Goal: Complete application form: Complete application form

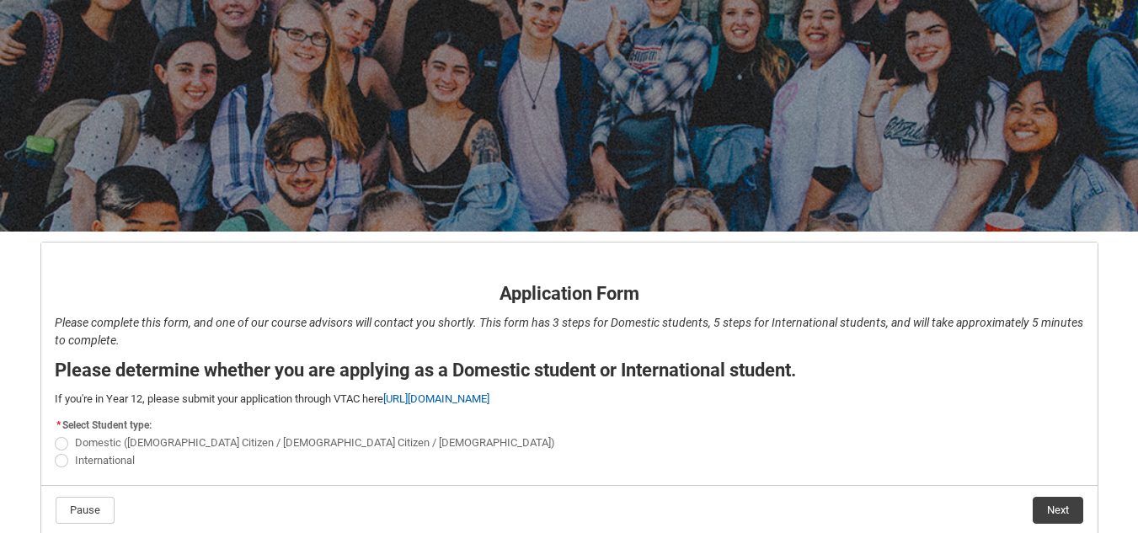
scroll to position [183, 0]
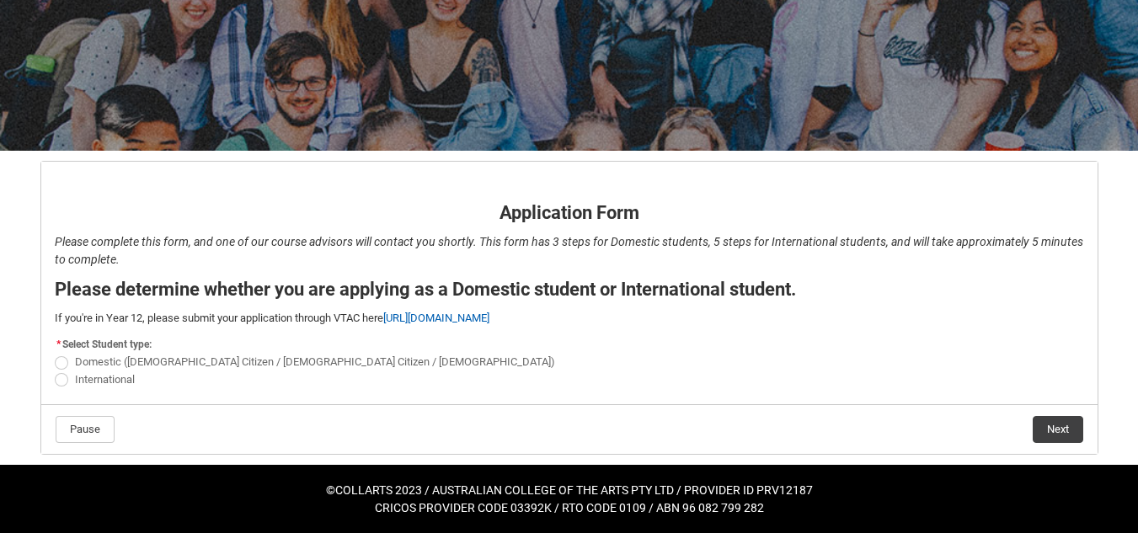
click at [59, 379] on span "REDU_Application_Form_for_Applicant flow" at bounding box center [61, 379] width 13 height 13
click at [55, 371] on input "International" at bounding box center [54, 370] width 1 height 1
radio input "true"
click at [1047, 427] on button "Next" at bounding box center [1058, 429] width 51 height 27
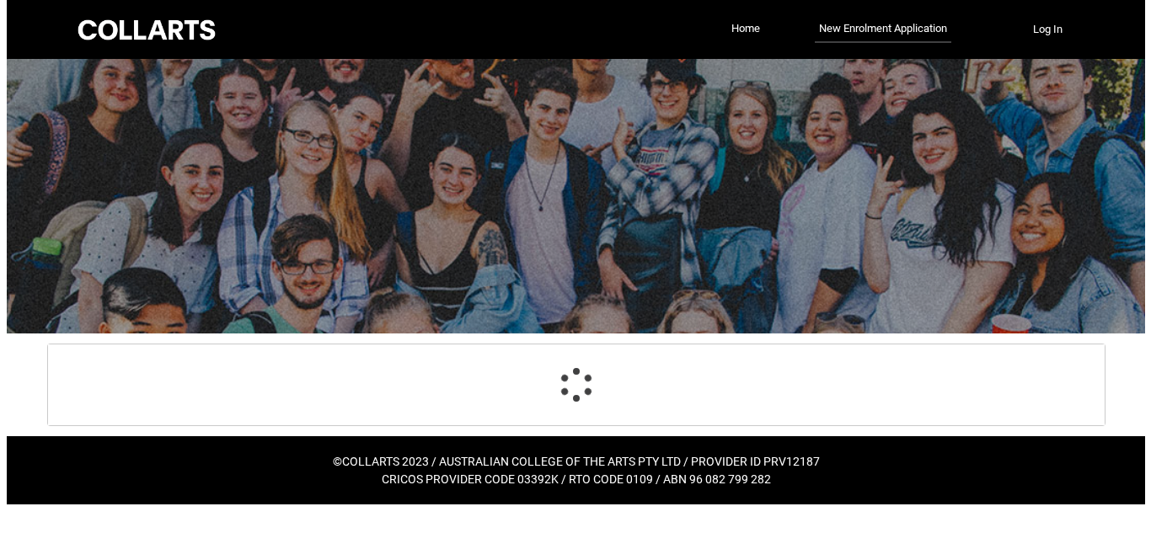
scroll to position [0, 0]
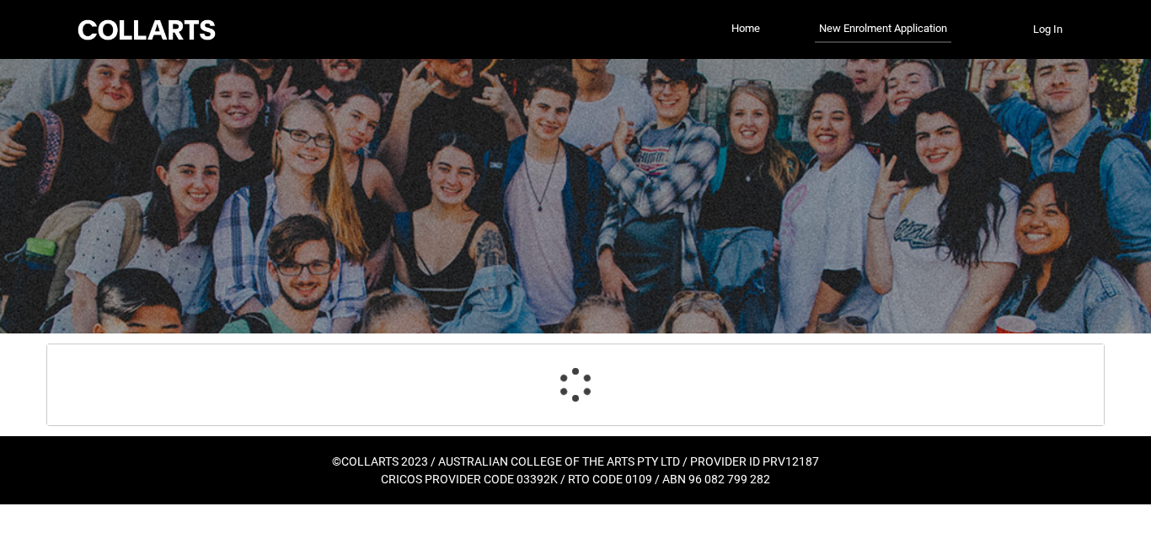
select select "choice_No"
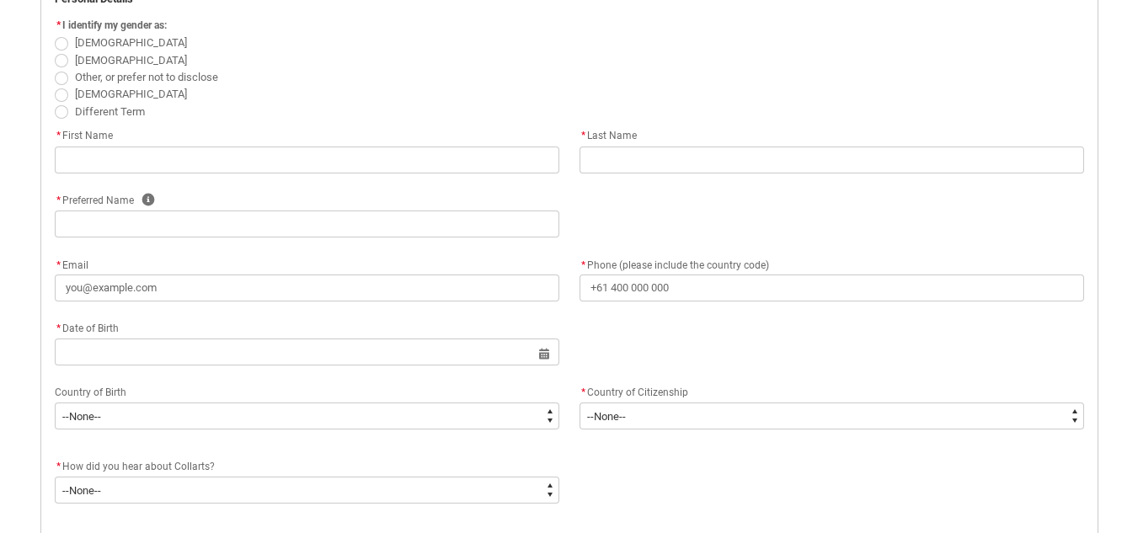
scroll to position [429, 0]
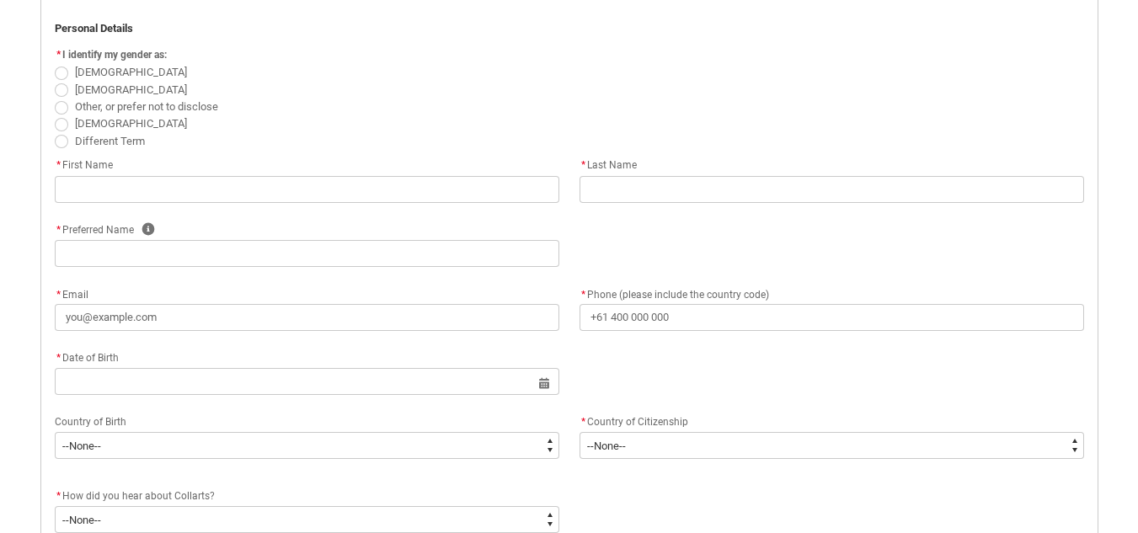
click at [87, 87] on span "[DEMOGRAPHIC_DATA]" at bounding box center [131, 89] width 112 height 13
click at [55, 81] on input "[DEMOGRAPHIC_DATA]" at bounding box center [54, 80] width 1 height 1
radio input "true"
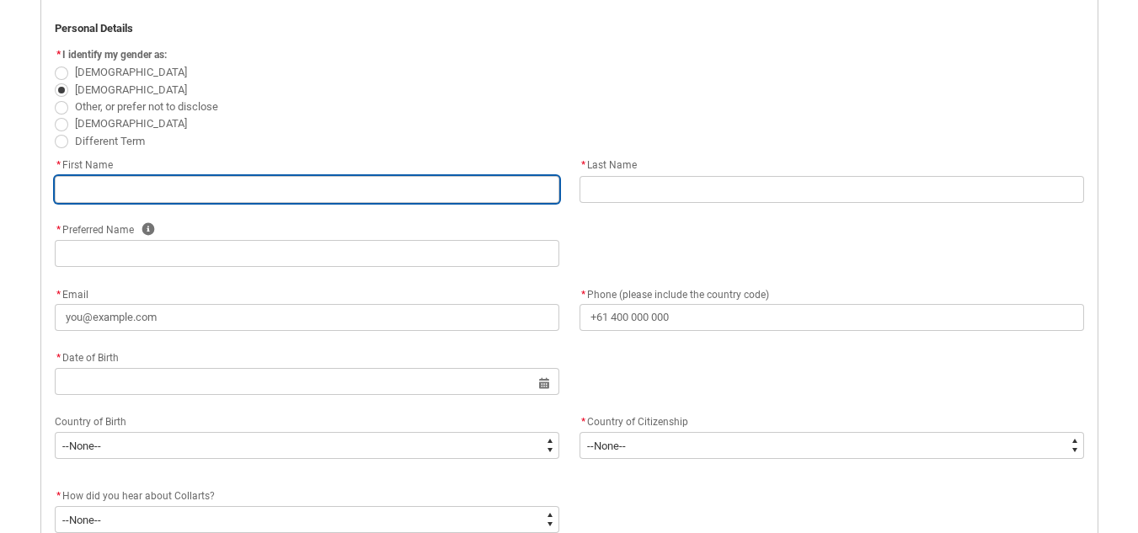
click at [215, 189] on input "REDU_Application_Form_for_Applicant flow" at bounding box center [307, 189] width 505 height 27
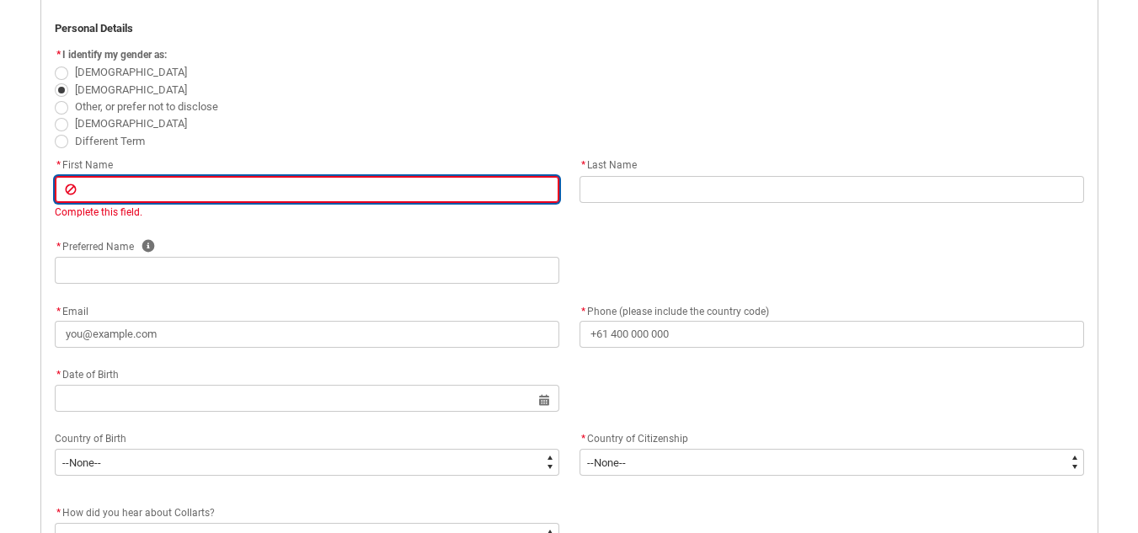
paste input "[PERSON_NAME]"
type lightning-primitive-input-simple "[PERSON_NAME]"
type input "[PERSON_NAME]"
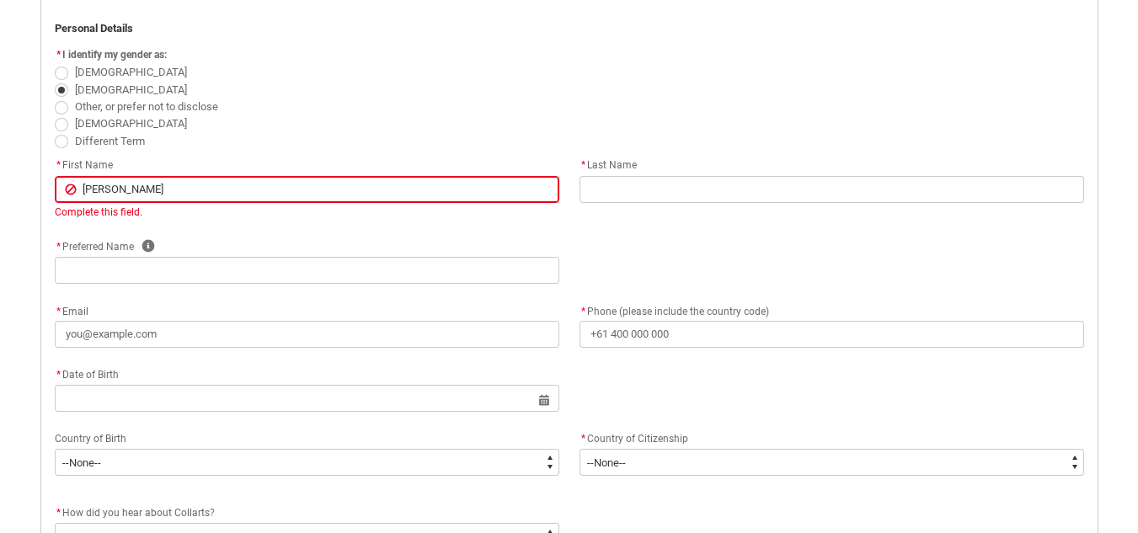
click at [643, 206] on flowruntime-screen-field "* Last Name" at bounding box center [831, 183] width 525 height 54
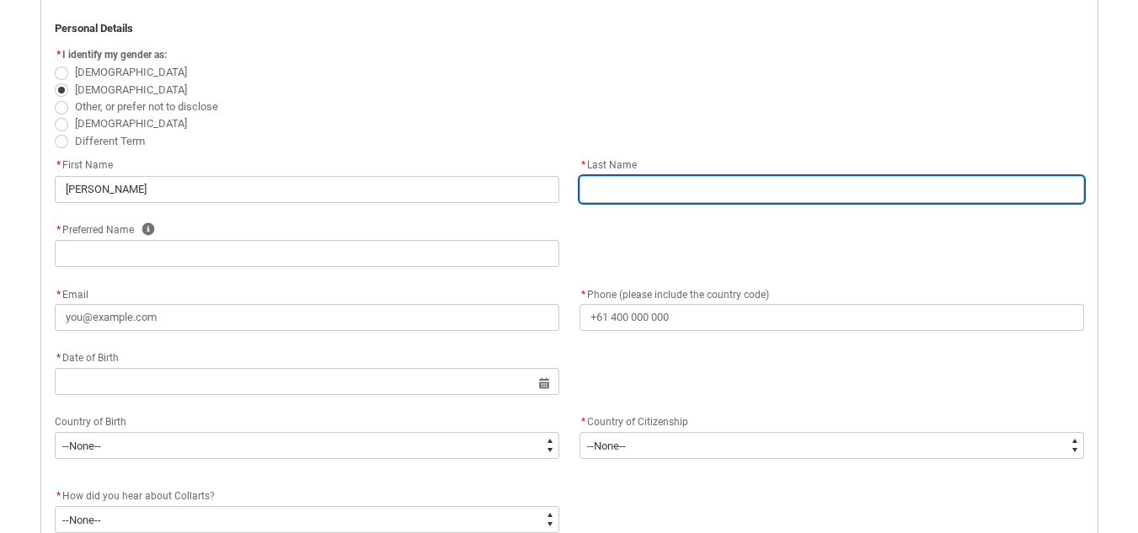
click at [643, 197] on input "REDU_Application_Form_for_Applicant flow" at bounding box center [831, 189] width 505 height 27
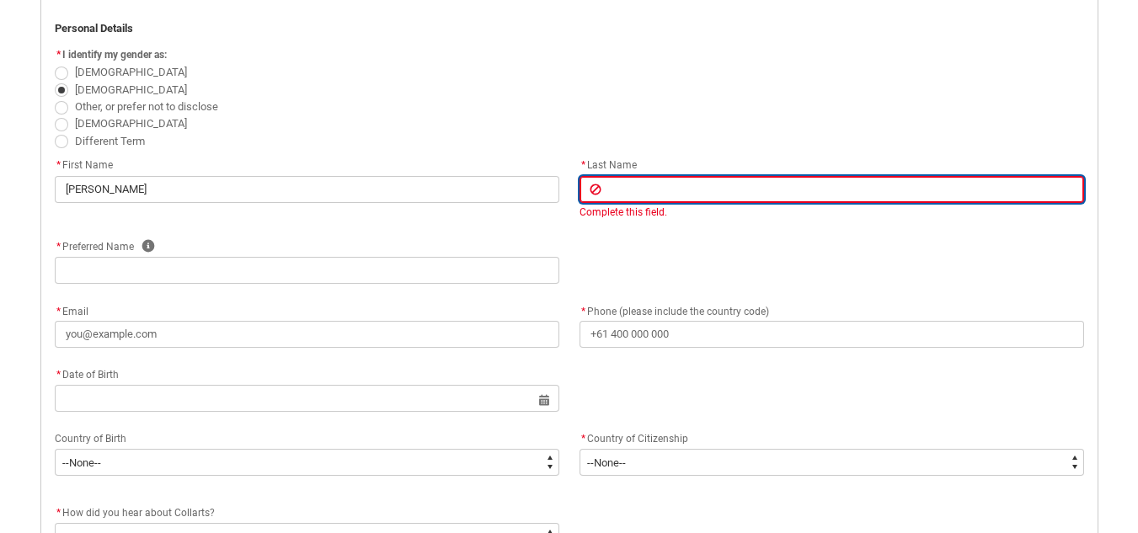
paste input "[PERSON_NAME]"
type lightning-primitive-input-simple "[PERSON_NAME]"
type input "[PERSON_NAME]"
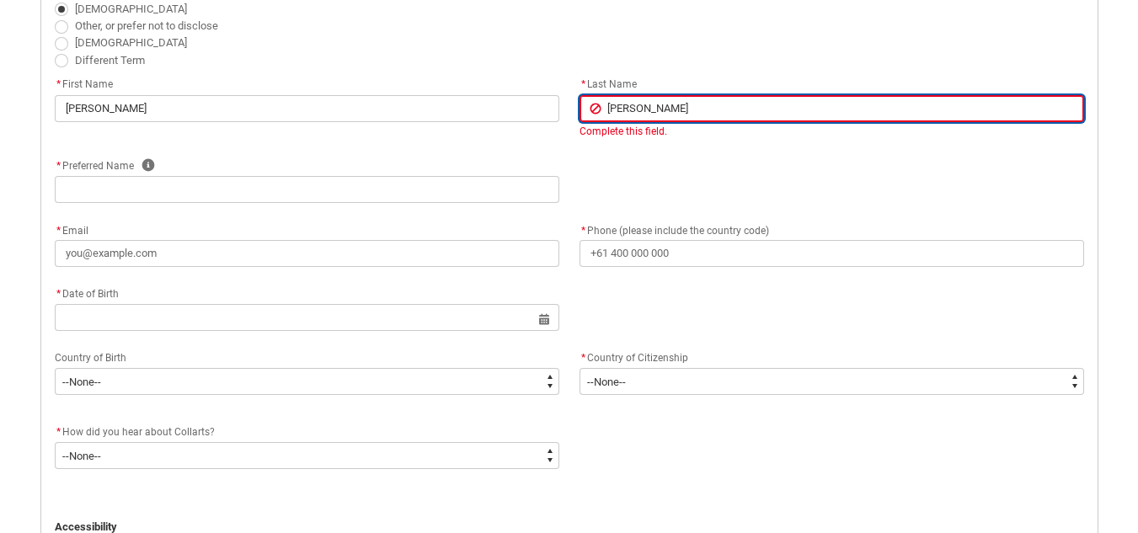
scroll to position [513, 0]
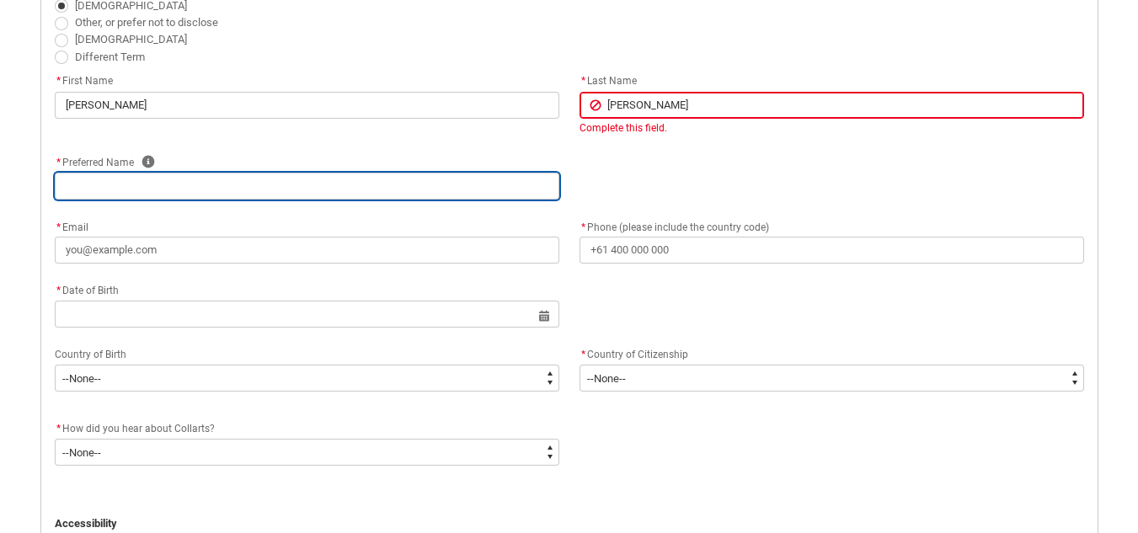
click at [218, 192] on div "* Preferred Name Help" at bounding box center [569, 184] width 1049 height 64
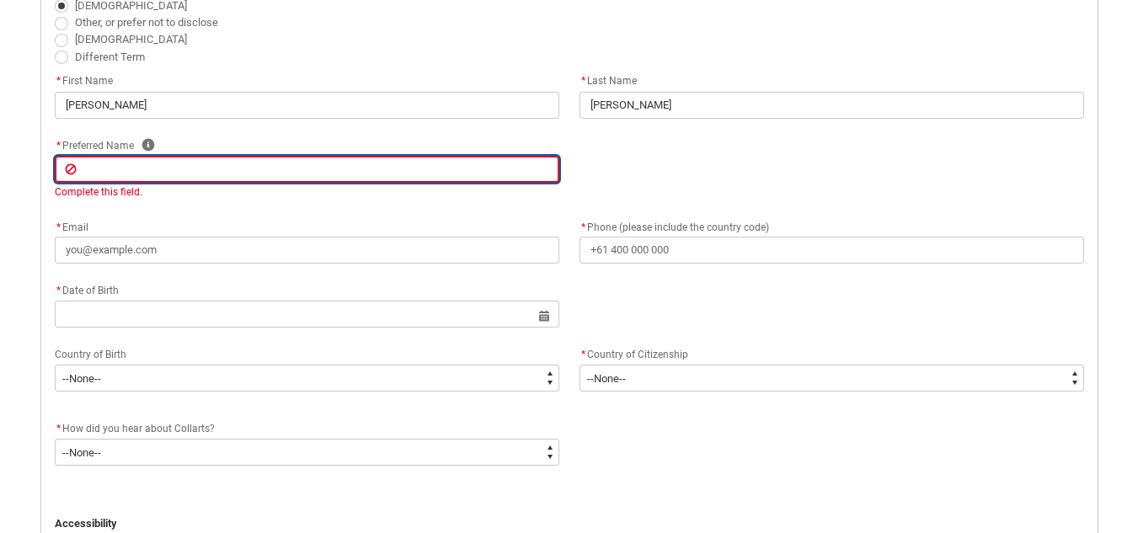
paste input "[PERSON_NAME]"
type lightning-primitive-input-simple "[PERSON_NAME]"
type input "[PERSON_NAME]"
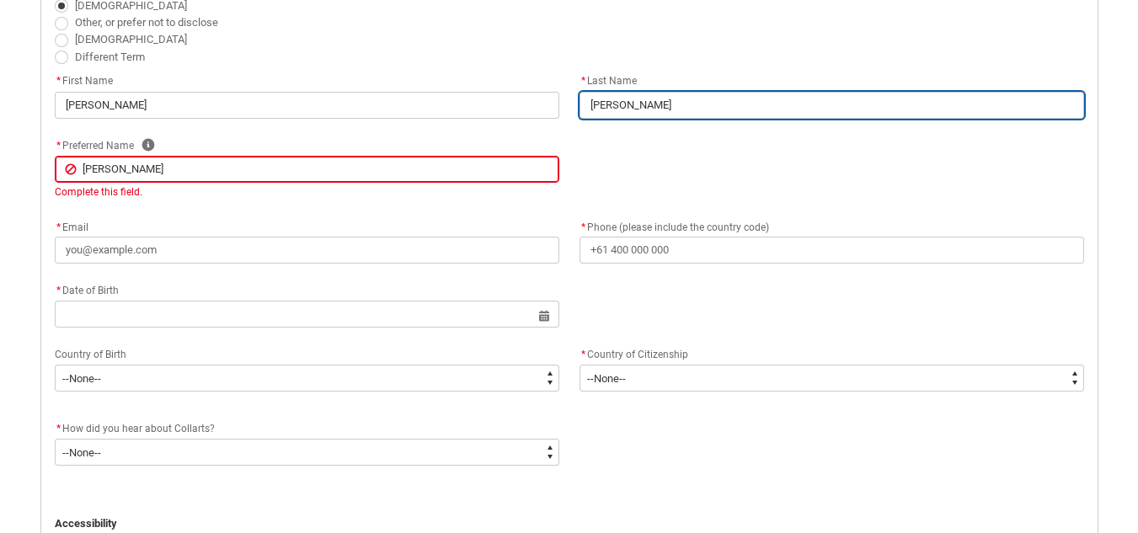
click at [632, 107] on input "[PERSON_NAME]" at bounding box center [831, 105] width 505 height 27
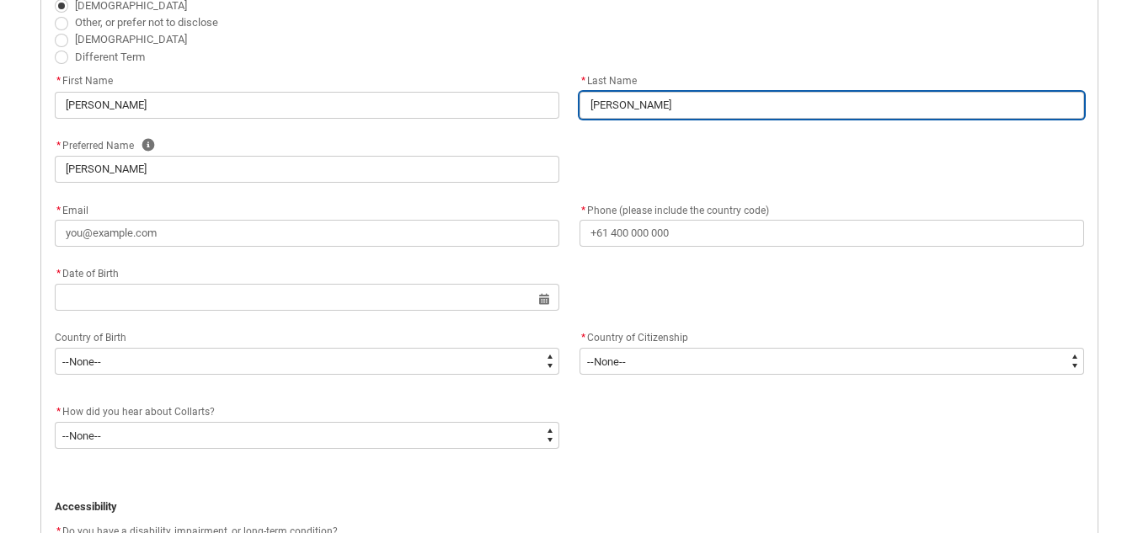
click at [632, 107] on input "[PERSON_NAME]" at bounding box center [831, 105] width 505 height 27
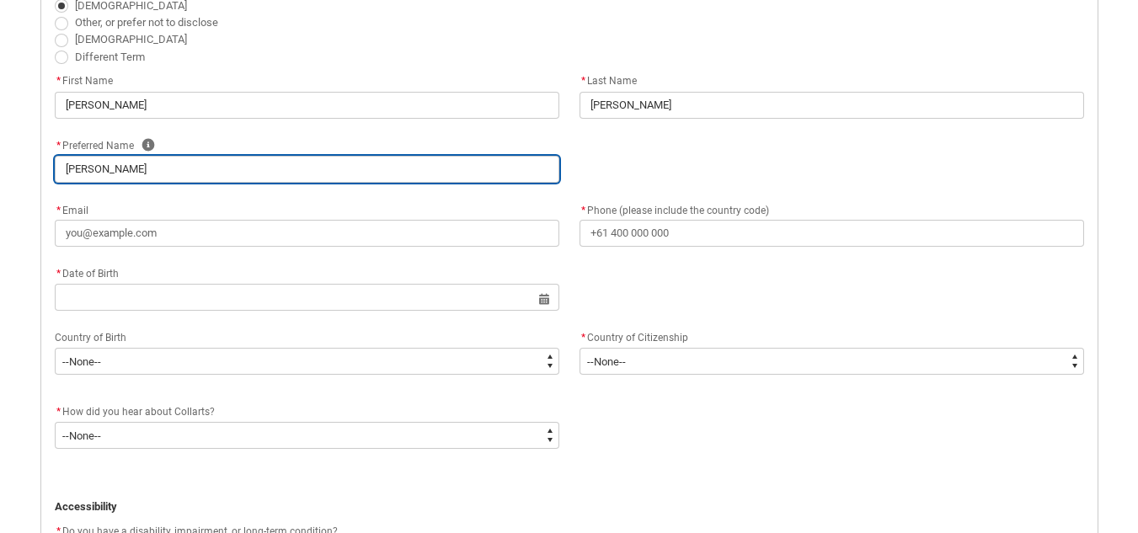
click at [258, 176] on input "[PERSON_NAME]" at bounding box center [307, 169] width 505 height 27
type lightning-primitive-input-simple "[PERSON_NAME]"
type input "[PERSON_NAME]"
paste input "[PERSON_NAME]"
type lightning-primitive-input-simple "[PERSON_NAME]"
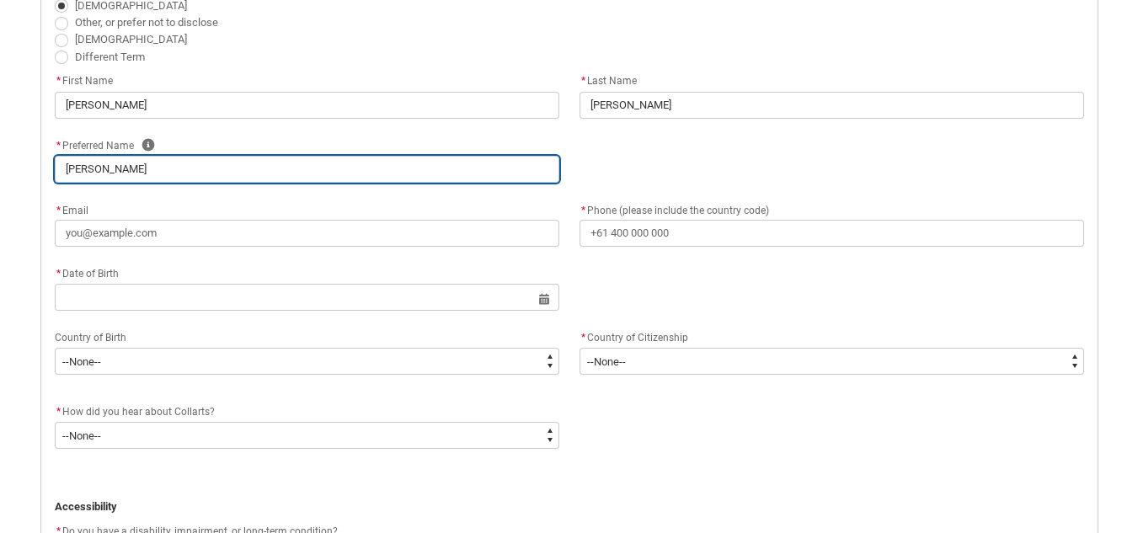
type input "[PERSON_NAME]"
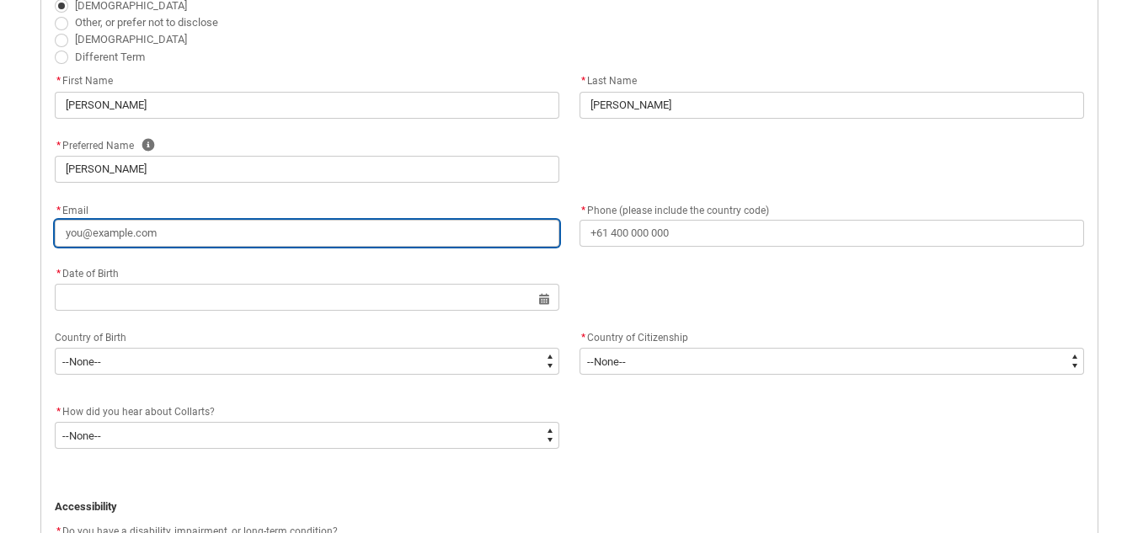
click at [141, 238] on input "* Email" at bounding box center [307, 233] width 505 height 27
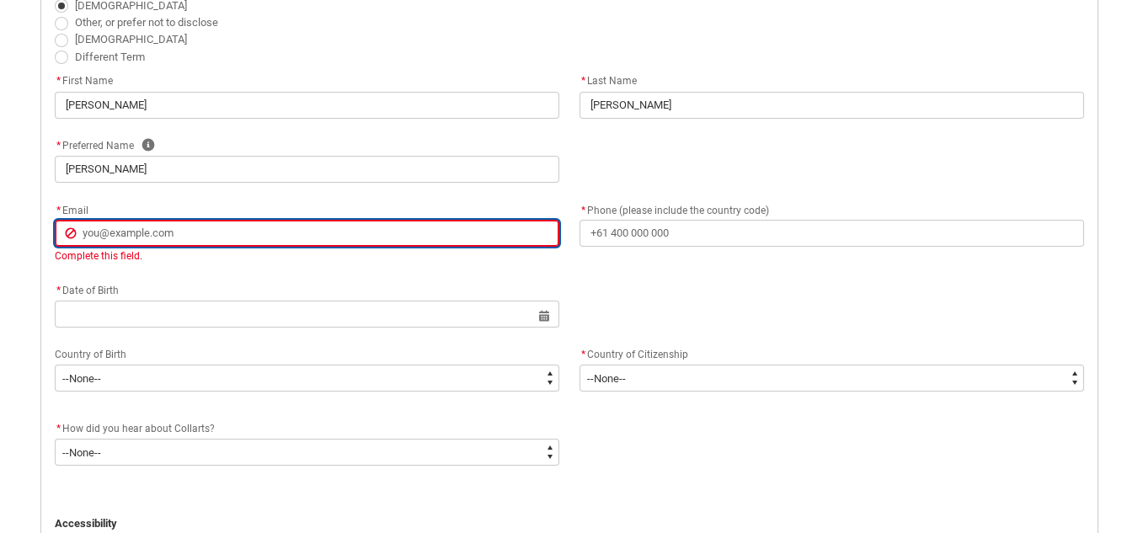
paste input "[EMAIL_ADDRESS][DOMAIN_NAME]"
type lightning-primitive-input-simple "[EMAIL_ADDRESS][DOMAIN_NAME]"
type input "[EMAIL_ADDRESS][DOMAIN_NAME]"
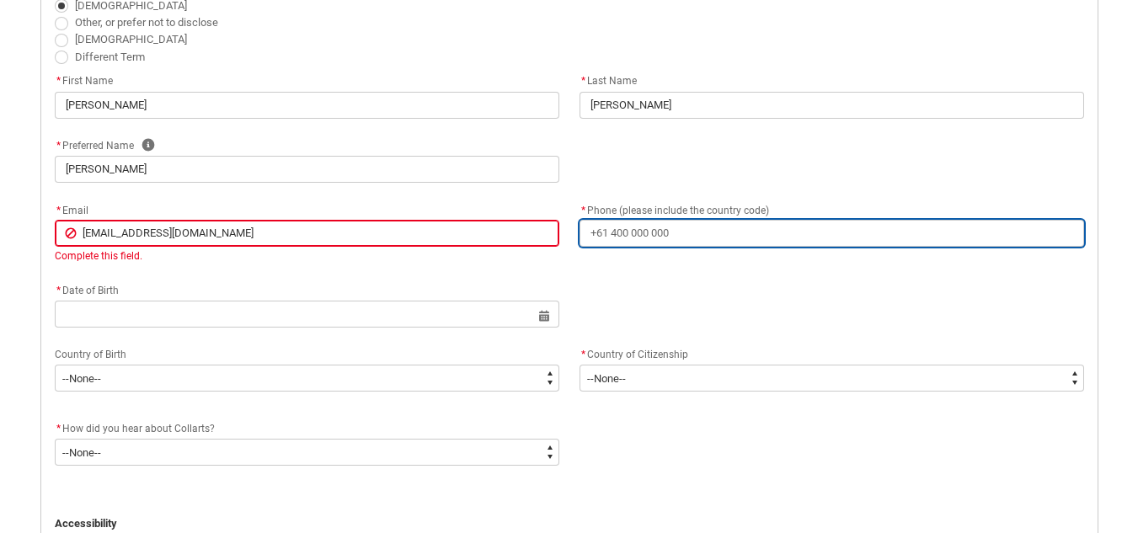
click at [637, 237] on input "* Phone (please include the country code)" at bounding box center [831, 233] width 505 height 27
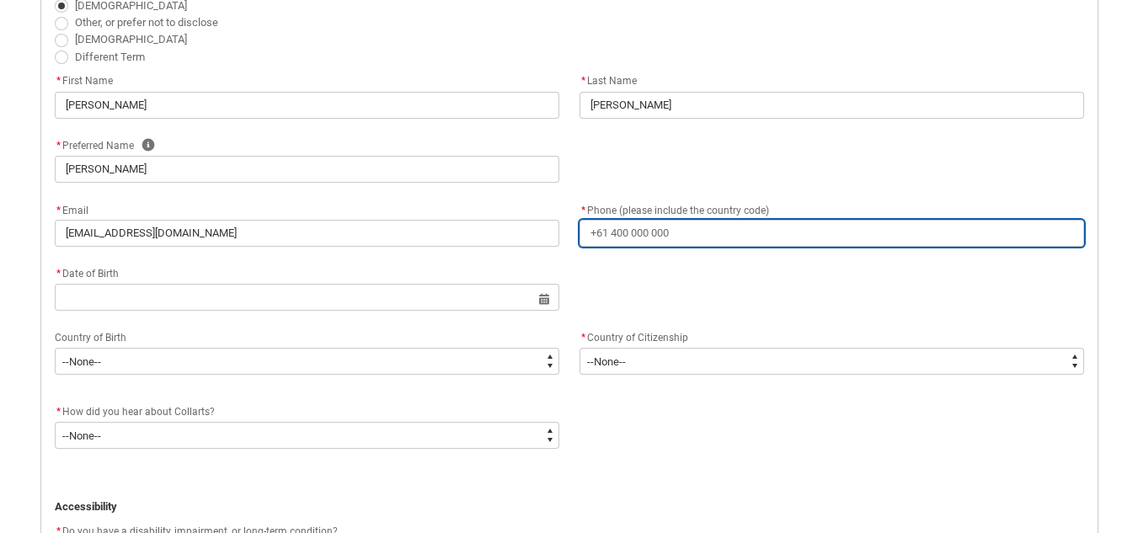
click at [637, 237] on input "* Phone (please include the country code)" at bounding box center [831, 233] width 505 height 27
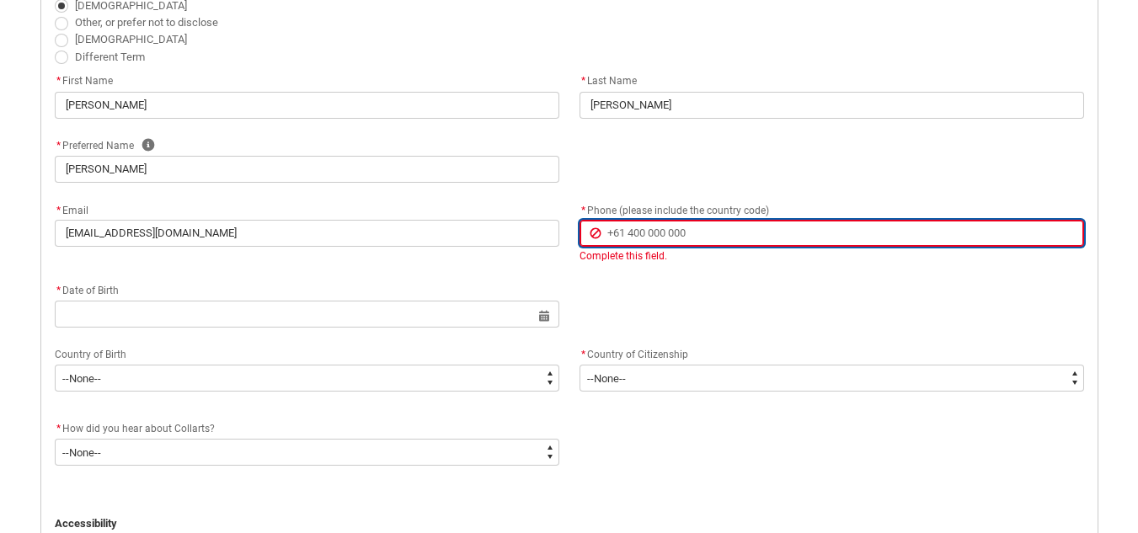
paste input "075750 90100"
type lightning-primitive-input-simple "075750 90100"
type input "075750 90100"
click at [617, 232] on input "075750 90100" at bounding box center [831, 233] width 505 height 27
click at [648, 230] on input "075750 90100" at bounding box center [831, 233] width 505 height 27
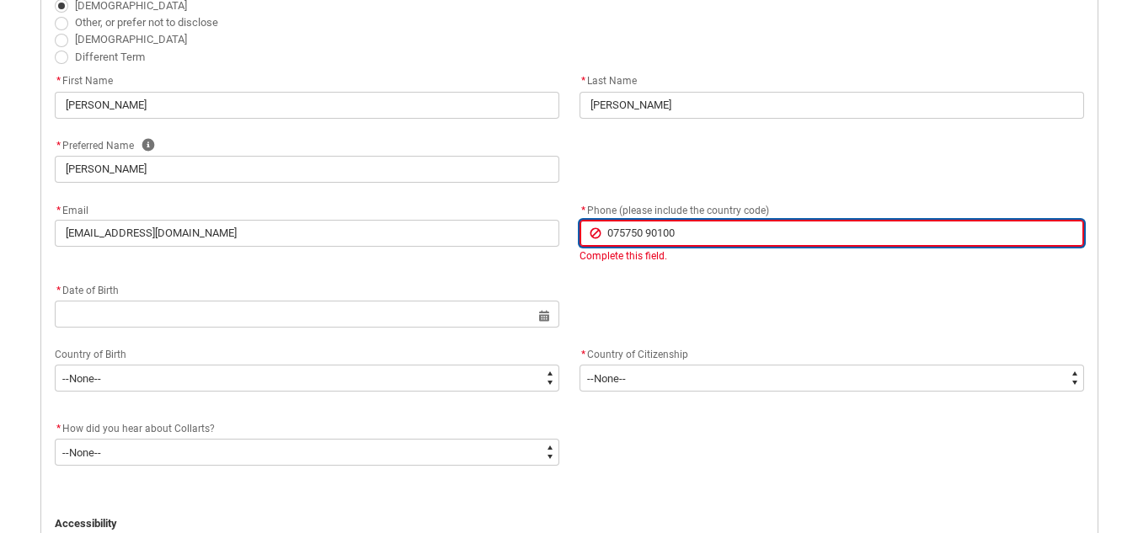
type lightning-primitive-input-simple "07575090100"
type input "07575090100"
type lightning-primitive-input-simple "7575090100"
type input "7575090100"
type lightning-primitive-input-simple "97575090100"
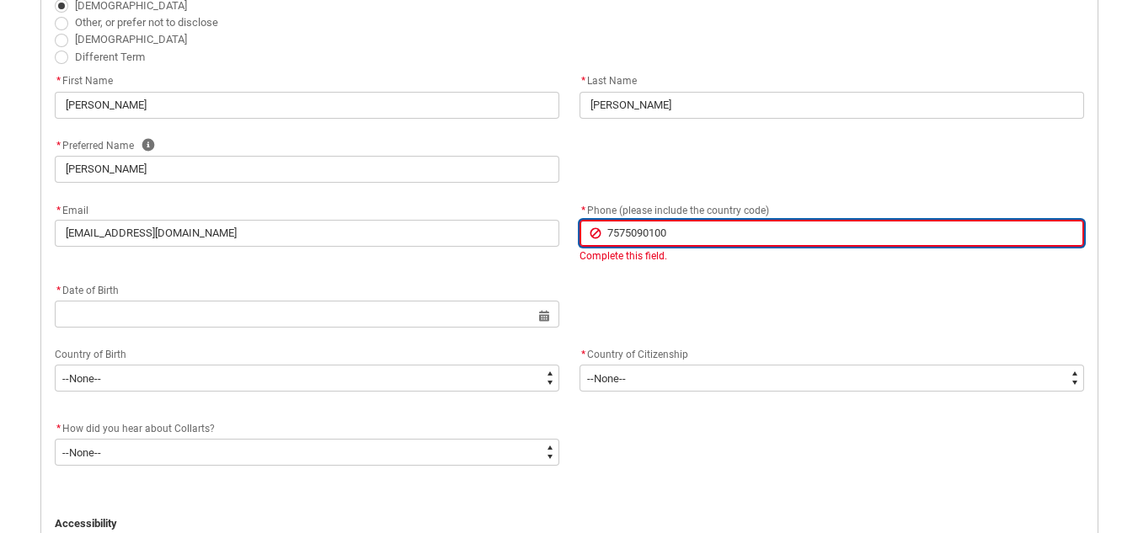
type input "97575090100"
type lightning-primitive-input-simple "917575090100"
type input "917575090100"
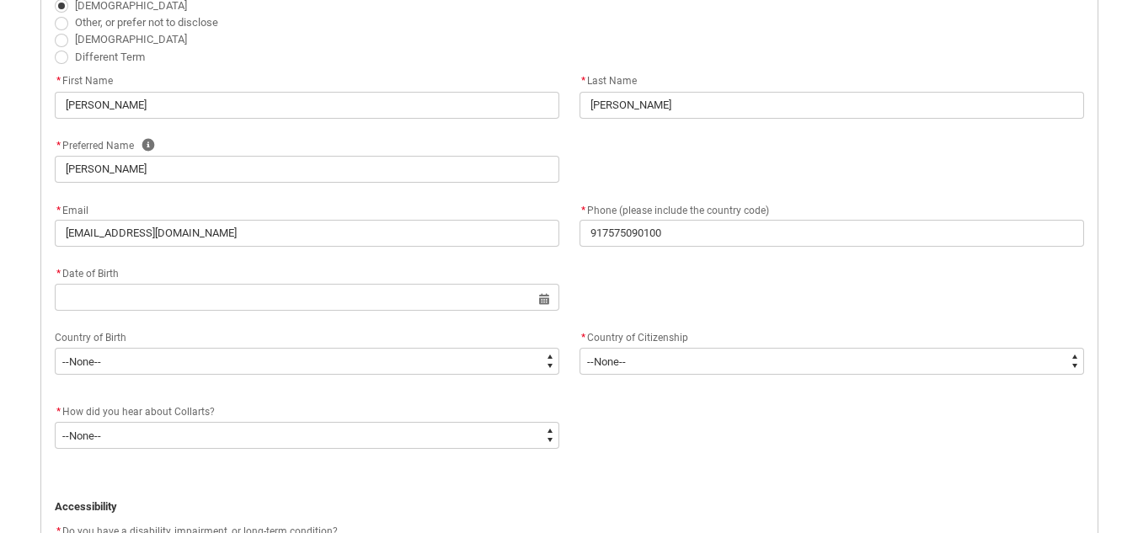
click at [665, 290] on div "* Date of Birth Select a date for Format: [DATE]" at bounding box center [569, 296] width 1049 height 64
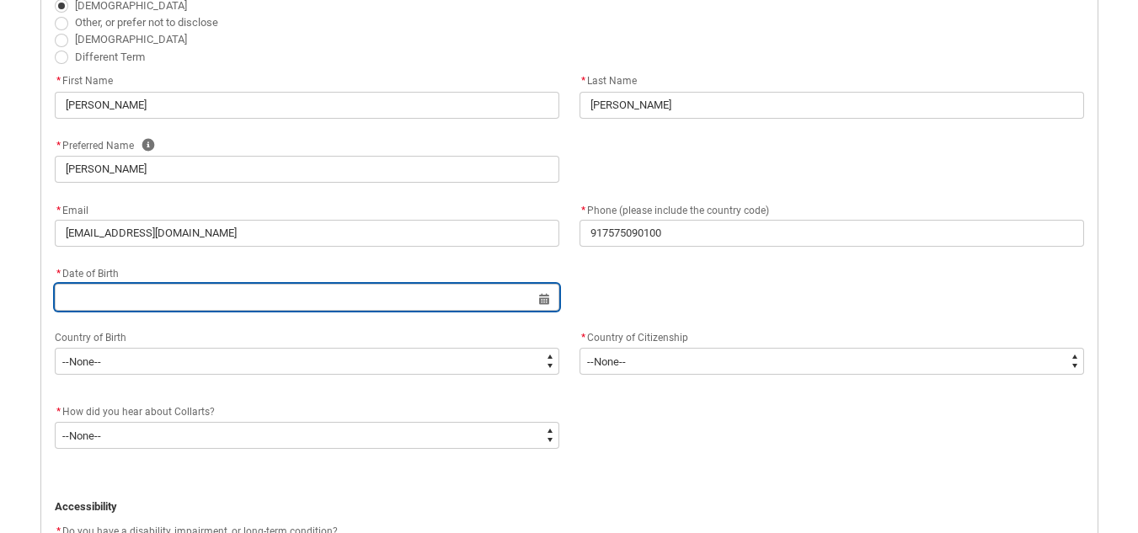
click at [242, 301] on input "REDU_Application_Form_for_Applicant flow" at bounding box center [307, 297] width 505 height 27
select select "2025"
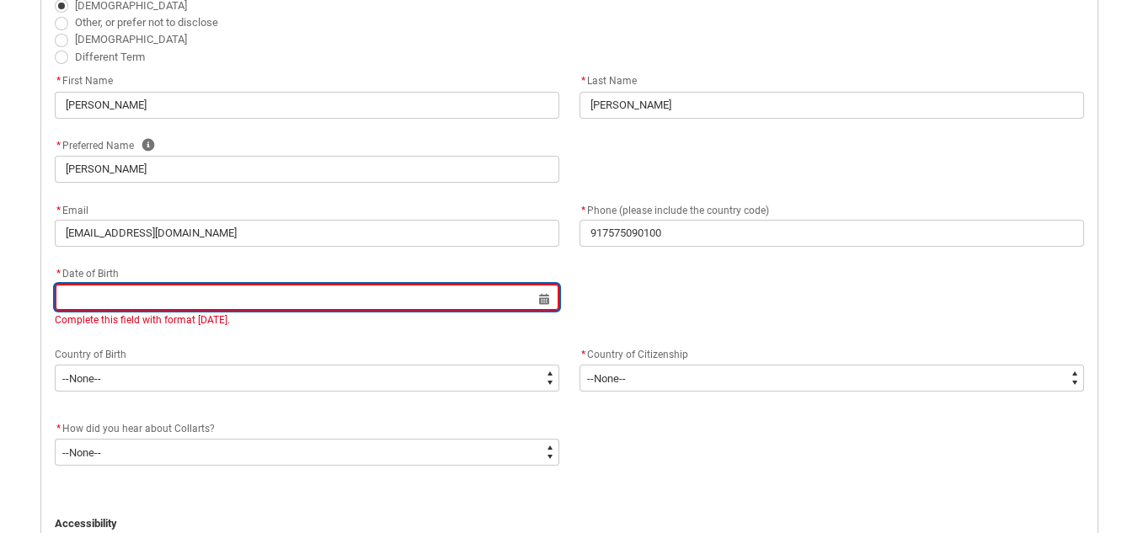
click at [537, 297] on input "REDU_Application_Form_for_Applicant flow" at bounding box center [307, 297] width 505 height 27
select select "2025"
click at [543, 300] on input "REDU_Application_Form_for_Applicant flow" at bounding box center [307, 297] width 505 height 27
select select "2025"
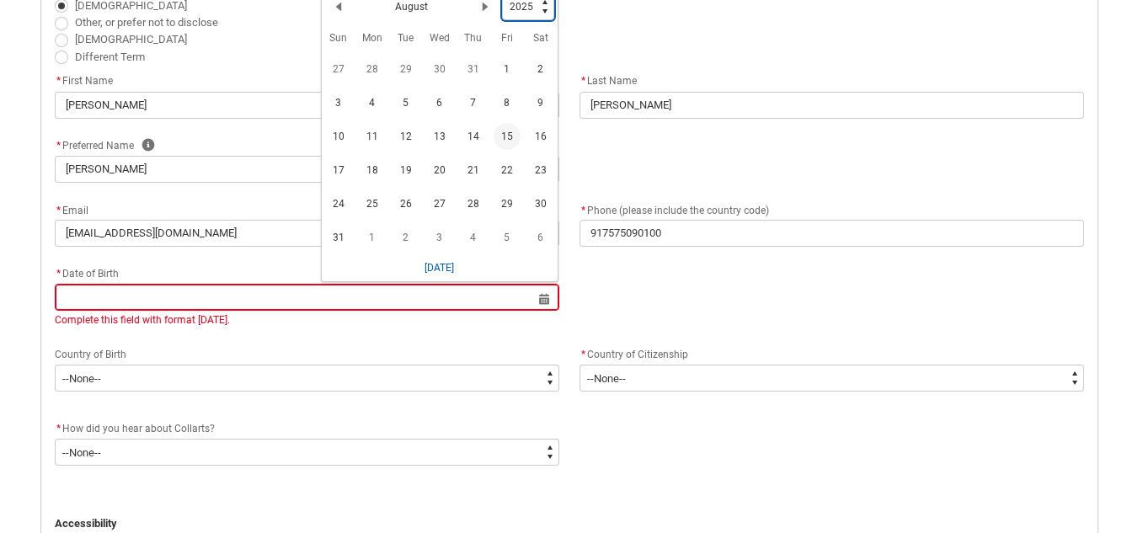
click at [530, 8] on select "1925 1926 1927 1928 1929 1930 1931 1932 1933 1934 1935 1936 1937 1938 1939 1940…" at bounding box center [528, 6] width 52 height 27
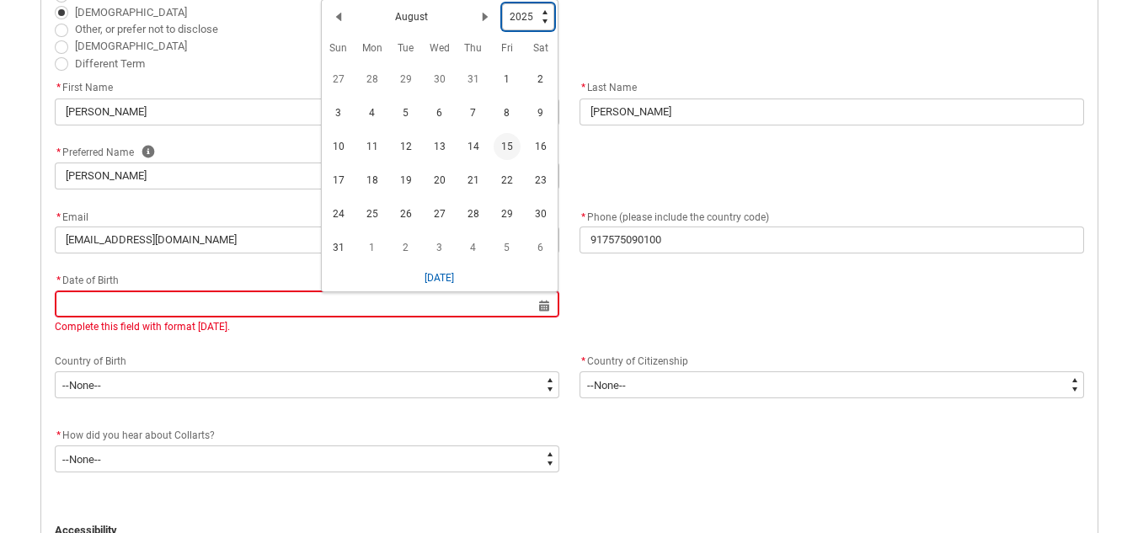
type lightning-select "2007"
click at [502, 3] on select "1925 1926 1927 1928 1929 1930 1931 1932 1933 1934 1935 1936 1937 1938 1939 1940…" at bounding box center [528, 16] width 52 height 27
select select "2007"
click at [502, 178] on span "24" at bounding box center [507, 180] width 27 height 27
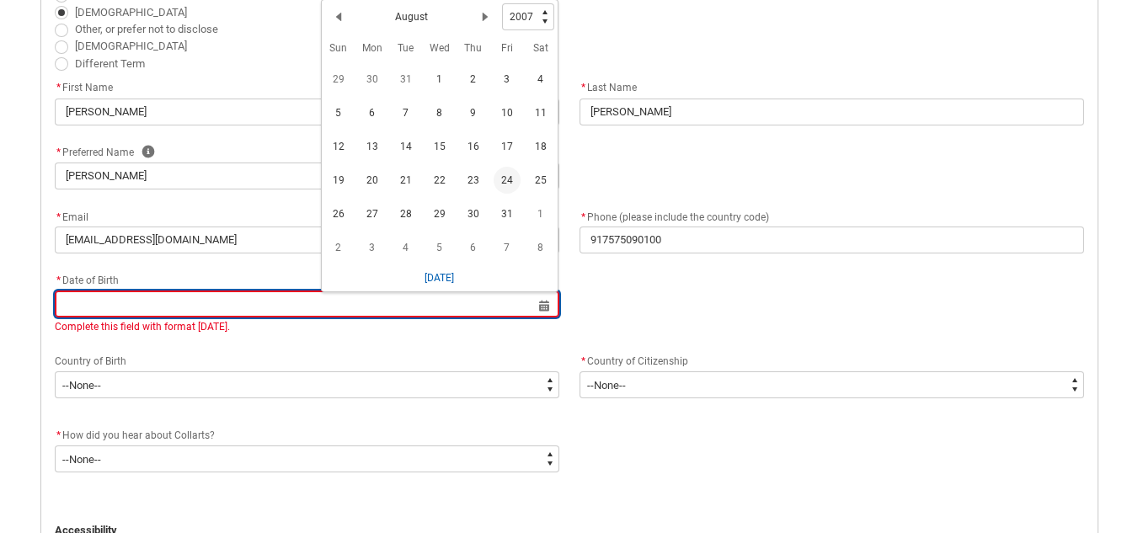
type lightning-datepicker "[DATE]"
type lightning-input "[DATE]"
type input "[DATE]"
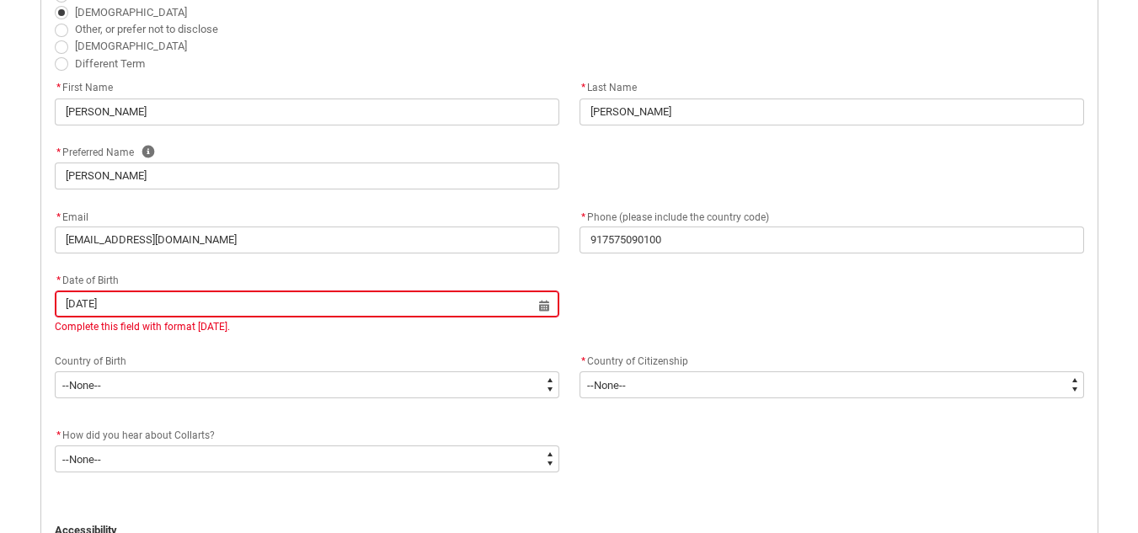
click at [356, 337] on flowruntime-screen-field "* Date of Birth [DEMOGRAPHIC_DATA] Select a date for Complete this field with f…" at bounding box center [307, 305] width 525 height 71
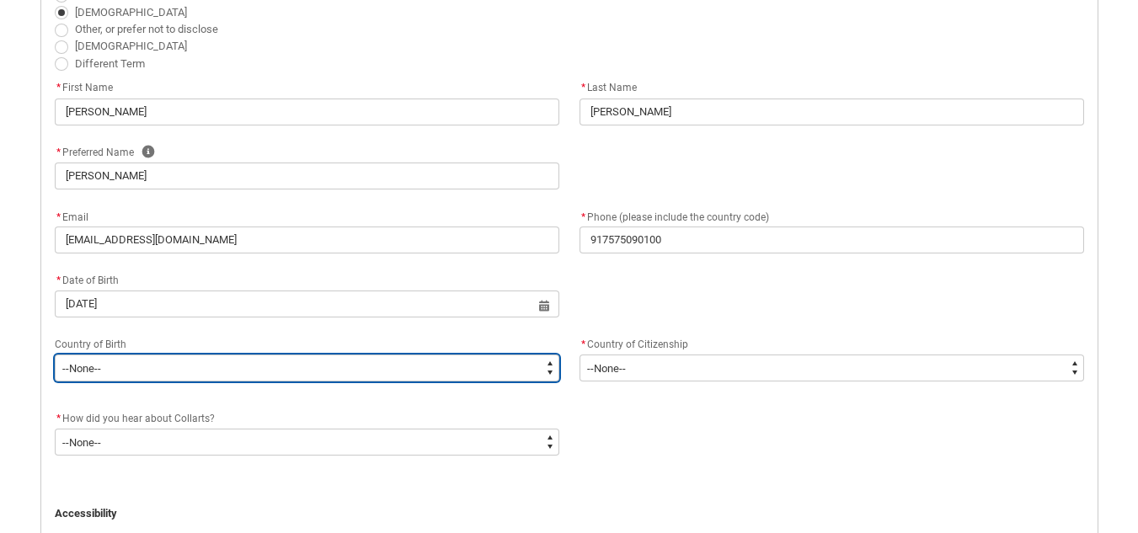
click at [133, 376] on select "--None-- [GEOGRAPHIC_DATA][PERSON_NAME] ([GEOGRAPHIC_DATA]) 7201 [GEOGRAPHIC_DA…" at bounding box center [307, 368] width 505 height 27
click at [55, 355] on select "--None-- [GEOGRAPHIC_DATA][PERSON_NAME] ([GEOGRAPHIC_DATA]) 7201 [GEOGRAPHIC_DA…" at bounding box center [307, 368] width 505 height 27
click at [133, 376] on select "--None-- [GEOGRAPHIC_DATA][PERSON_NAME] ([GEOGRAPHIC_DATA]) 7201 [GEOGRAPHIC_DA…" at bounding box center [307, 368] width 505 height 27
type lightning-select "Birth_Country.7103"
click at [55, 355] on select "--None-- [GEOGRAPHIC_DATA][PERSON_NAME] ([GEOGRAPHIC_DATA]) 7201 [GEOGRAPHIC_DA…" at bounding box center [307, 368] width 505 height 27
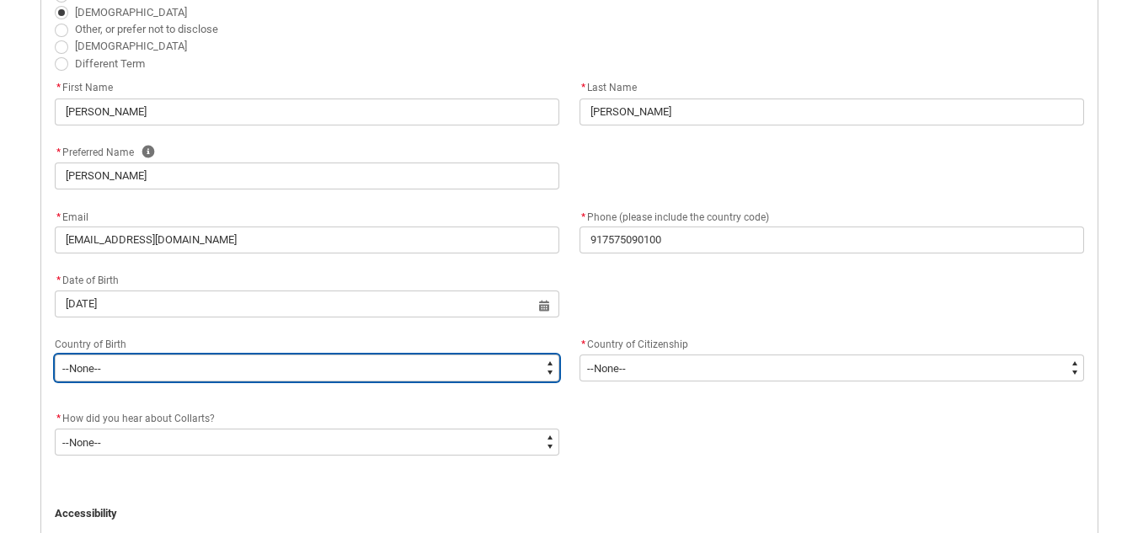
select select "Birth_Country.7103"
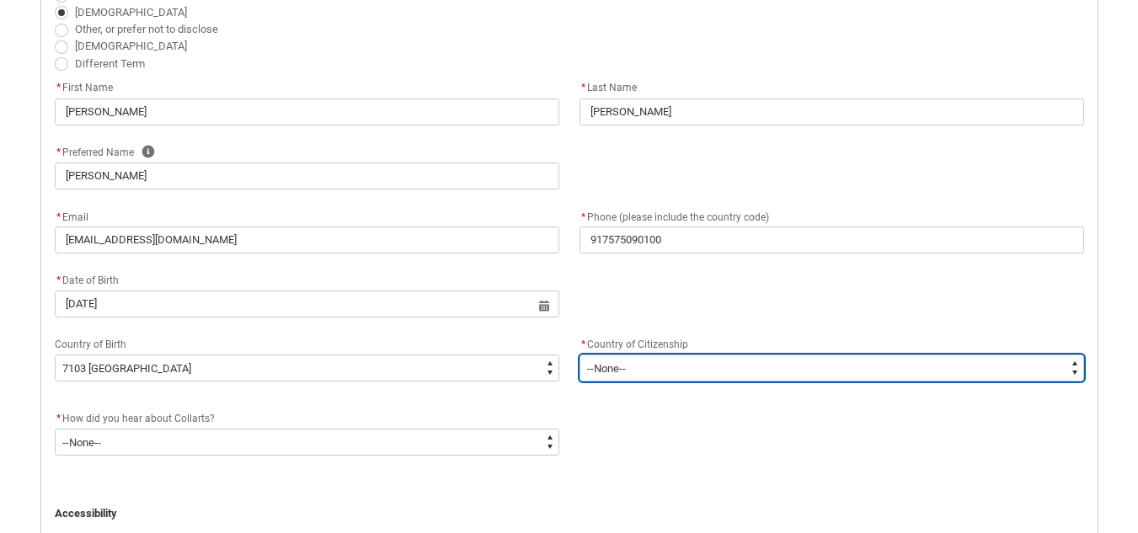
click at [678, 381] on select "--[GEOGRAPHIC_DATA]-- [GEOGRAPHIC_DATA] [GEOGRAPHIC_DATA] [GEOGRAPHIC_DATA] [GE…" at bounding box center [831, 368] width 505 height 27
type lightning-select "Citizenship_Country.[DEMOGRAPHIC_DATA]"
click at [579, 355] on select "--[GEOGRAPHIC_DATA]-- [GEOGRAPHIC_DATA] [GEOGRAPHIC_DATA] [GEOGRAPHIC_DATA] [GE…" at bounding box center [831, 368] width 505 height 27
select select "Citizenship_Country.[DEMOGRAPHIC_DATA]"
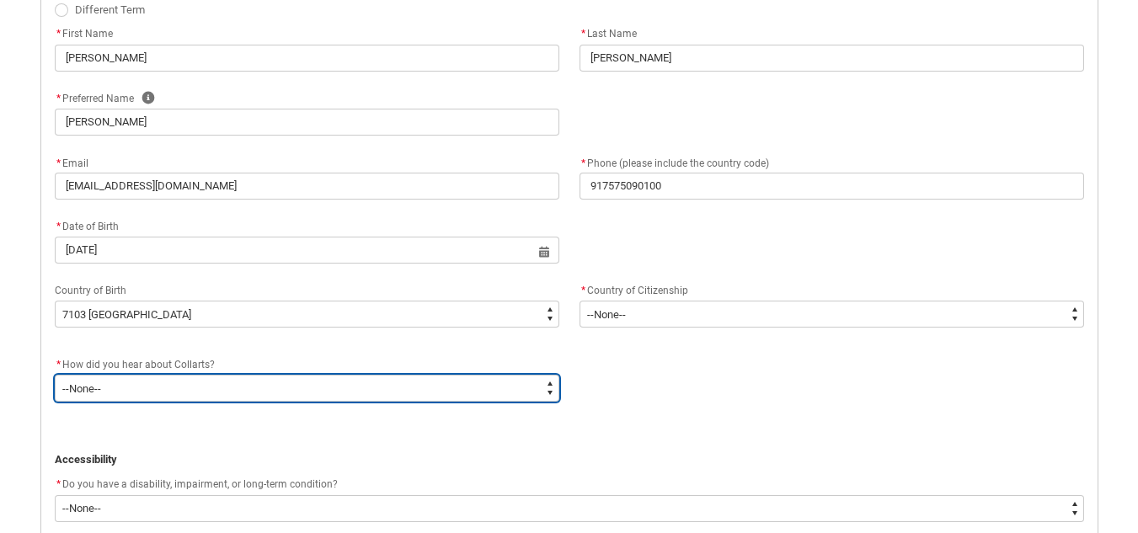
scroll to position [590, 0]
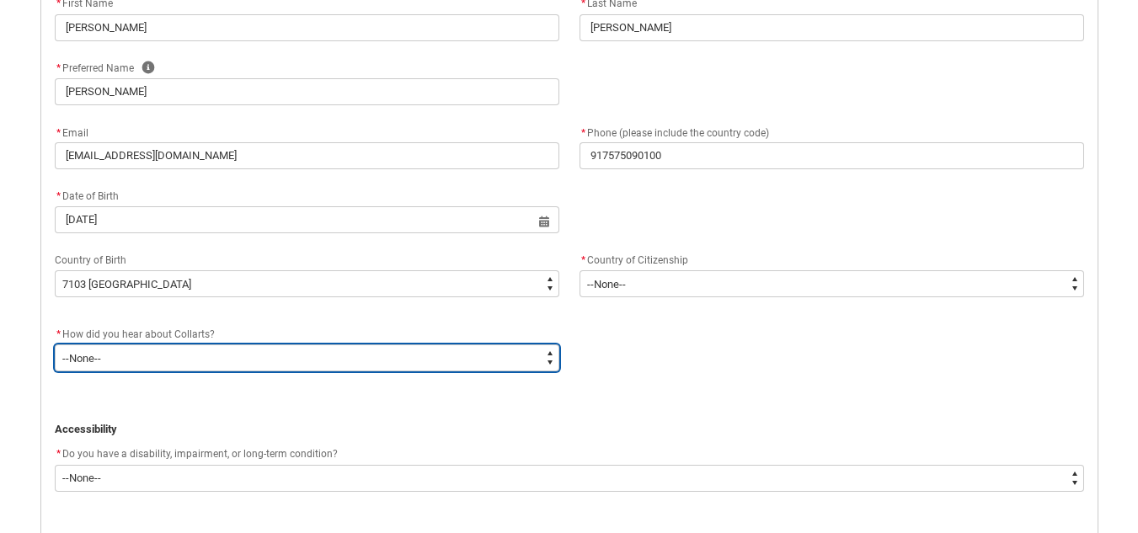
click at [330, 350] on select "--None-- Advertising - Facebook Advertising - Google Advertising - Instagram Ad…" at bounding box center [307, 357] width 505 height 27
click at [111, 344] on select "--None-- Advertising - Facebook Advertising - Google Advertising - Instagram Ad…" at bounding box center [307, 357] width 505 height 27
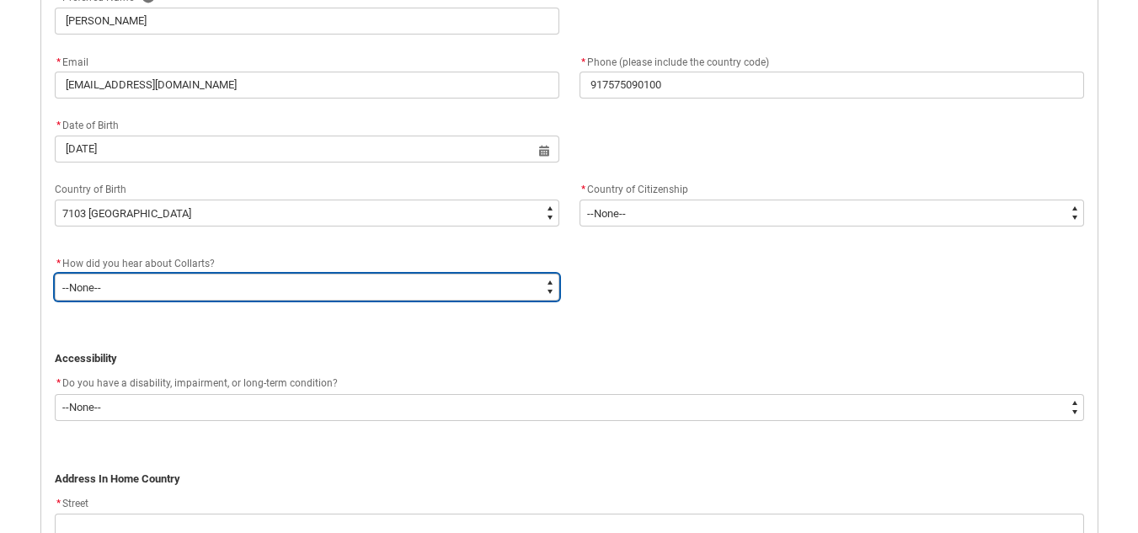
scroll to position [759, 0]
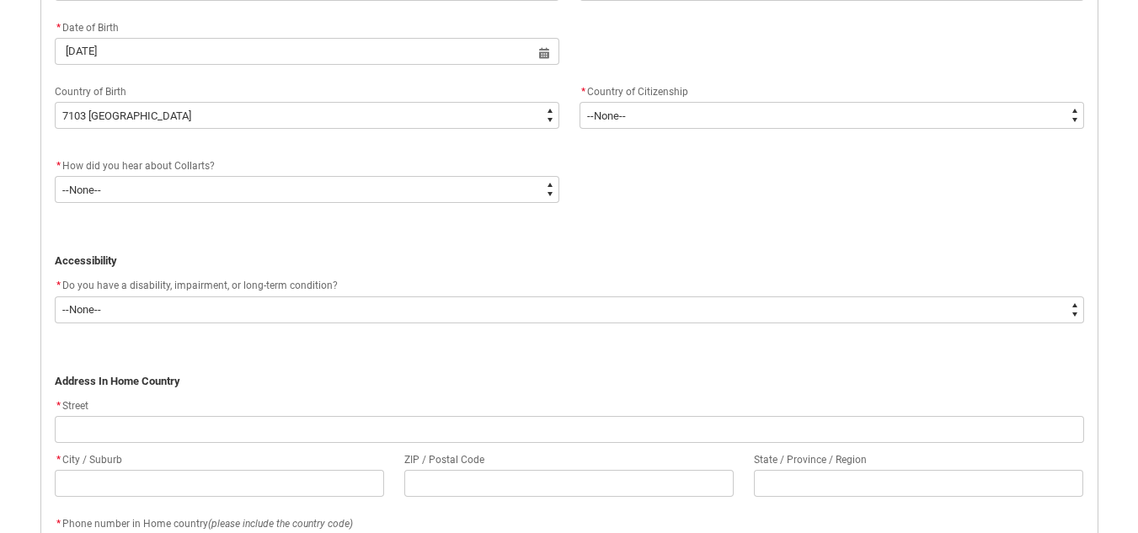
click at [193, 224] on p "REDU_Application_Form_for_Applicant flow" at bounding box center [569, 228] width 1029 height 17
click at [136, 293] on div "* Do you have a disability, impairment, or long-term condition?" at bounding box center [569, 286] width 1029 height 20
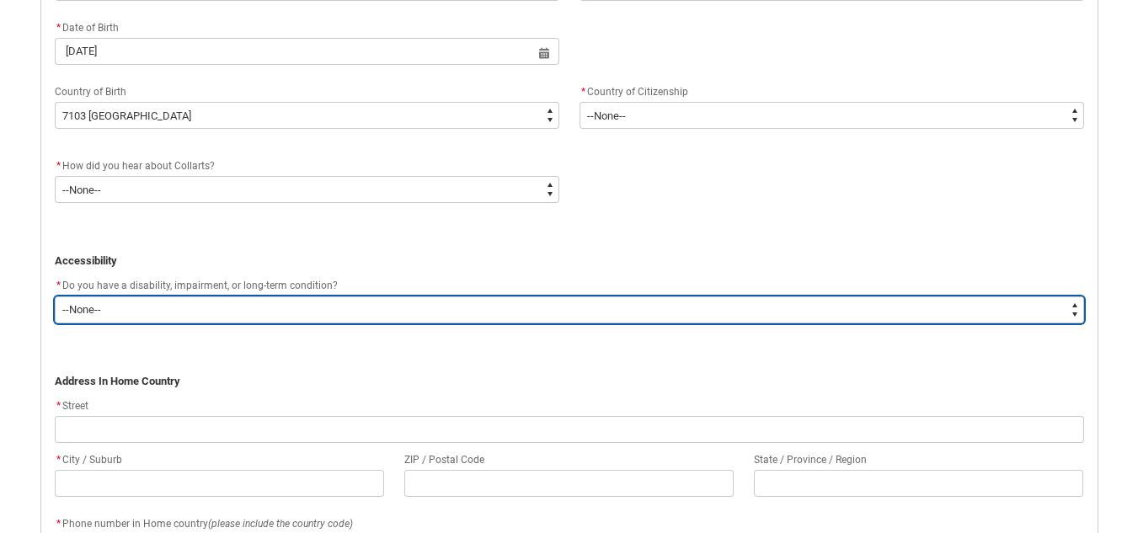
click at [138, 304] on select "--None-- Yes No" at bounding box center [569, 309] width 1029 height 27
type lightning-select "No_TextChoice"
click at [55, 296] on select "--None-- Yes No" at bounding box center [569, 309] width 1029 height 27
select select "No_TextChoice"
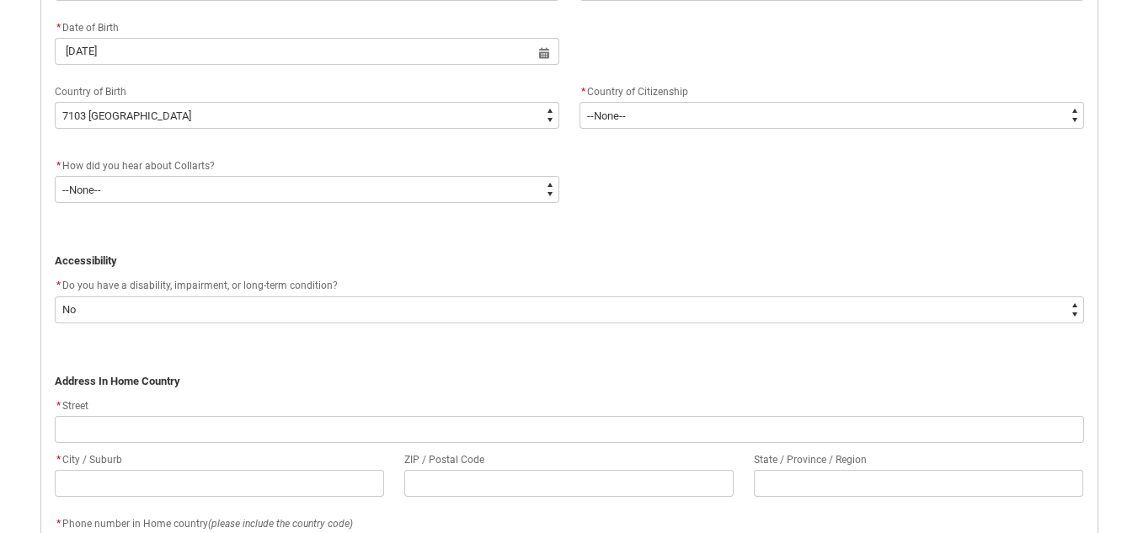
click at [110, 364] on p "﻿" at bounding box center [569, 364] width 1029 height 17
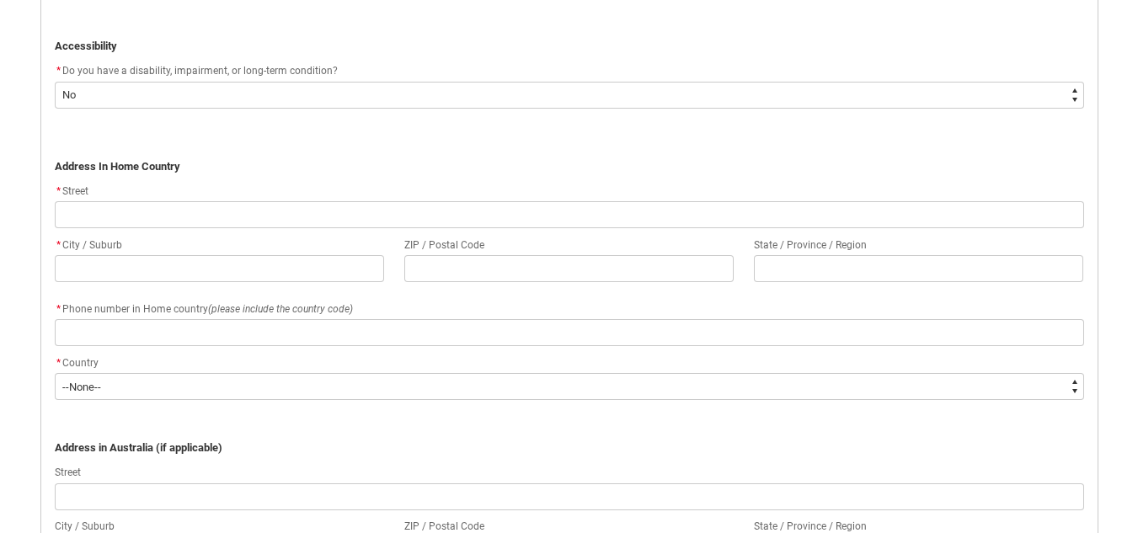
scroll to position [1012, 0]
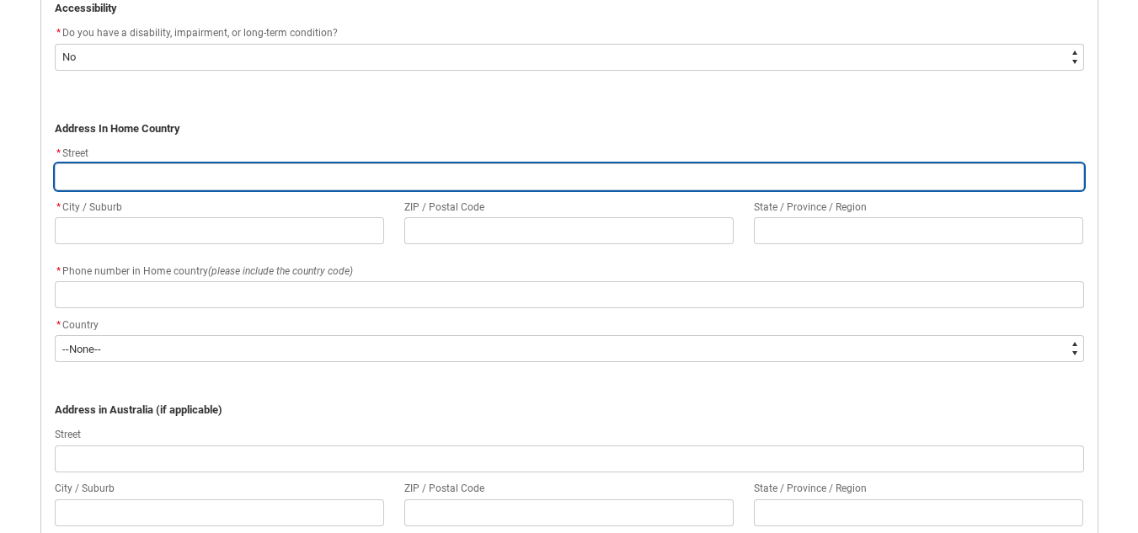
click at [176, 175] on input "REDU_Application_Form_for_Applicant flow" at bounding box center [569, 176] width 1029 height 27
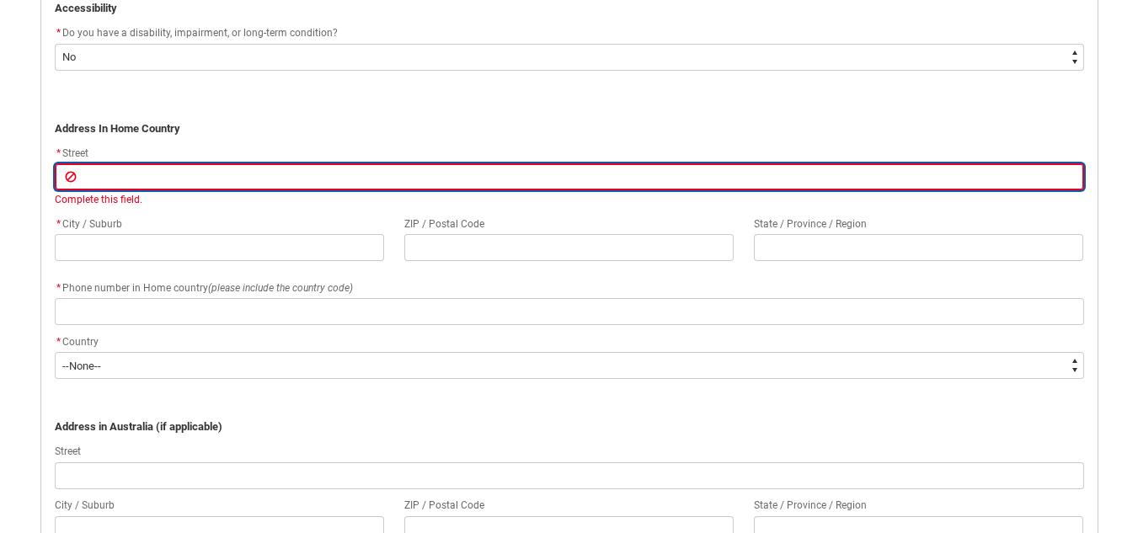
paste input "103 [PERSON_NAME] Flats Bhai Kaka Nagar"
type lightning-primitive-input-simple "103 [PERSON_NAME] Flats Bhai Kaka Nagar"
type input "103 [PERSON_NAME] Flats Bhai Kaka Nagar"
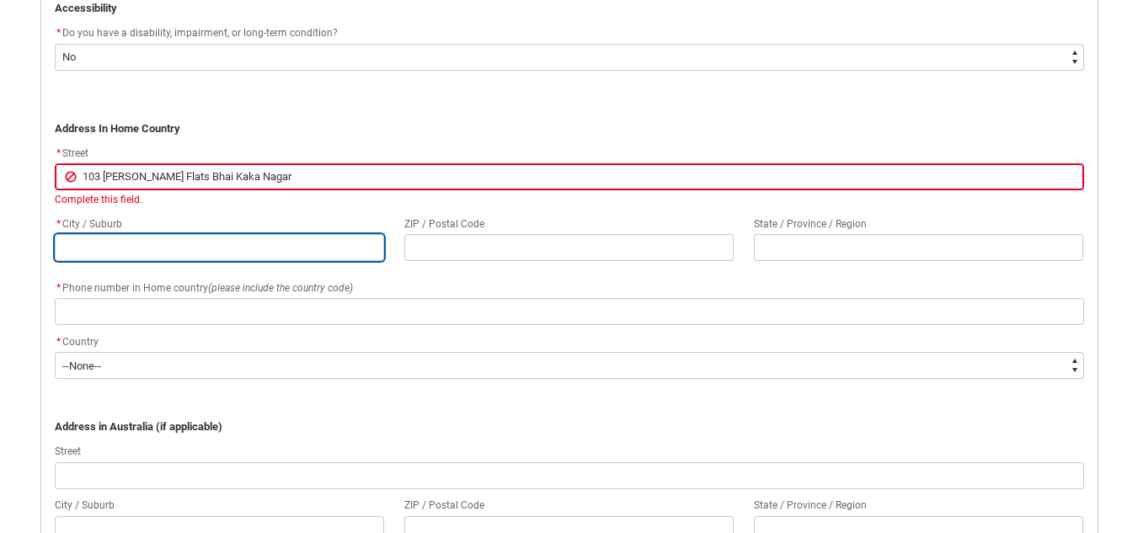
click at [377, 258] on div "* City / Suburb ZIP / Postal Code State / Province / Region" at bounding box center [569, 246] width 1049 height 64
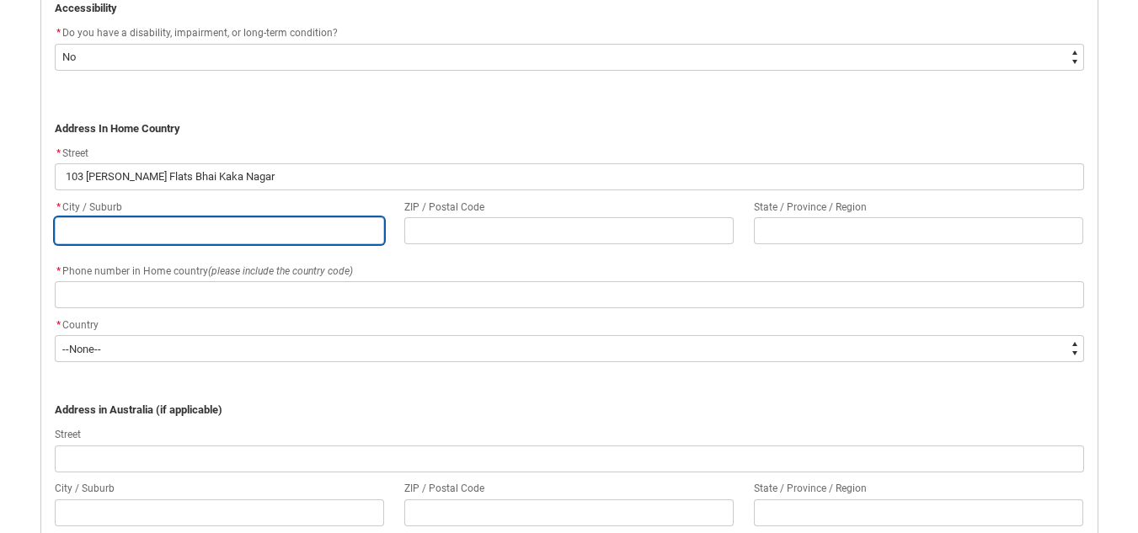
click at [279, 244] on input "REDU_Application_Form_for_Applicant flow" at bounding box center [219, 230] width 329 height 27
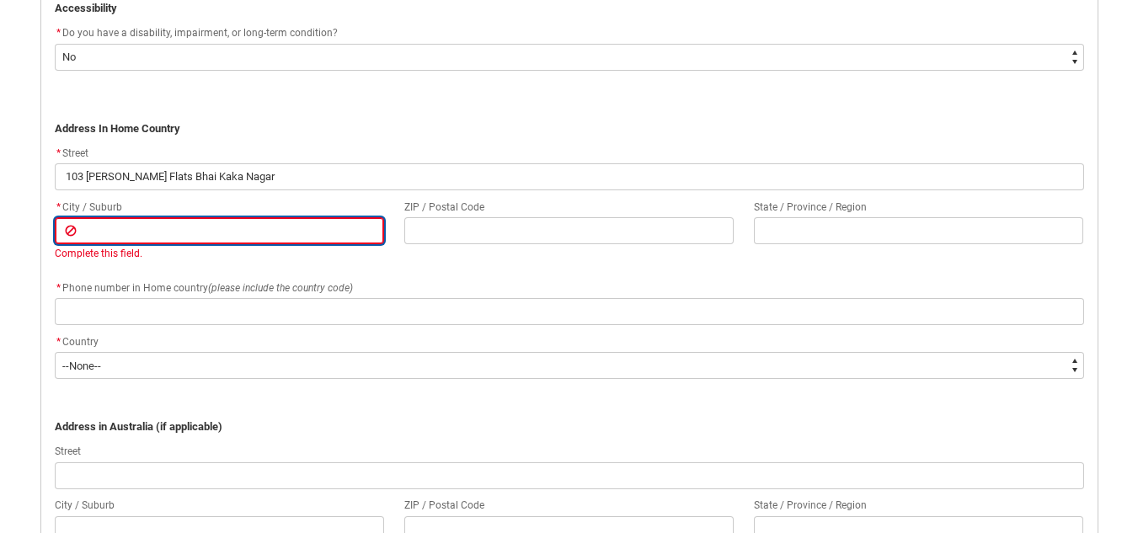
paste input "[GEOGRAPHIC_DATA]"
type lightning-primitive-input-simple "[GEOGRAPHIC_DATA]"
type input "[GEOGRAPHIC_DATA]"
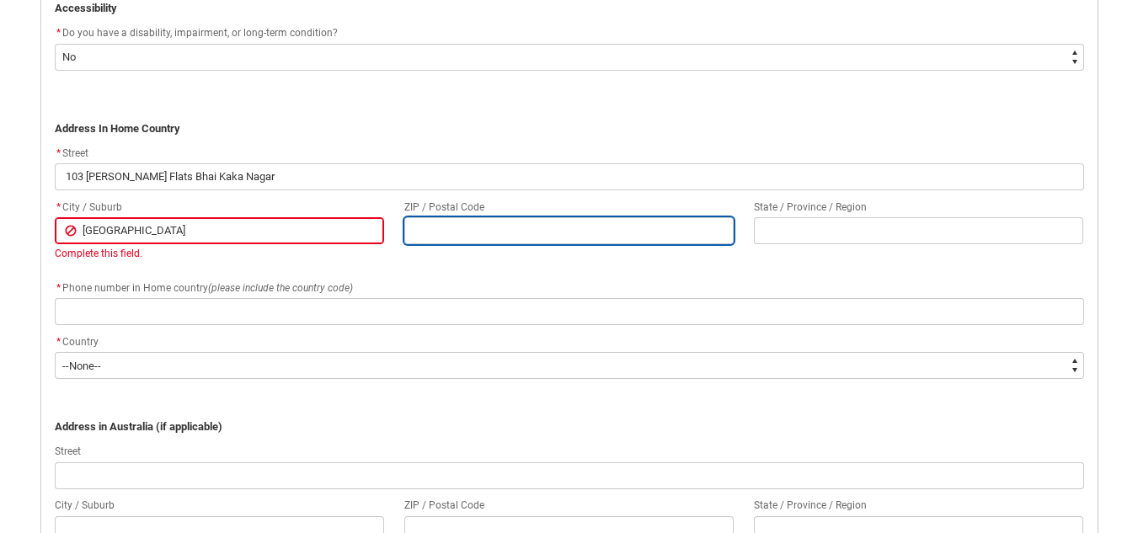
click at [481, 238] on input "REDU_Application_Form_for_Applicant flow" at bounding box center [568, 230] width 329 height 27
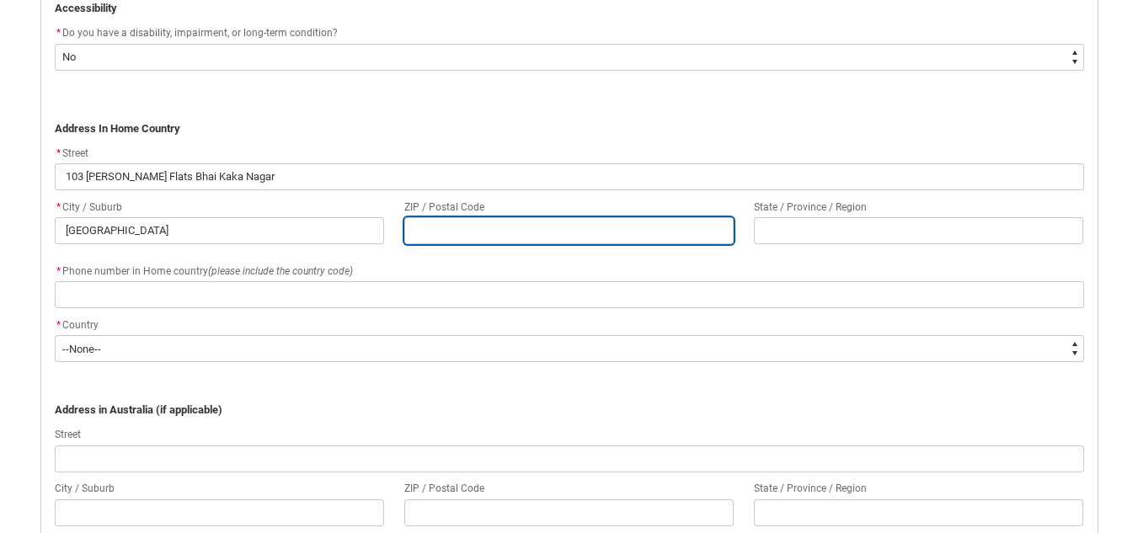
paste input "380059"
type lightning-primitive-input-simple "380059"
type input "380059"
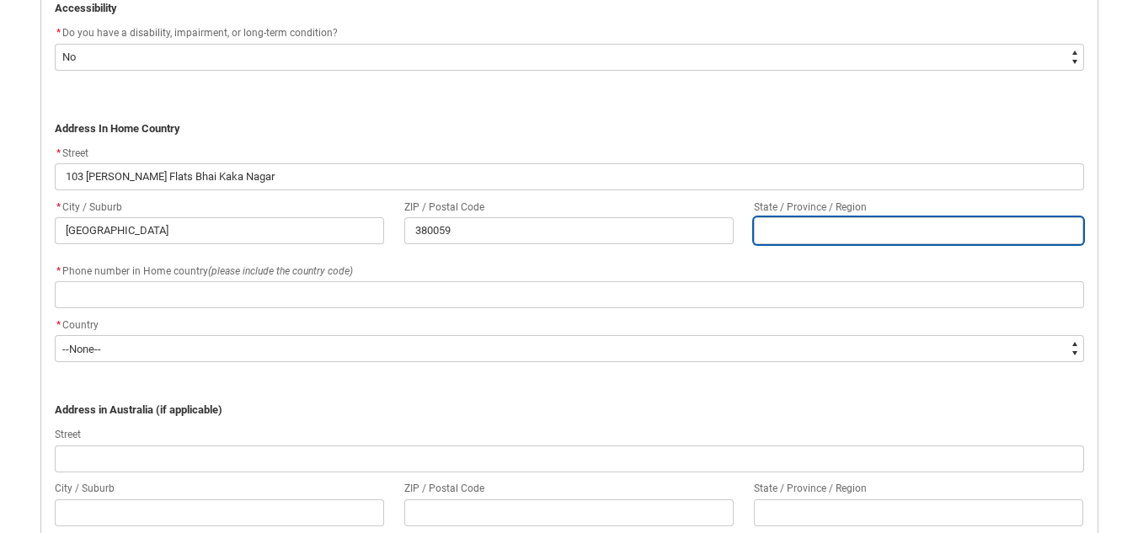
click at [829, 238] on input "REDU_Application_Form_for_Applicant flow" at bounding box center [918, 230] width 329 height 27
type lightning-primitive-input-simple "g"
type input "g"
type lightning-primitive-input-simple "gu"
type input "gu"
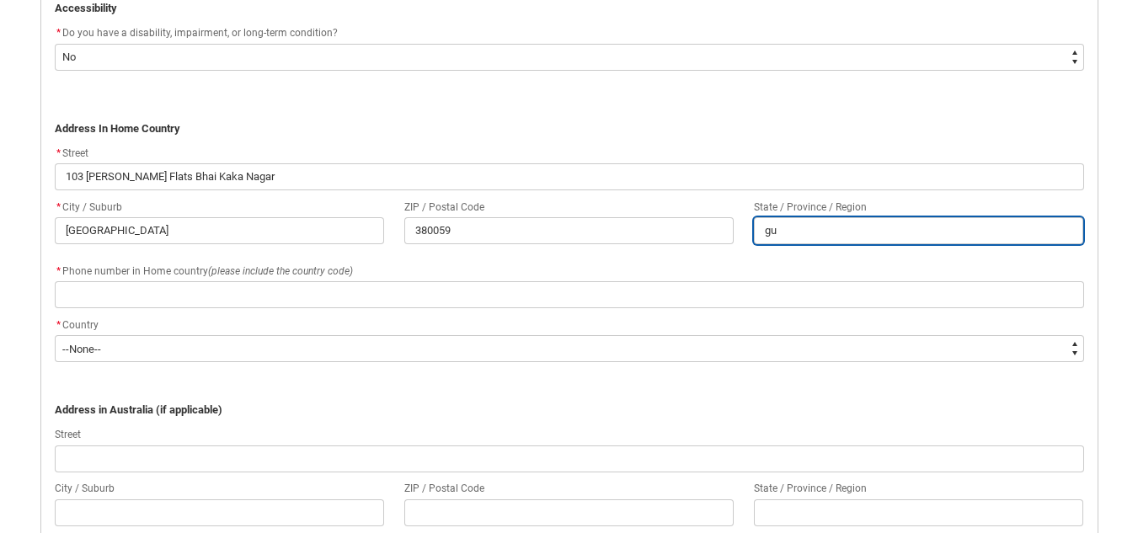
type lightning-primitive-input-simple "guj"
type input "guj"
type lightning-primitive-input-simple "gujr"
type input "gujr"
type lightning-primitive-input-simple "gujra"
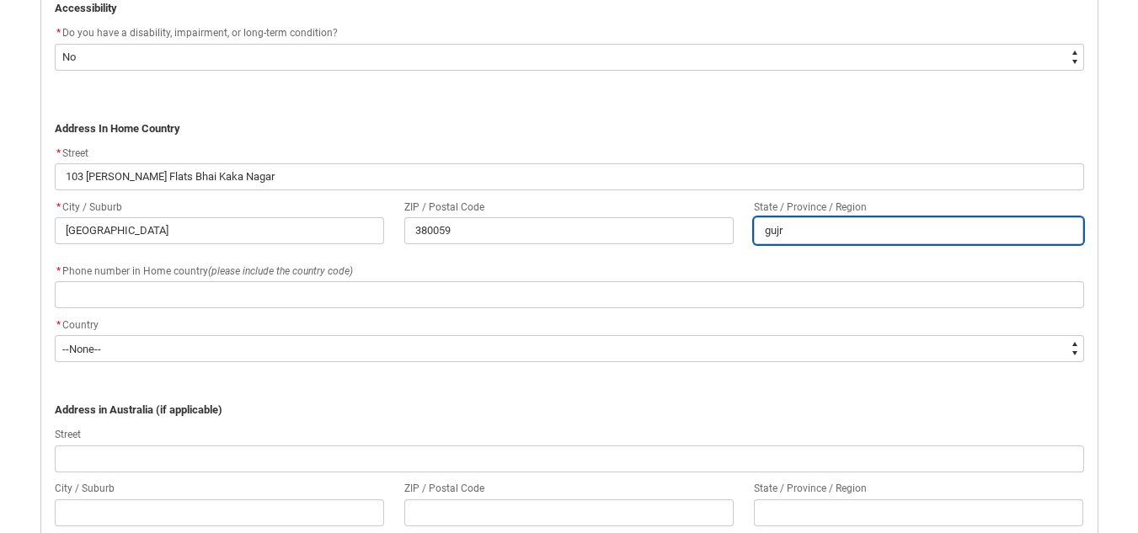
type input "gujra"
type lightning-primitive-input-simple "gujrat"
type input "gujrat"
type lightning-primitive-input-simple "gujra"
type input "gujra"
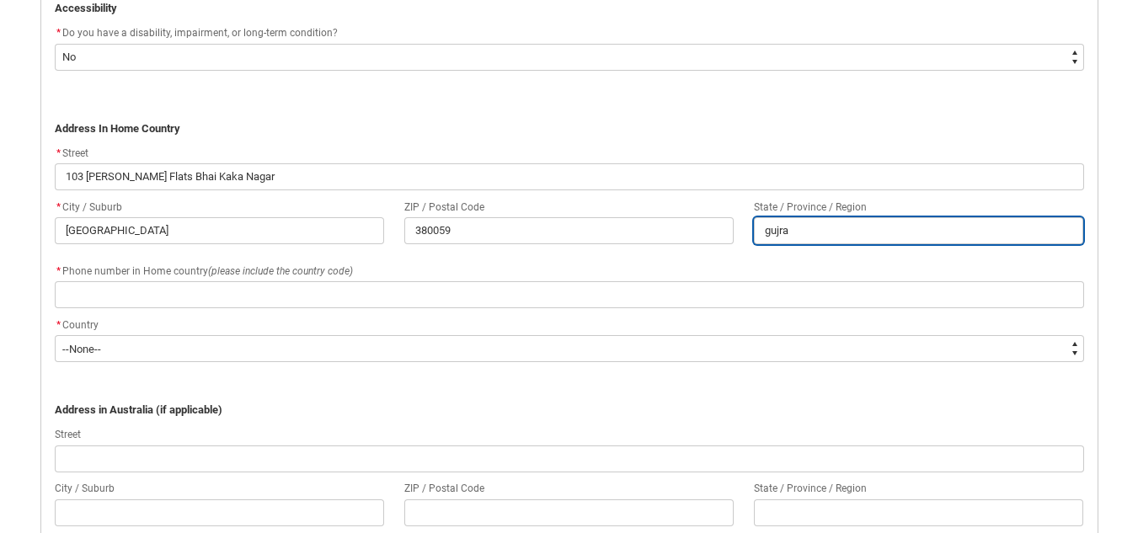
type lightning-primitive-input-simple "gujr"
type input "gujr"
type lightning-primitive-input-simple "guj"
type input "guj"
type lightning-primitive-input-simple "gu"
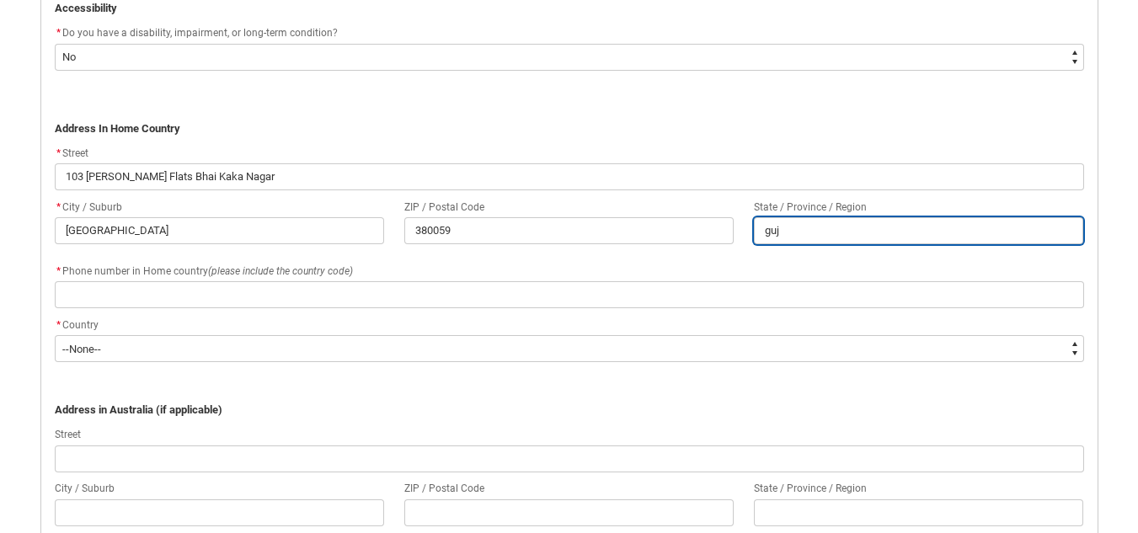
type input "gu"
type lightning-primitive-input-simple "g"
type input "g"
type lightning-primitive-input-simple "g"
type input "g"
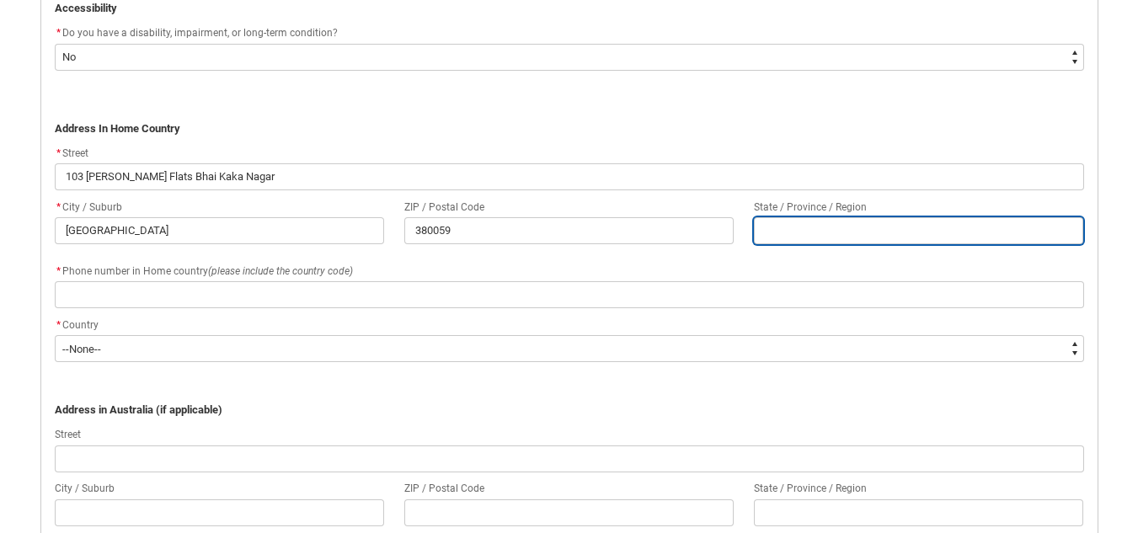
type lightning-primitive-input-simple "G"
type input "G"
type lightning-primitive-input-simple "Gu"
type input "Gu"
type lightning-primitive-input-simple "Guj"
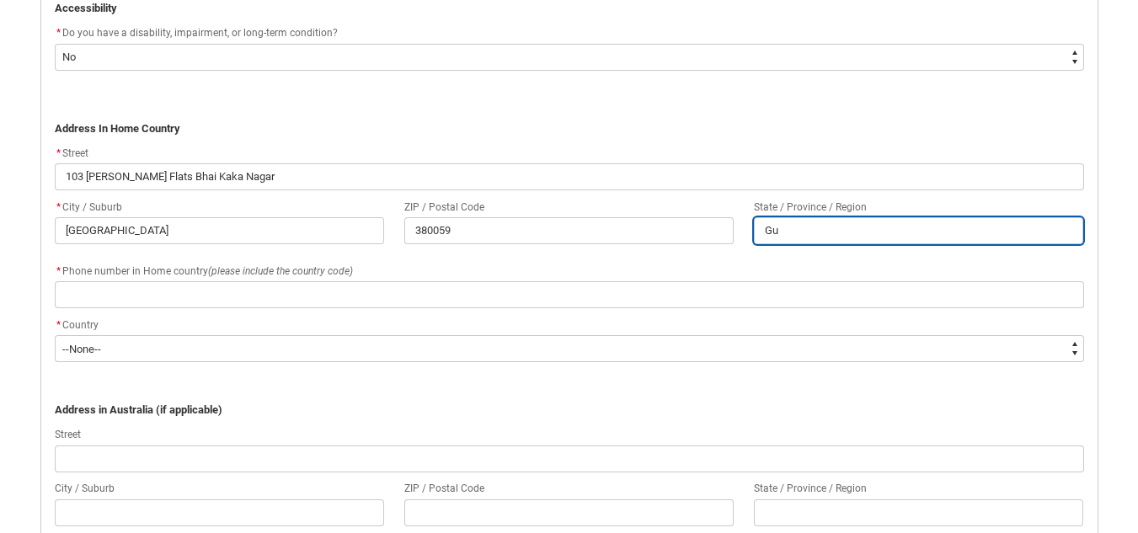
type input "Guj"
type lightning-primitive-input-simple "Gujr"
type input "Gujr"
type lightning-primitive-input-simple "Gujra"
type input "Gujra"
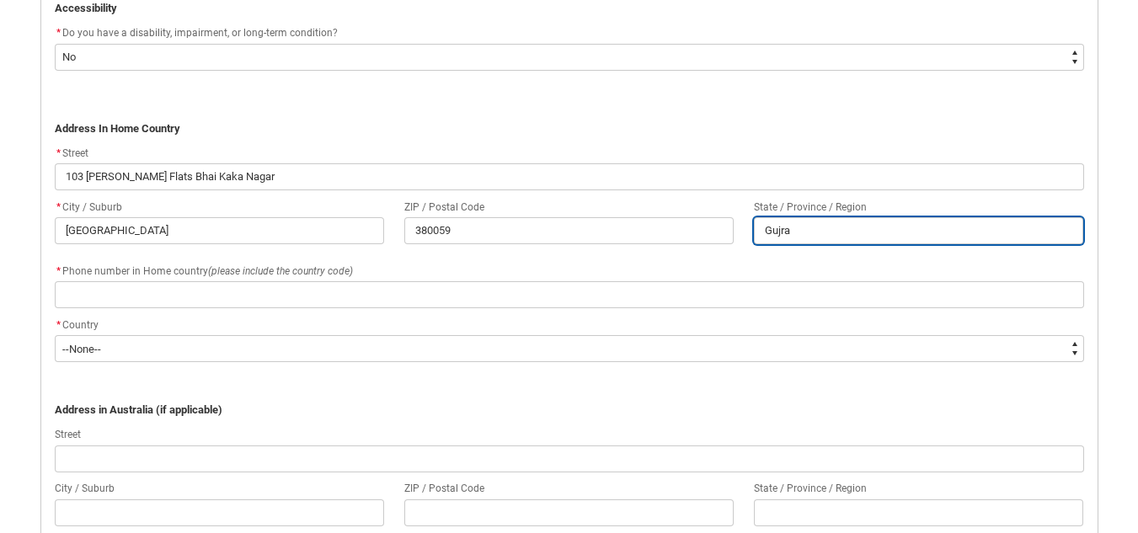
type lightning-primitive-input-simple "Gujrat"
type input "Gujrat"
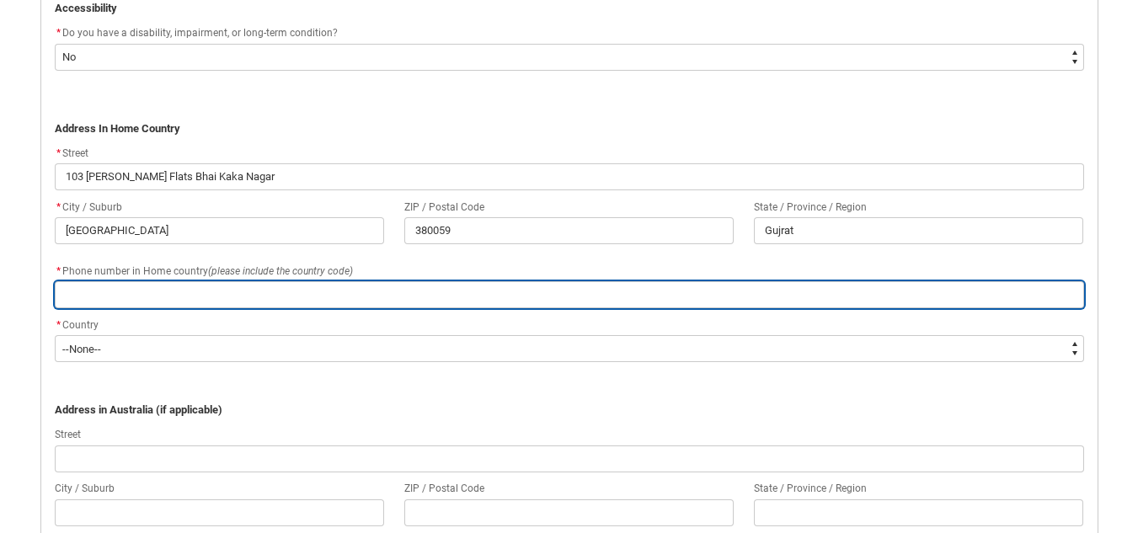
click at [494, 288] on input "REDU_Application_Form_for_Applicant flow" at bounding box center [569, 294] width 1029 height 27
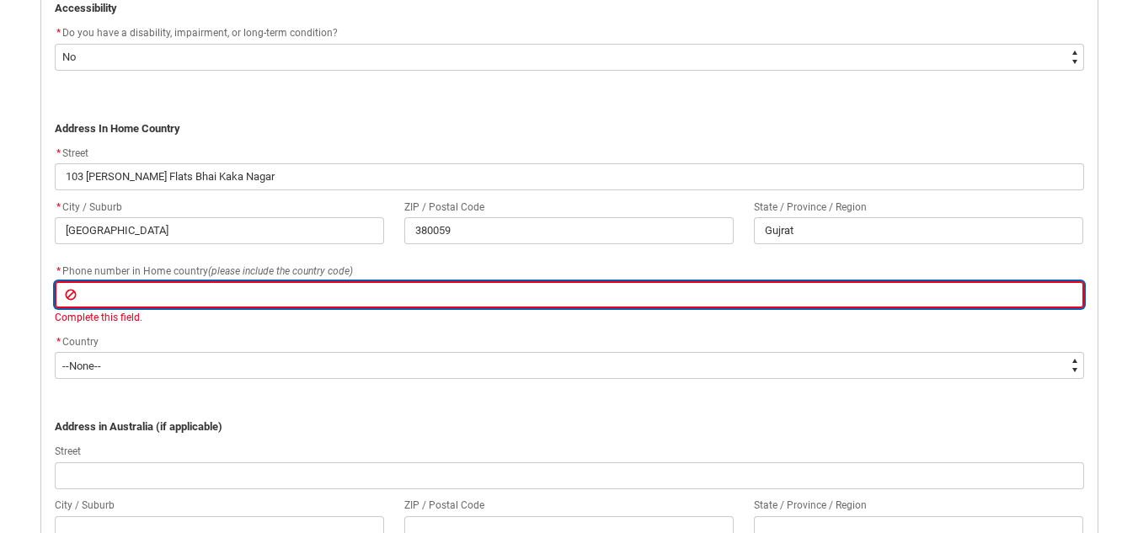
paste input "075750 90100"
type lightning-primitive-input-simple "075750 90100"
type input "075750 90100"
click at [100, 294] on input "075750 90100" at bounding box center [569, 294] width 1029 height 27
click at [130, 296] on input "075750 90100" at bounding box center [569, 294] width 1029 height 27
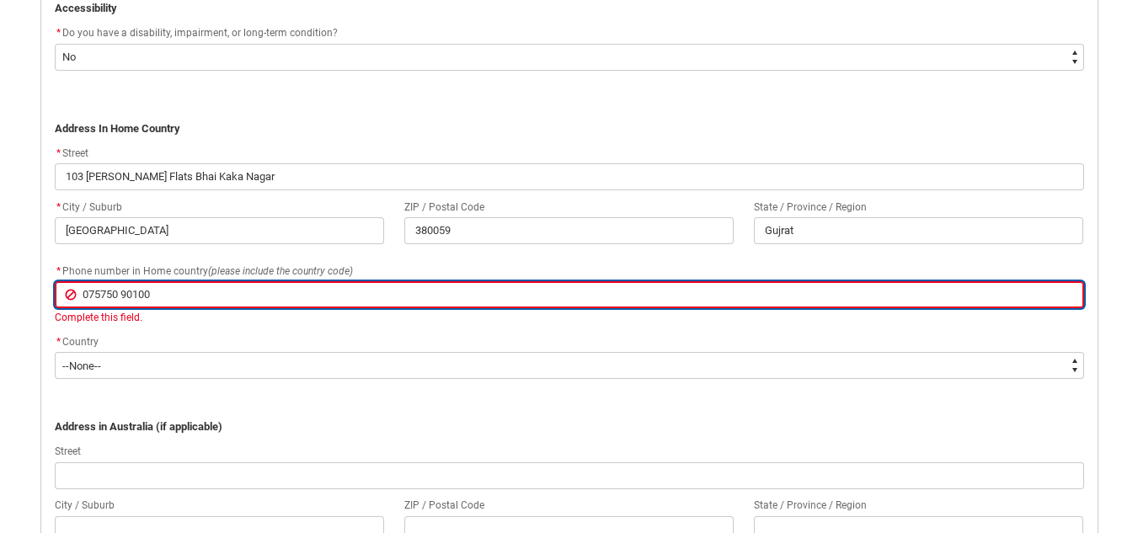
click at [125, 291] on input "075750 90100" at bounding box center [569, 294] width 1029 height 27
type lightning-primitive-input-simple "07575090100"
type input "07575090100"
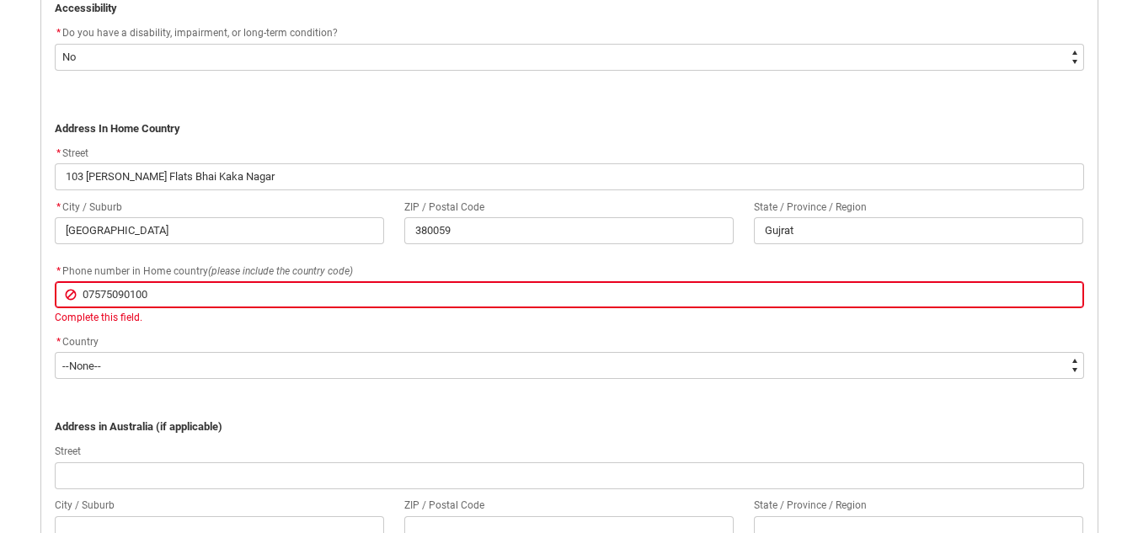
click at [225, 334] on div "* Country" at bounding box center [569, 342] width 1029 height 20
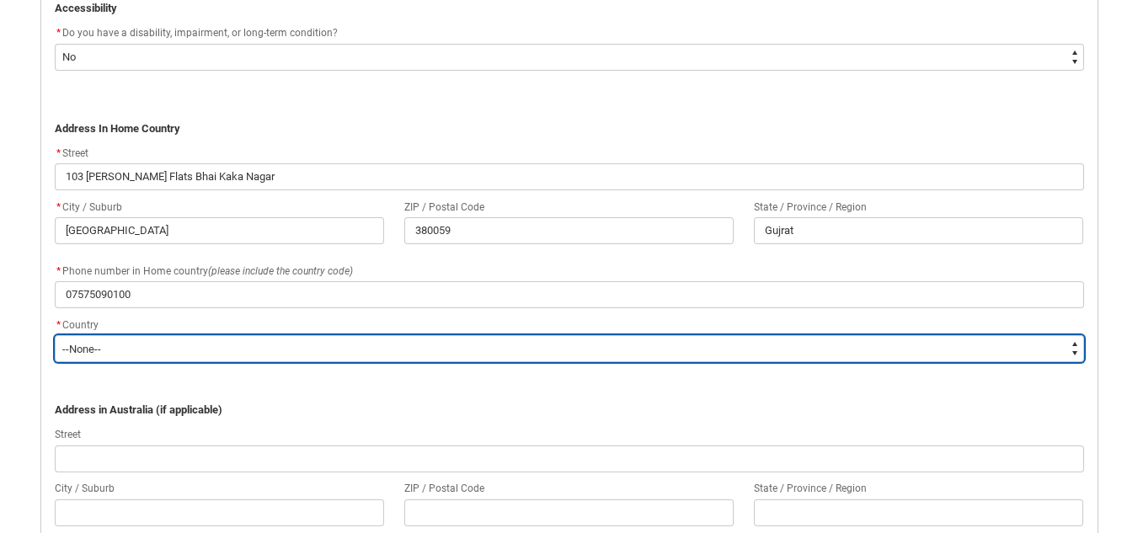
click at [85, 350] on select "--None-- [GEOGRAPHIC_DATA] ([GEOGRAPHIC_DATA]) [GEOGRAPHIC_DATA] [GEOGRAPHIC_DA…" at bounding box center [569, 348] width 1029 height 27
type lightning-select "Country_Choice.7103"
click at [55, 335] on select "--None-- [GEOGRAPHIC_DATA] ([GEOGRAPHIC_DATA]) [GEOGRAPHIC_DATA] [GEOGRAPHIC_DA…" at bounding box center [569, 348] width 1029 height 27
select select "Country_Choice.7103"
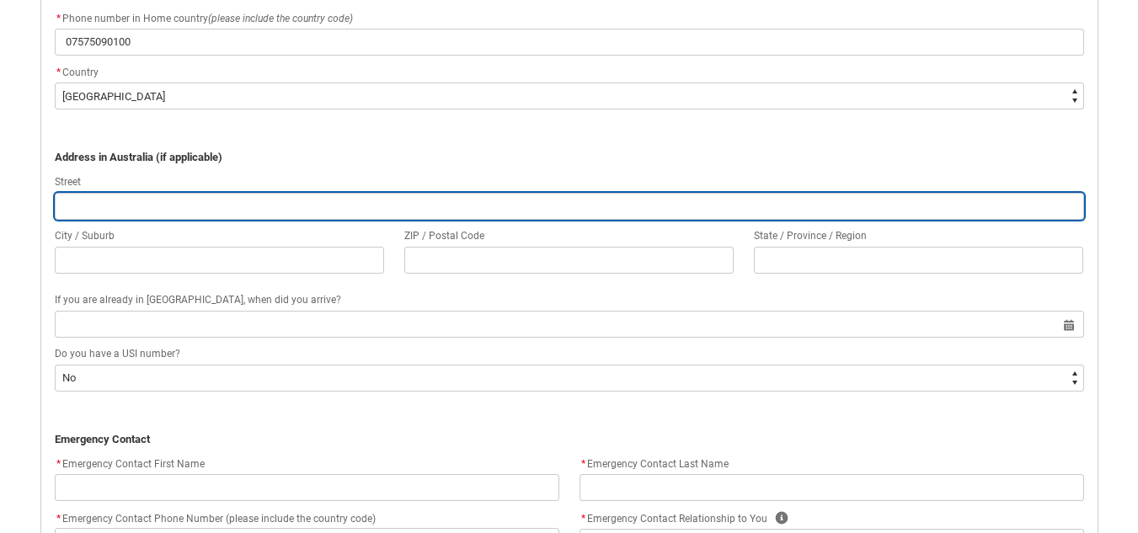
scroll to position [1348, 0]
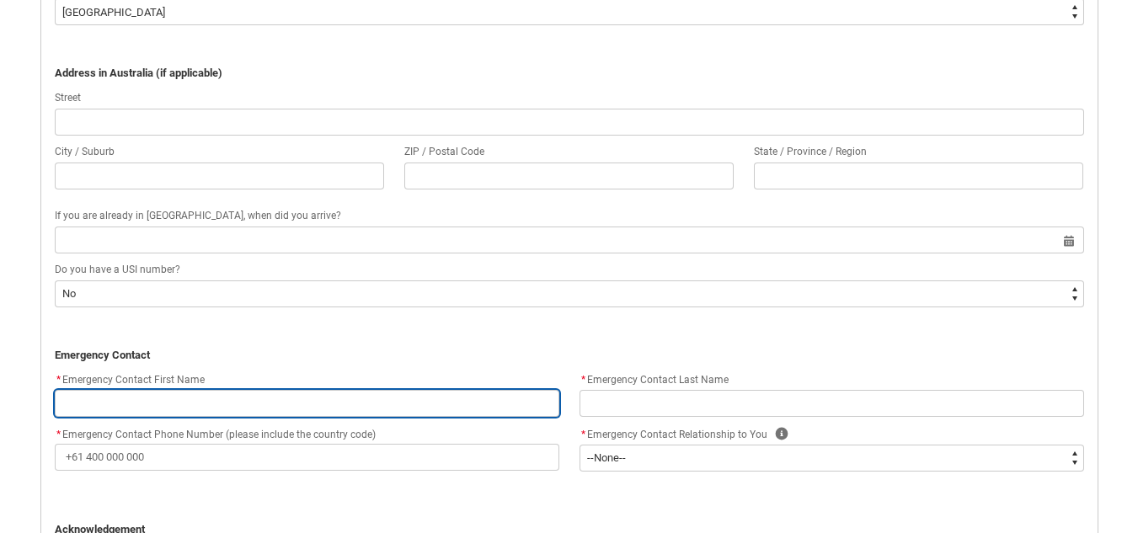
click at [120, 400] on input "REDU_Application_Form_for_Applicant flow" at bounding box center [307, 403] width 505 height 27
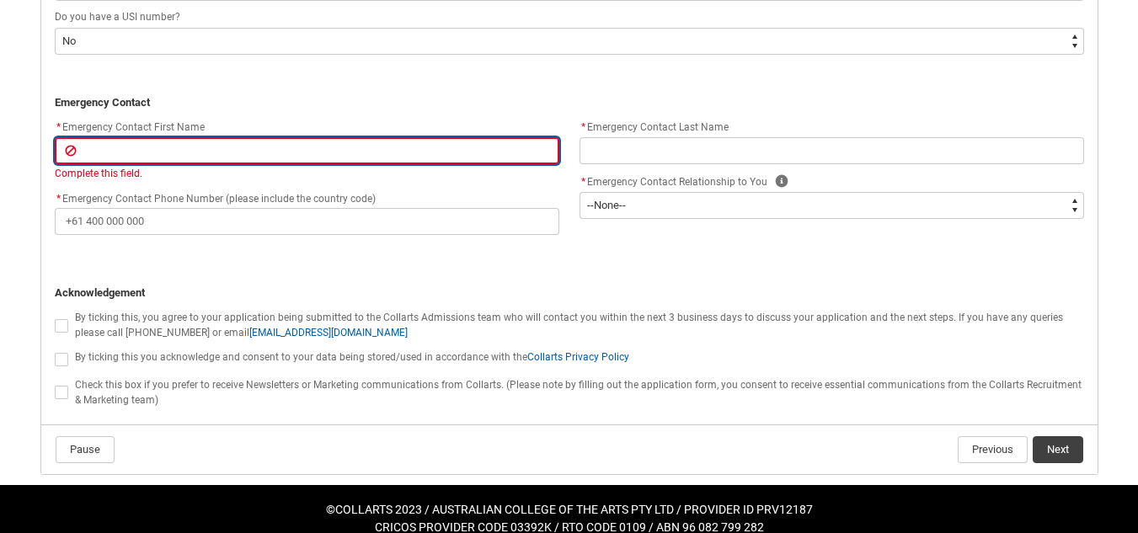
click at [200, 145] on input "REDU_Application_Form_for_Applicant flow" at bounding box center [307, 150] width 505 height 27
click at [202, 149] on input "REDU_Application_Form_for_Applicant flow" at bounding box center [307, 150] width 505 height 27
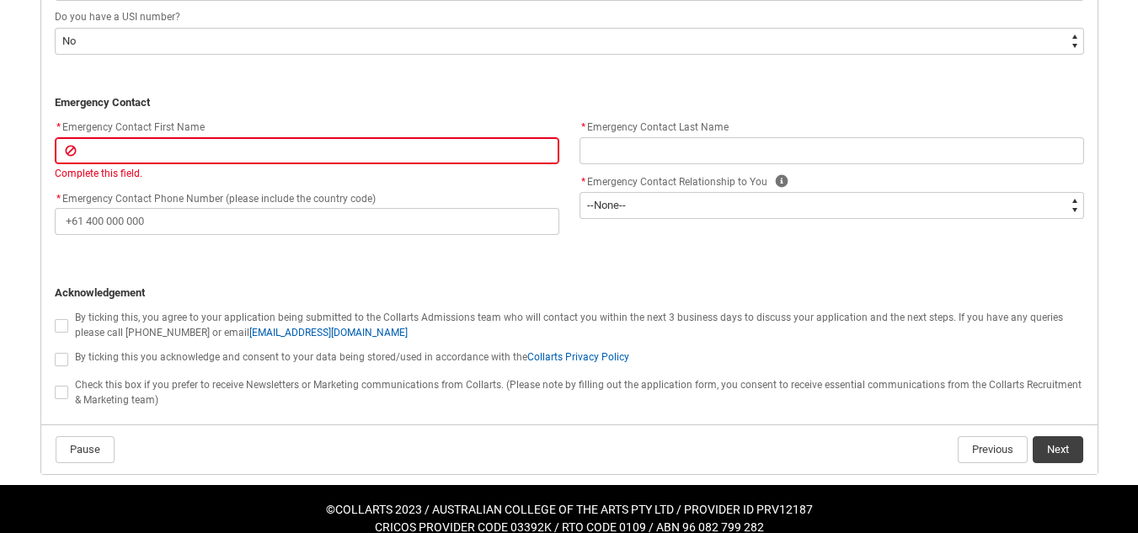
click at [213, 254] on p "REDU_Application_Form_for_Applicant flow" at bounding box center [569, 260] width 1029 height 17
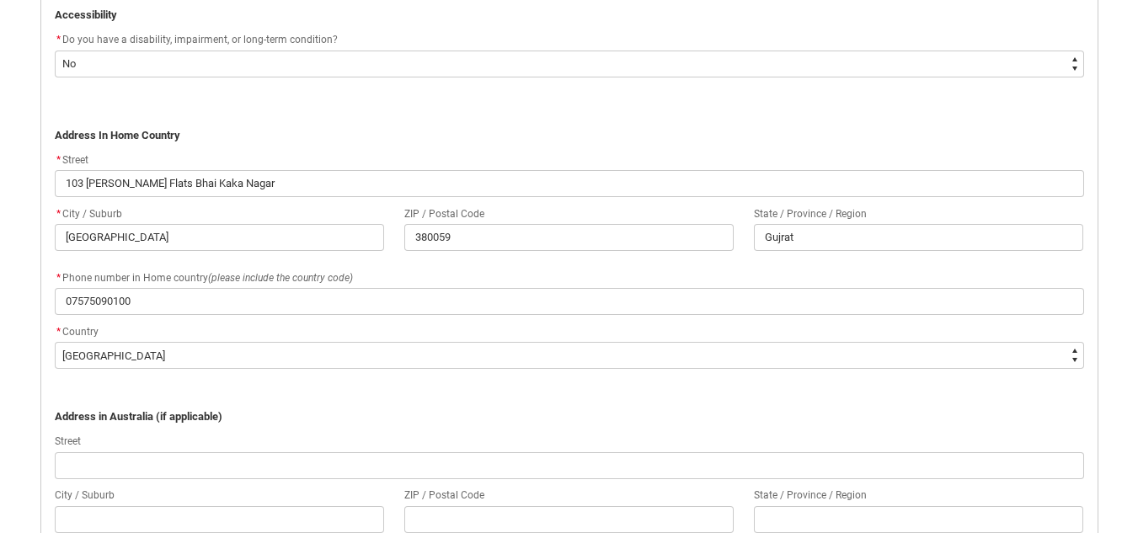
scroll to position [1012, 0]
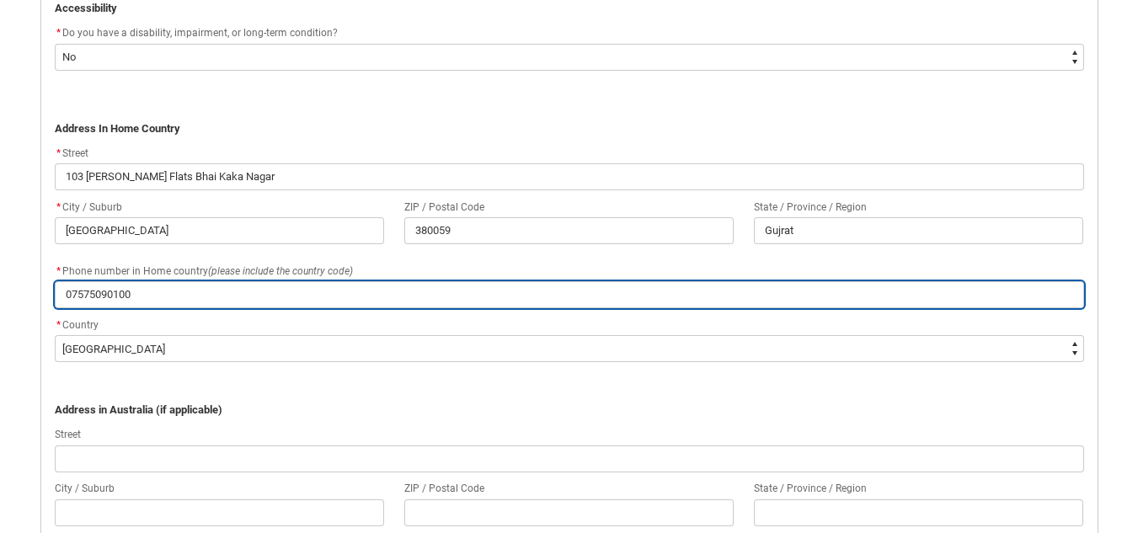
click at [275, 295] on input "07575090100" at bounding box center [569, 294] width 1029 height 27
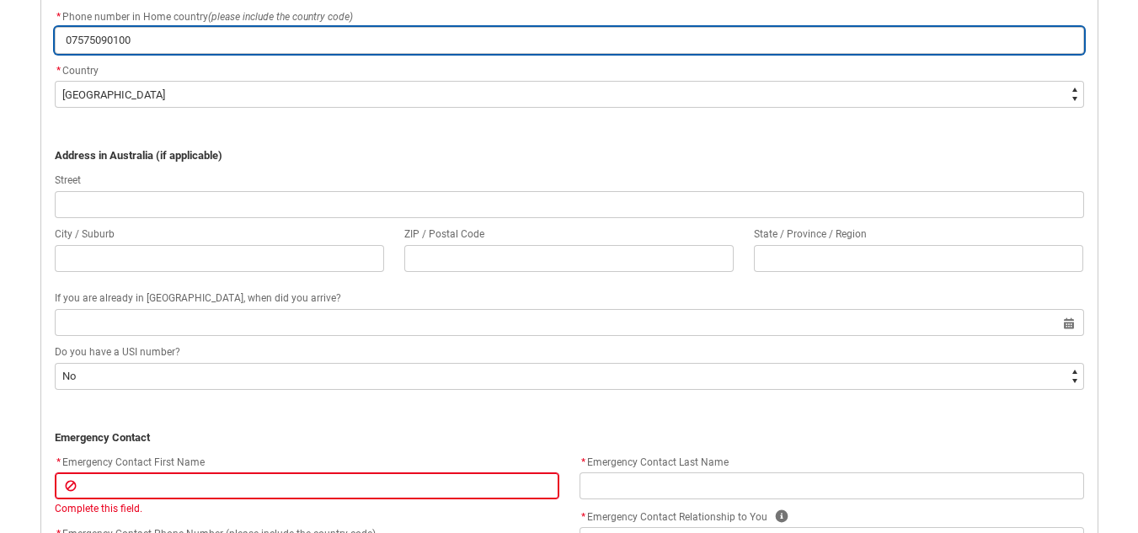
scroll to position [1517, 0]
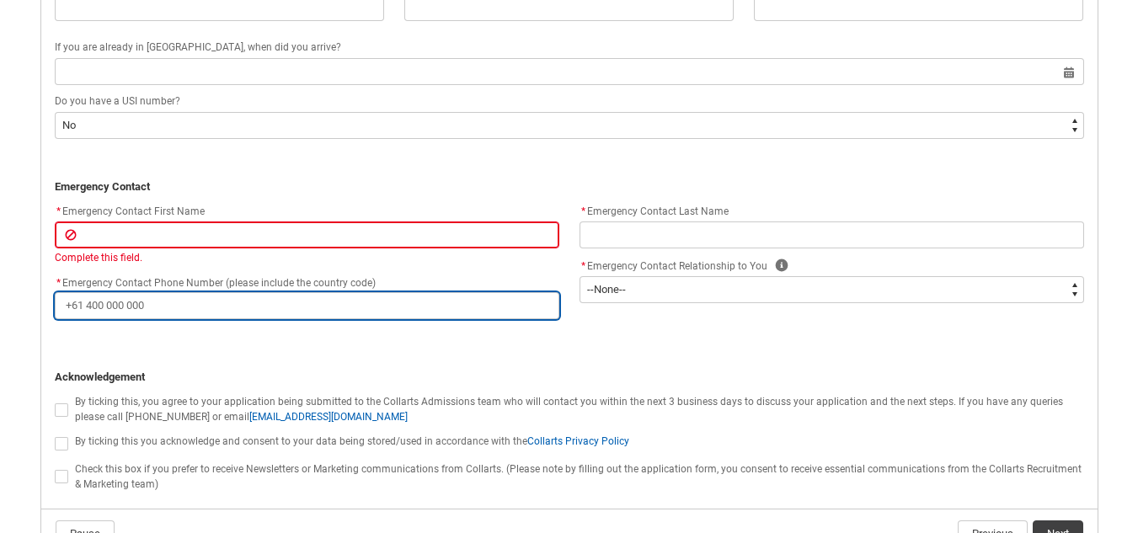
click at [179, 307] on input "* Emergency Contact Phone Number (please include the country code)" at bounding box center [307, 305] width 505 height 27
paste input "07575090100"
type lightning-primitive-input-simple "07575090100"
type input "07575090100"
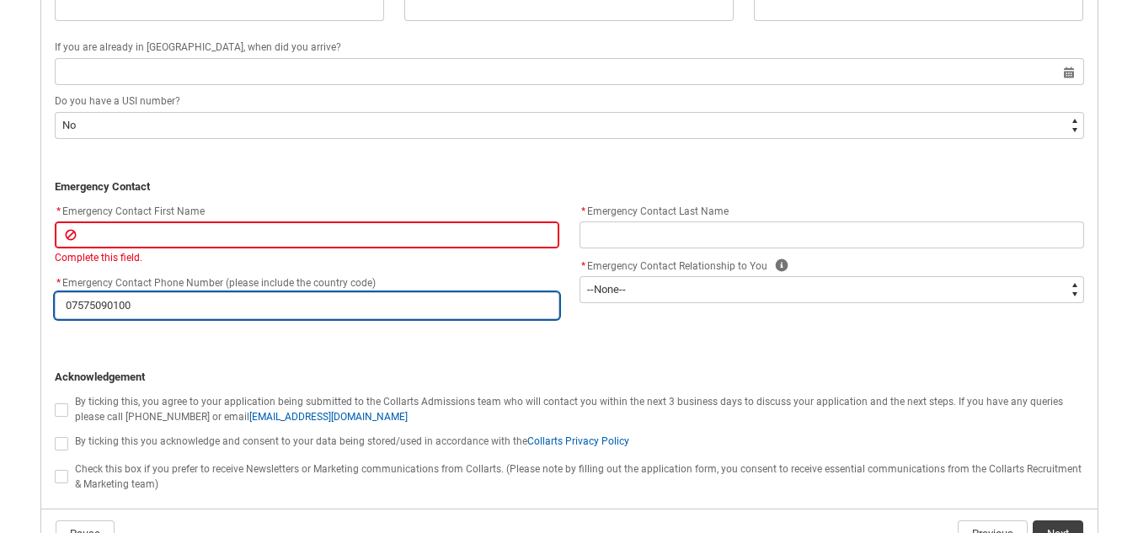
click at [69, 310] on input "07575090100" at bounding box center [307, 305] width 505 height 27
type lightning-primitive-input-simple "7575090100"
type input "7575090100"
type lightning-primitive-input-simple "97575090100"
type input "97575090100"
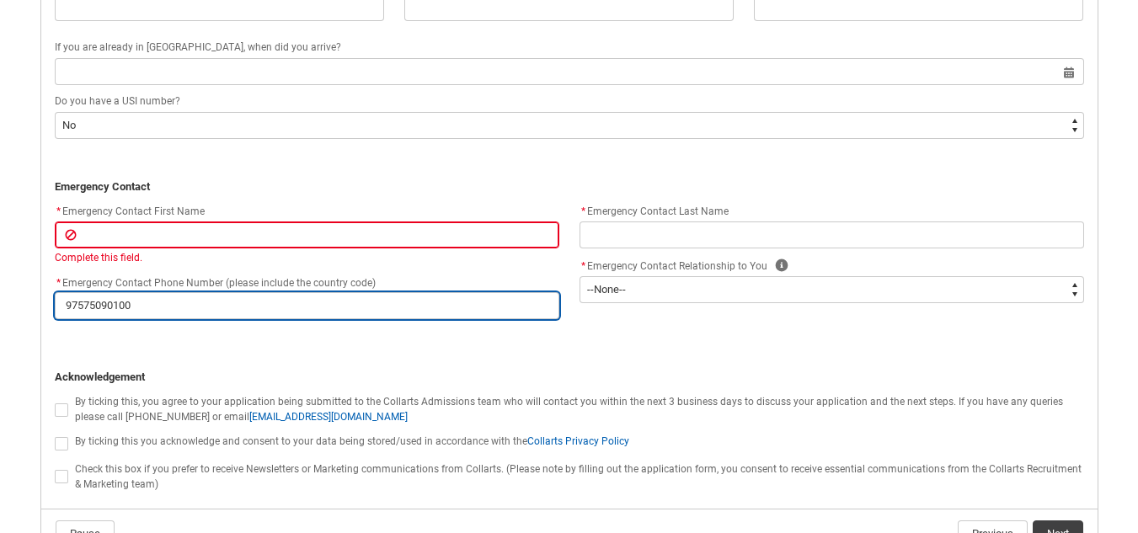
type lightning-primitive-input-simple "917575090100"
type input "917575090100"
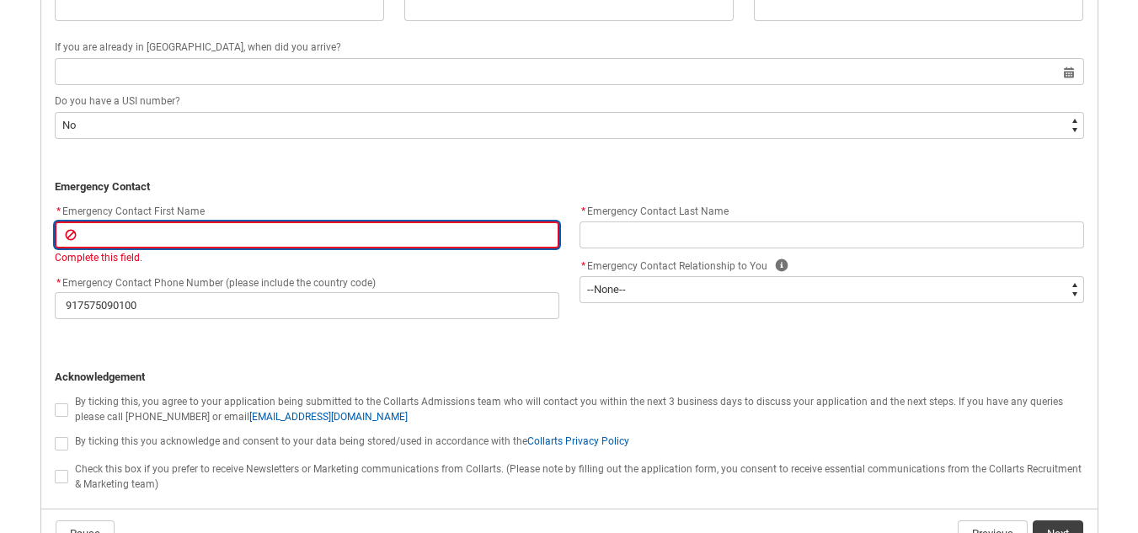
click at [109, 234] on input "REDU_Application_Form_for_Applicant flow" at bounding box center [307, 235] width 505 height 27
type lightning-primitive-input-simple "S"
type input "S"
type lightning-primitive-input-simple "Sh"
type input "Sh"
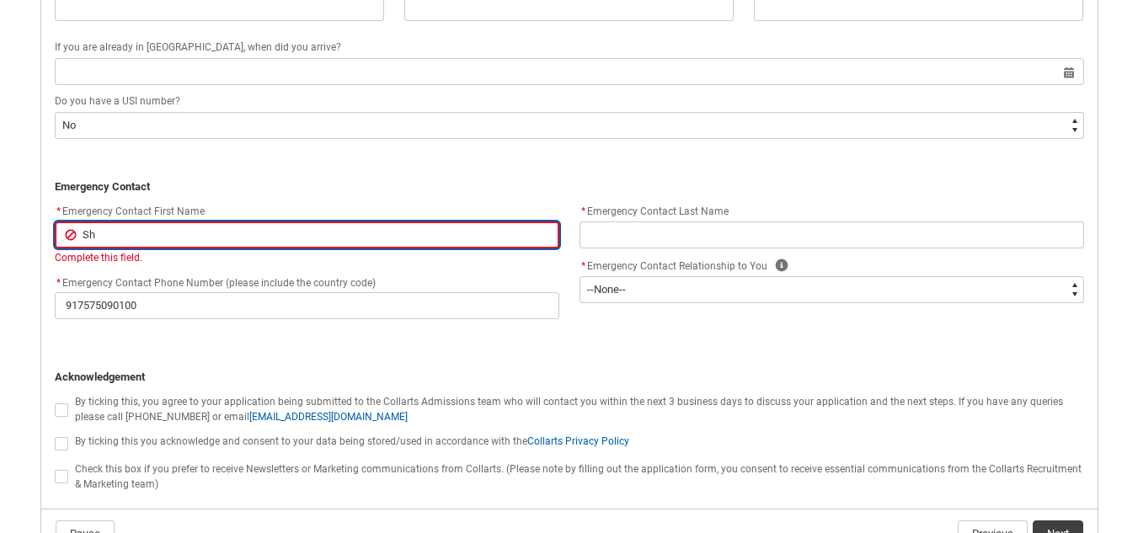
type lightning-primitive-input-simple "Sha"
type input "Sha"
type lightning-primitive-input-simple "Shas"
type input "Shas"
type lightning-primitive-input-simple "Shash"
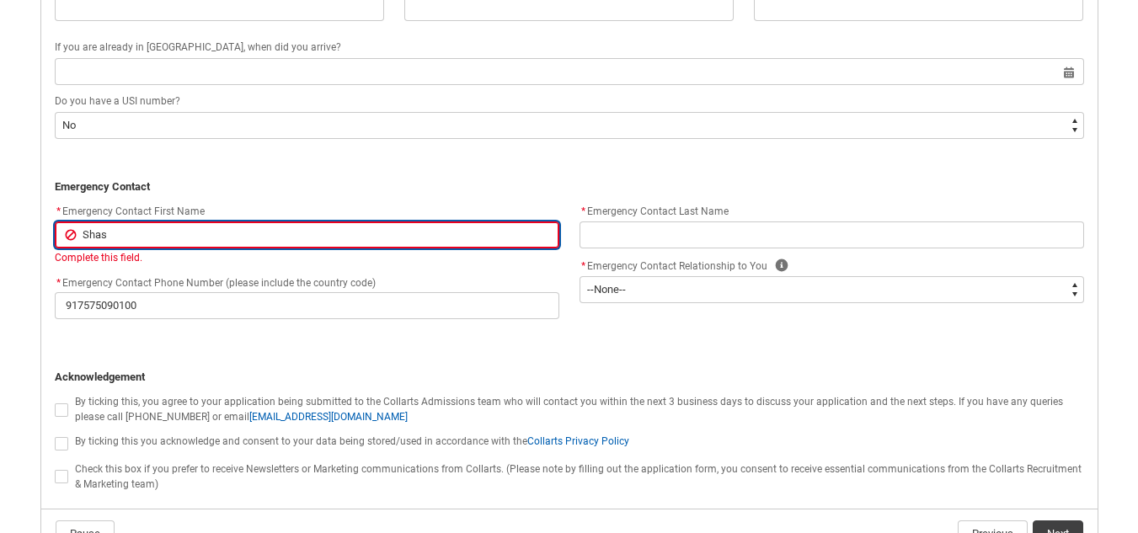
type input "Shash"
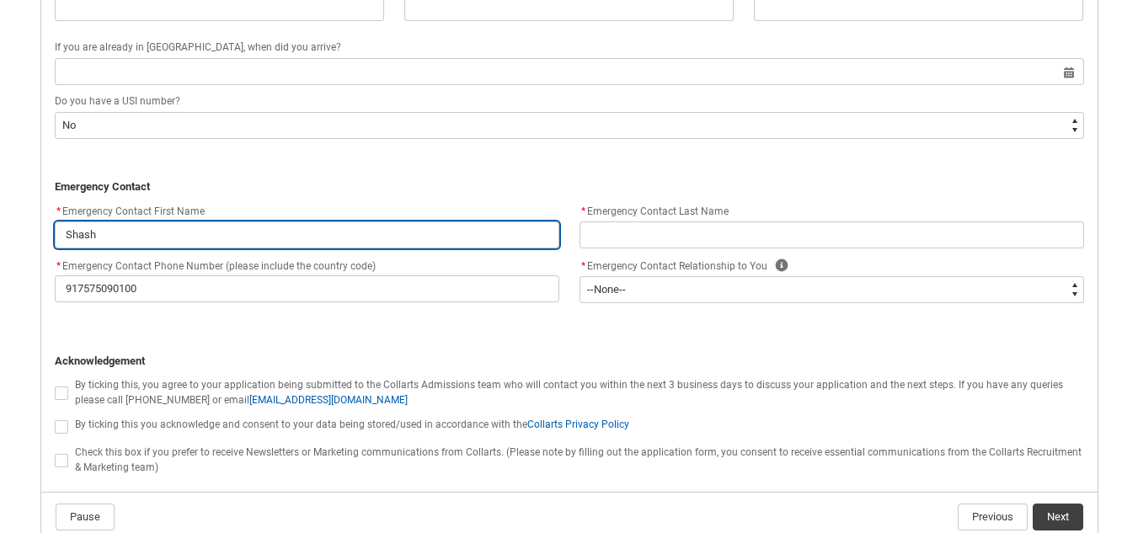
click at [112, 232] on input "Shash" at bounding box center [307, 235] width 505 height 27
click at [93, 234] on input "Shash" at bounding box center [307, 235] width 505 height 27
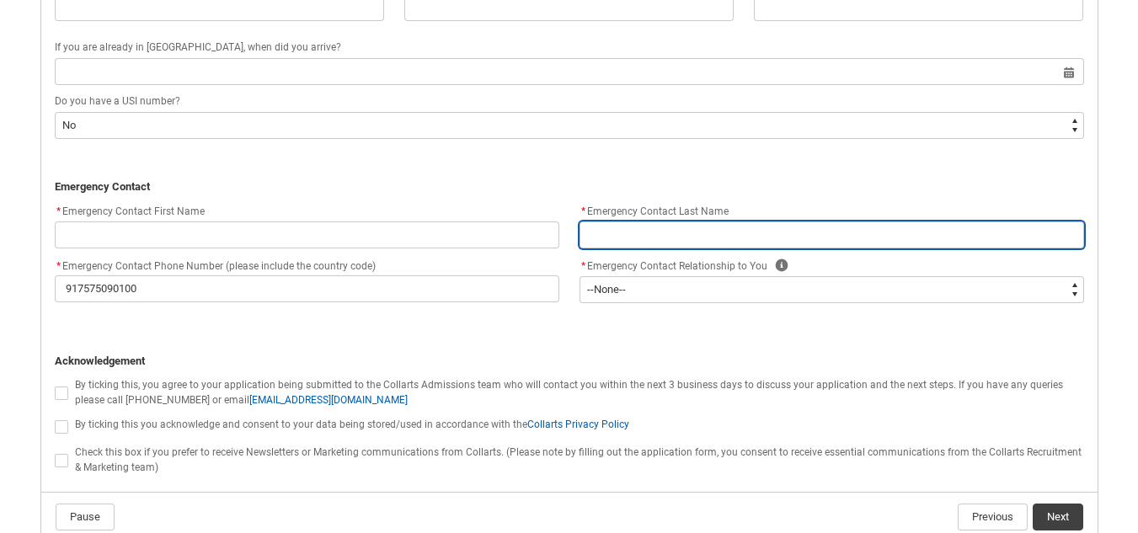
click at [586, 236] on input "REDU_Application_Form_for_Applicant flow" at bounding box center [831, 235] width 505 height 27
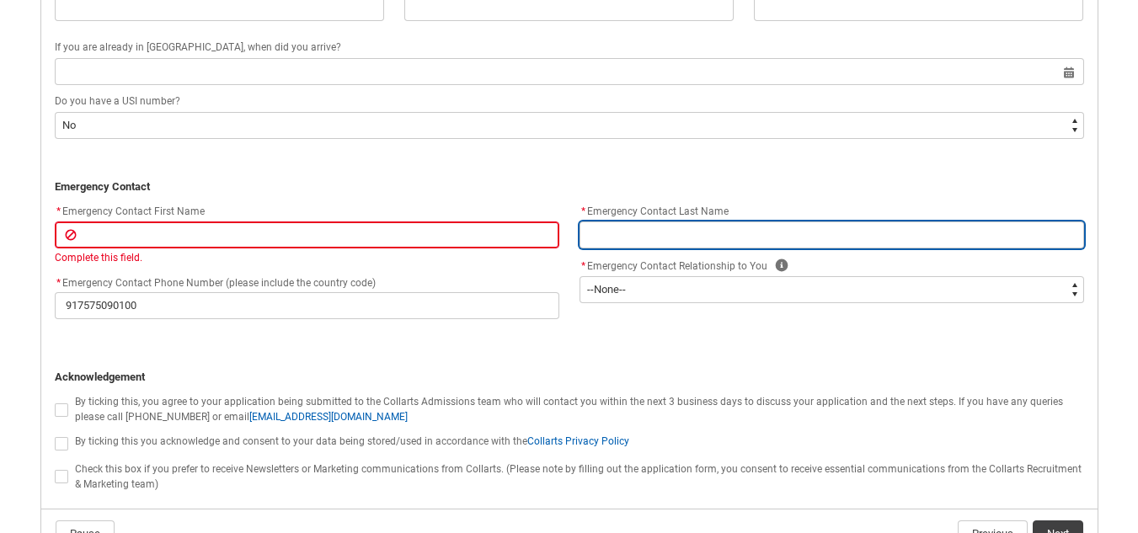
paste input "Shash"
type lightning-primitive-input-simple "Shash"
type input "Shash"
click at [676, 232] on input "Shash" at bounding box center [831, 235] width 505 height 27
type lightning-primitive-input-simple "Shas"
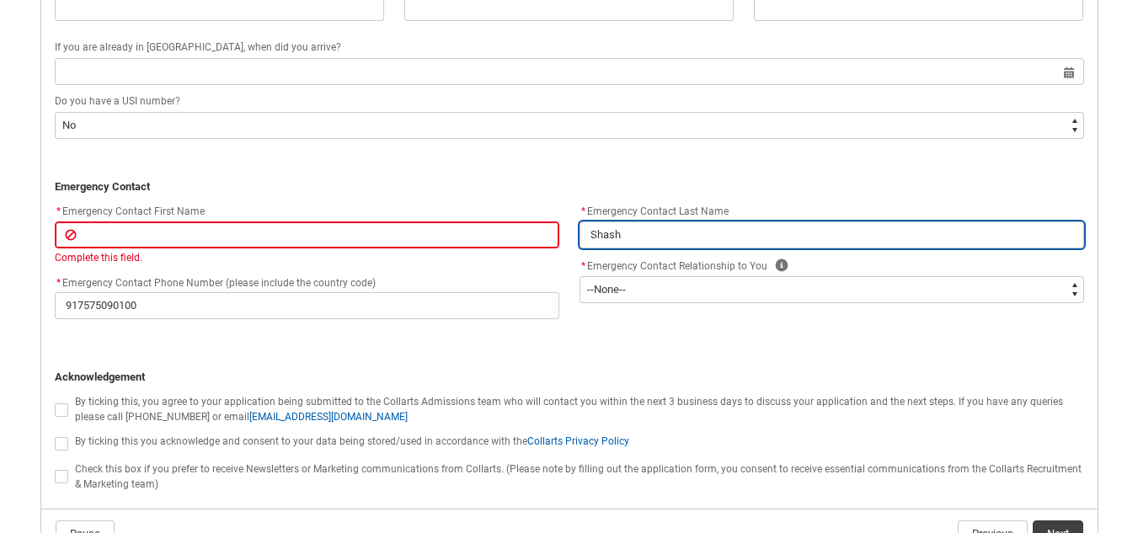
type input "Shas"
type lightning-primitive-input-simple "Sha"
type input "Sha"
type lightning-primitive-input-simple "[PERSON_NAME]"
type input "[PERSON_NAME]"
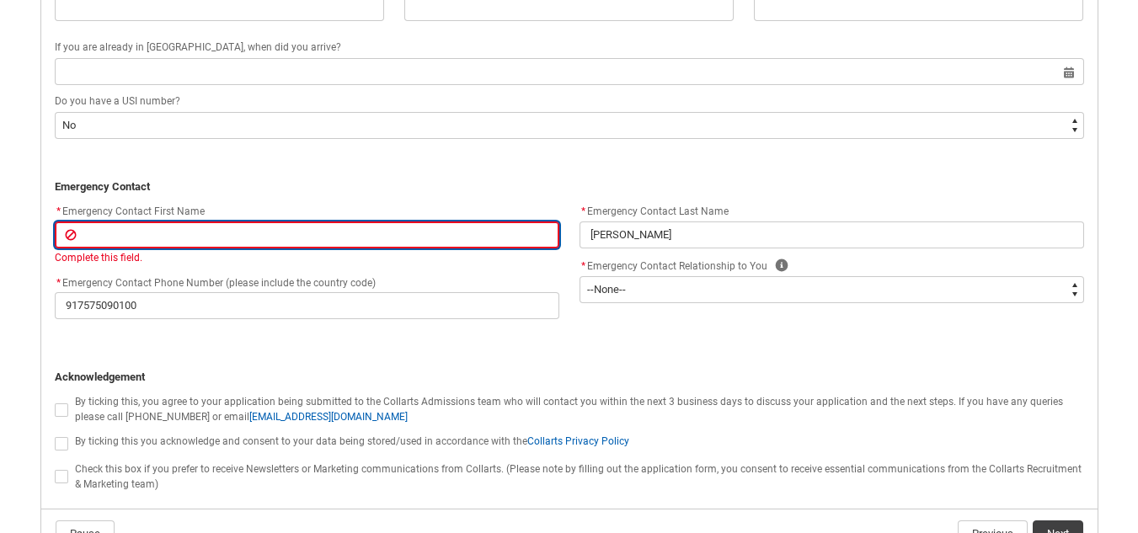
click at [318, 242] on input "REDU_Application_Form_for_Applicant flow" at bounding box center [307, 235] width 505 height 27
type lightning-primitive-input-simple "B"
type input "B"
type lightning-primitive-input-simple "Bi"
type input "Bi"
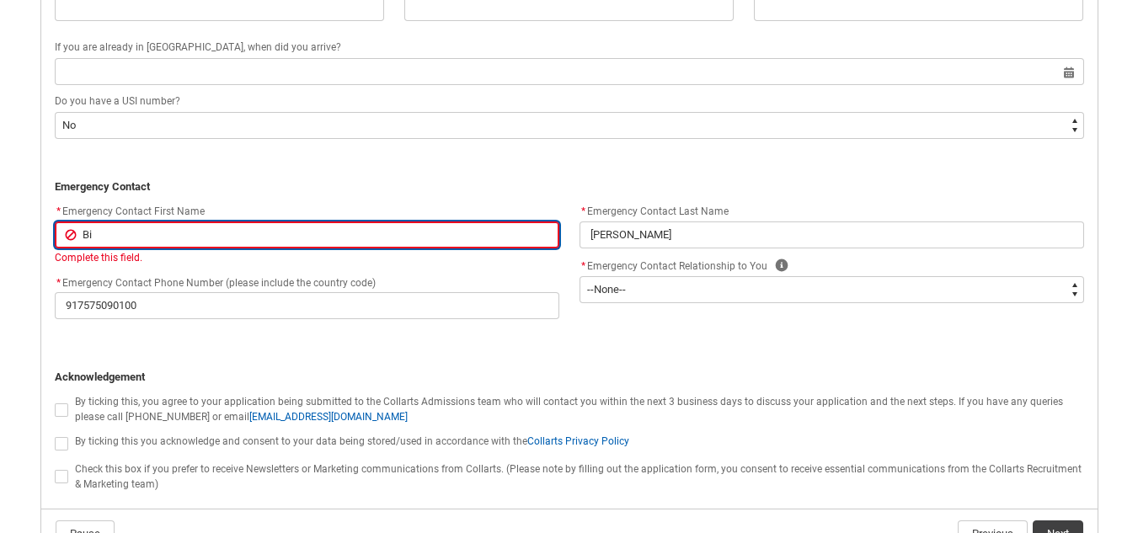
type lightning-primitive-input-simple "Bir"
type input "Bir"
type lightning-primitive-input-simple "Bire"
type input "Bire"
type lightning-primitive-input-simple "[PERSON_NAME]"
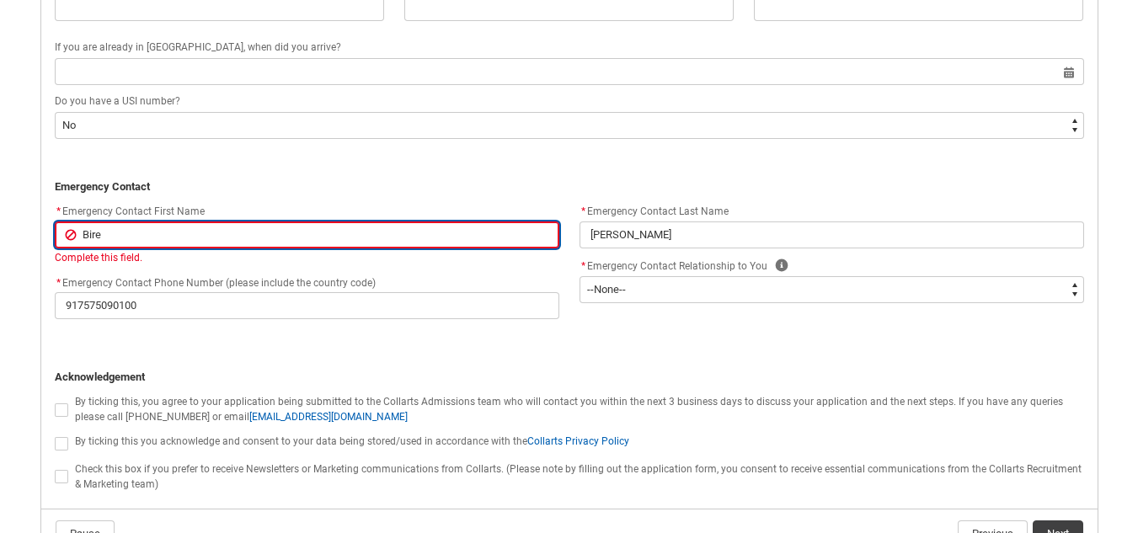
type input "[PERSON_NAME]"
type lightning-primitive-input-simple "[PERSON_NAME]"
type input "[PERSON_NAME]"
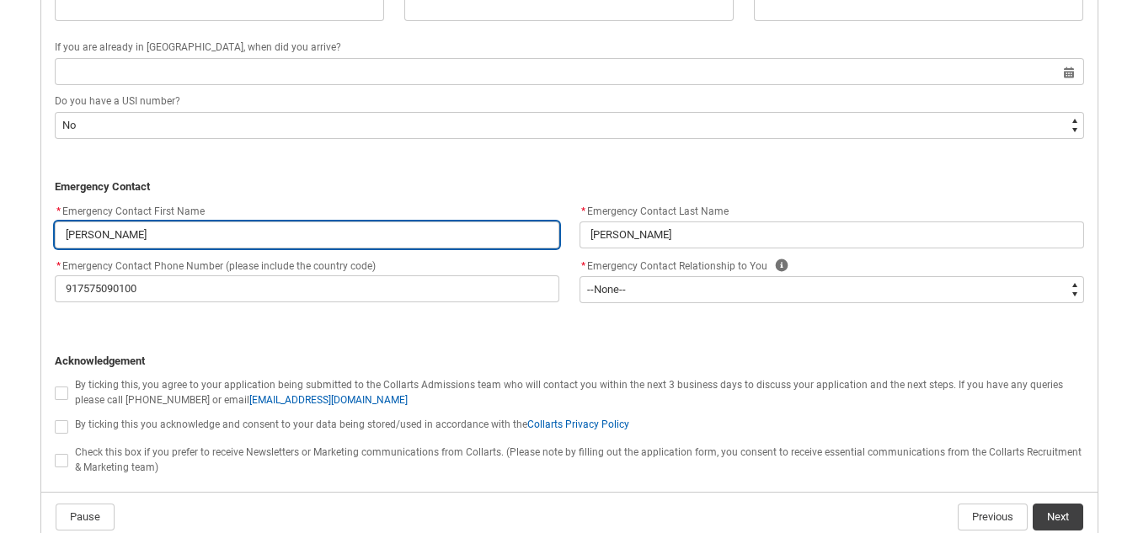
type lightning-primitive-input-simple "[PERSON_NAME] M"
type input "[PERSON_NAME] M"
type lightning-primitive-input-simple "[PERSON_NAME]"
type input "[PERSON_NAME]"
type lightning-primitive-input-simple "[PERSON_NAME]"
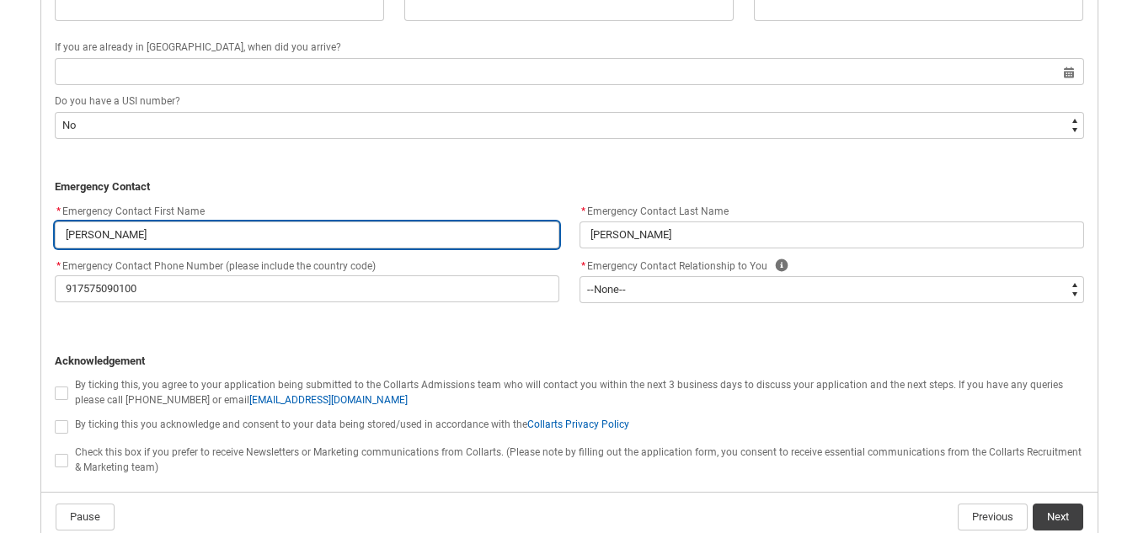
type input "[PERSON_NAME]"
type lightning-primitive-input-simple "[PERSON_NAME]"
type input "[PERSON_NAME]"
type lightning-primitive-input-simple "[PERSON_NAME]"
type input "[PERSON_NAME]"
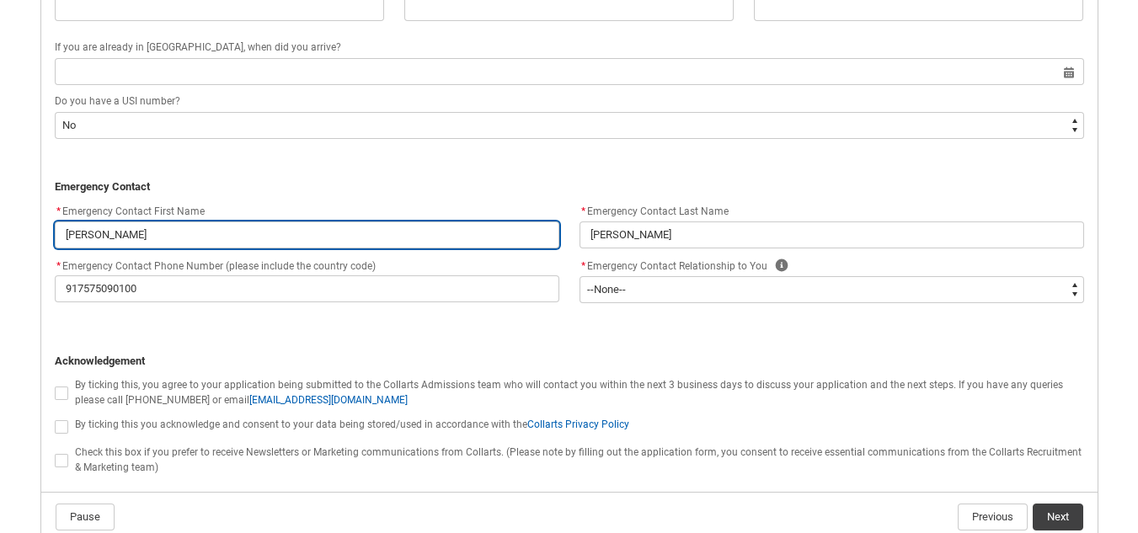
type lightning-primitive-input-simple "[PERSON_NAME]"
type input "[PERSON_NAME]"
type lightning-primitive-input-simple "[PERSON_NAME]"
type input "[PERSON_NAME]"
type lightning-primitive-input-simple "[PERSON_NAME]"
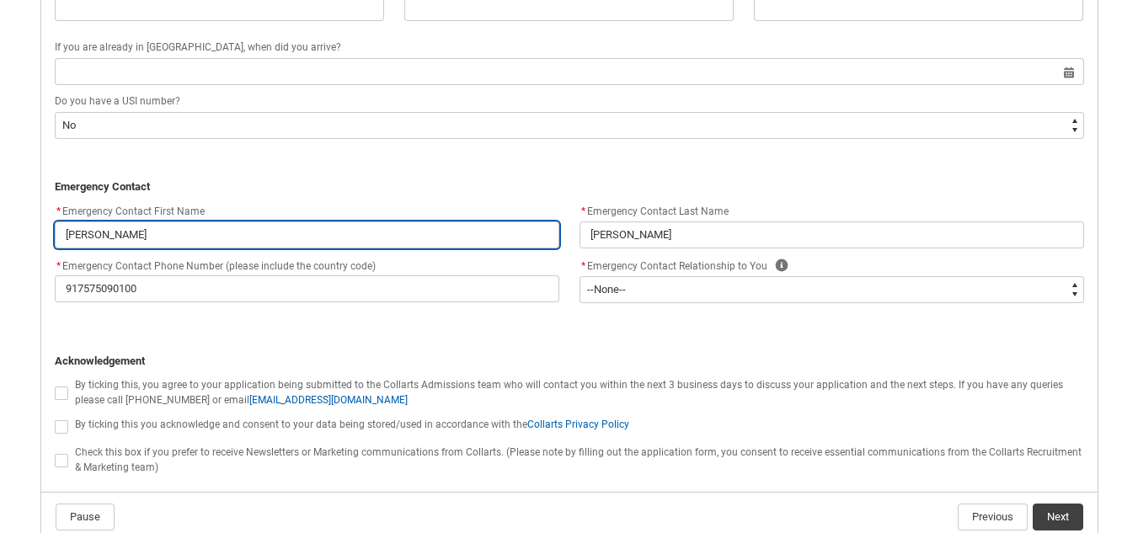
type input "[PERSON_NAME]"
type lightning-primitive-input-simple "[PERSON_NAME]"
type input "[PERSON_NAME]"
type lightning-primitive-input-simple "[PERSON_NAME]"
type input "[PERSON_NAME]"
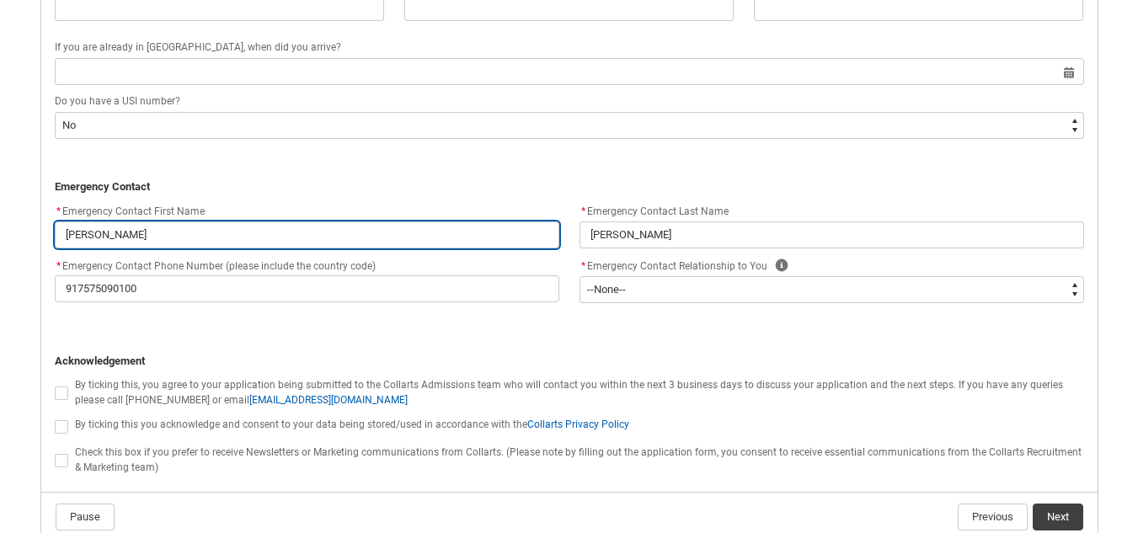
type lightning-primitive-input-simple "[PERSON_NAME]"
type input "[PERSON_NAME]"
type lightning-primitive-input-simple "[PERSON_NAME]"
type input "[PERSON_NAME]"
type lightning-primitive-input-simple "[PERSON_NAME]"
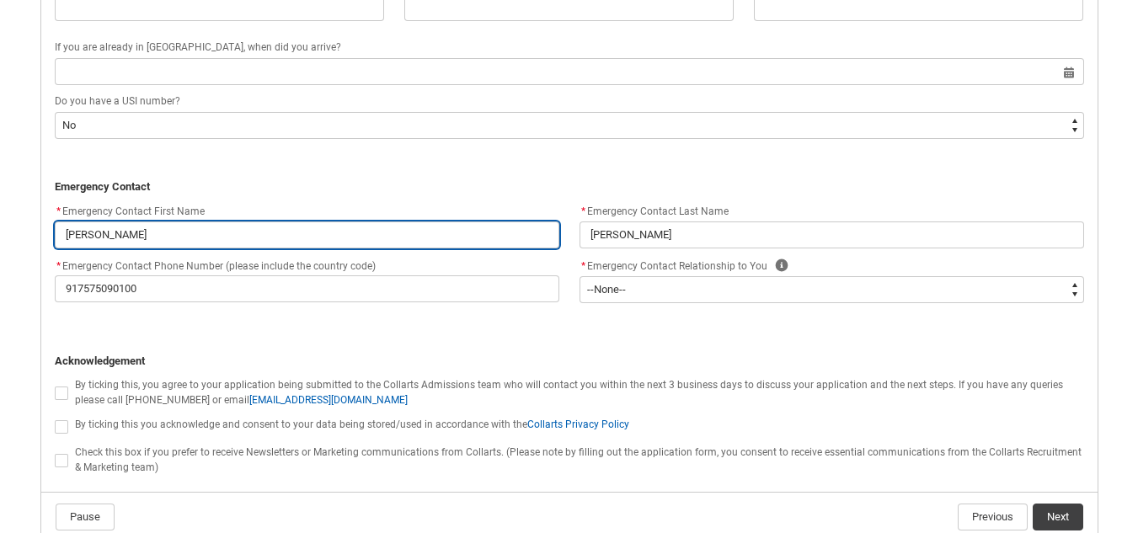
type input "[PERSON_NAME]"
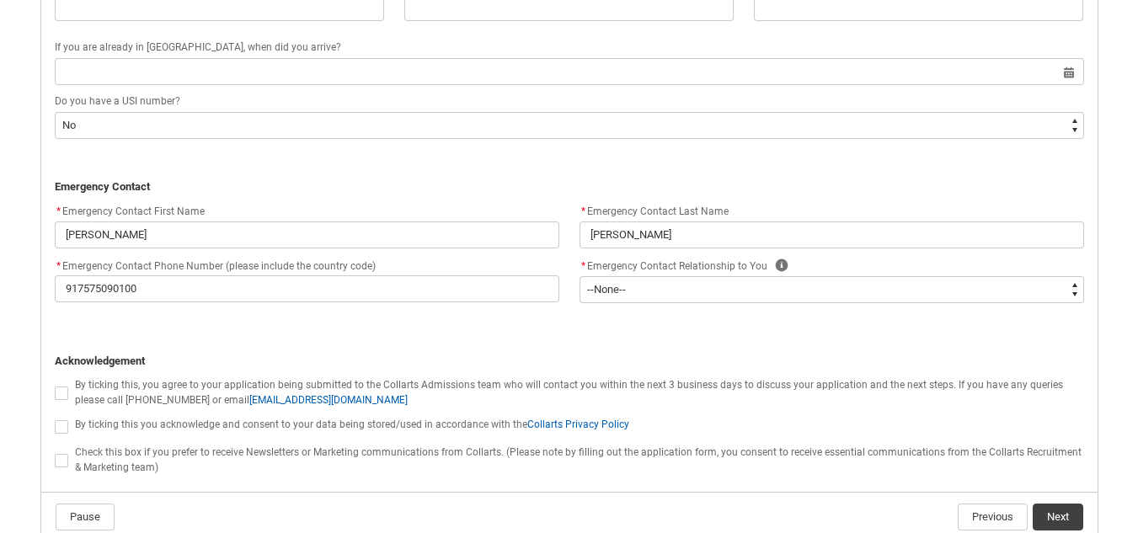
click at [411, 318] on div "* Emergency Contact First Name [PERSON_NAME] * Emergency Contact Phone Number (…" at bounding box center [569, 260] width 1049 height 118
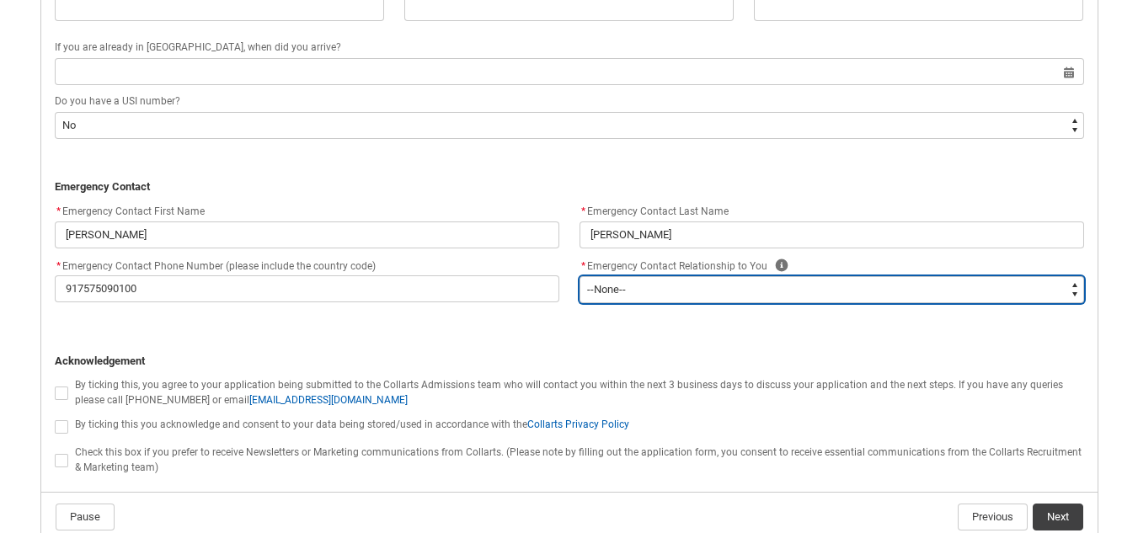
click at [650, 285] on select "--None-- Mother Father Sibling Child Partner Relation Friend" at bounding box center [831, 289] width 505 height 27
type lightning-select "Emergency_Contact_Relationship.Father"
click at [579, 276] on select "--None-- Mother Father Sibling Child Partner Relation Friend" at bounding box center [831, 289] width 505 height 27
select select "Emergency_Contact_Relationship.Father"
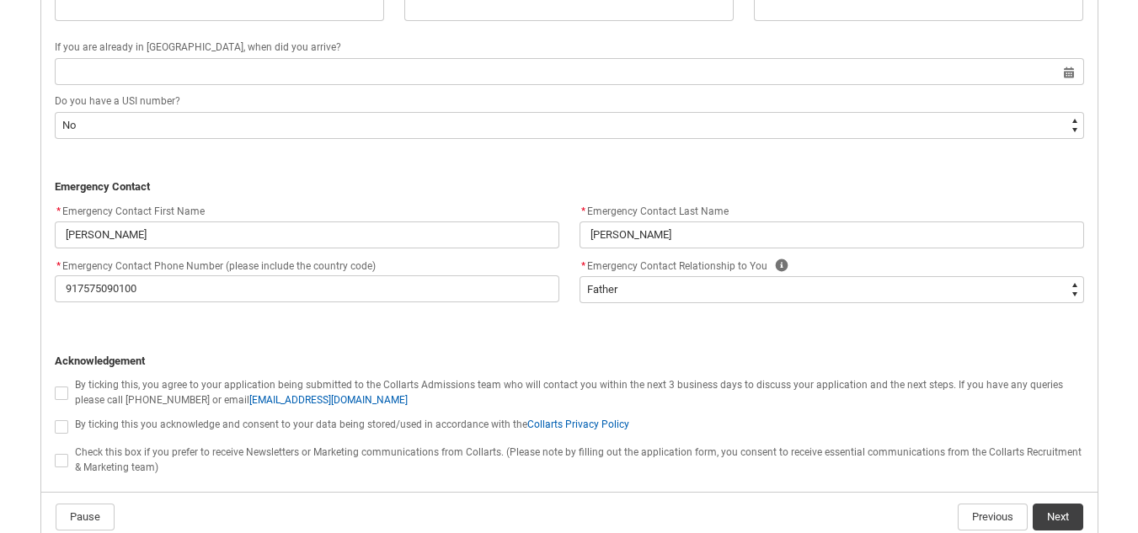
click at [581, 328] on p "REDU_Application_Form_for_Applicant flow" at bounding box center [569, 328] width 1029 height 17
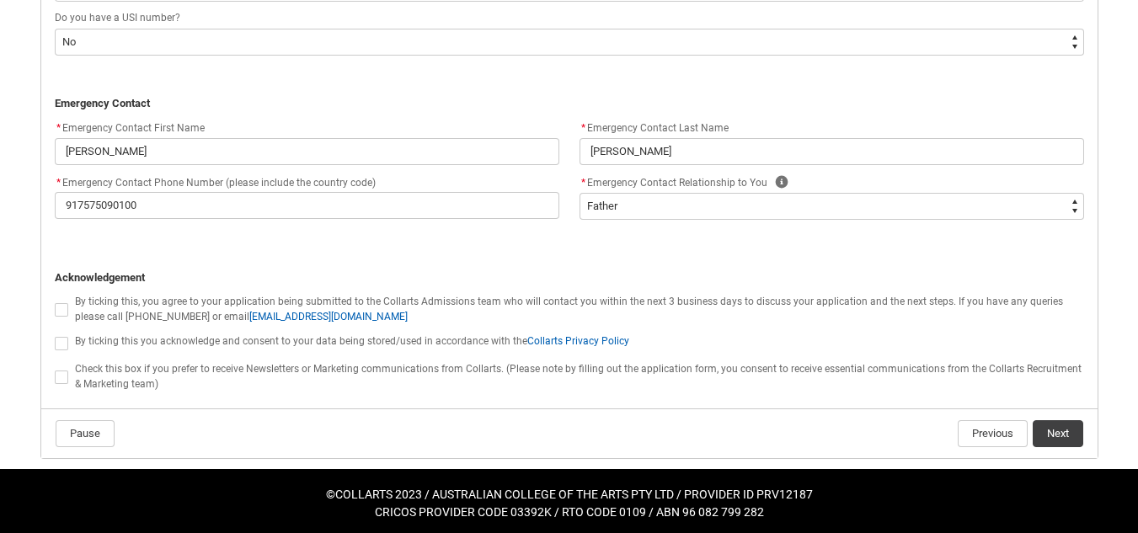
scroll to position [1605, 0]
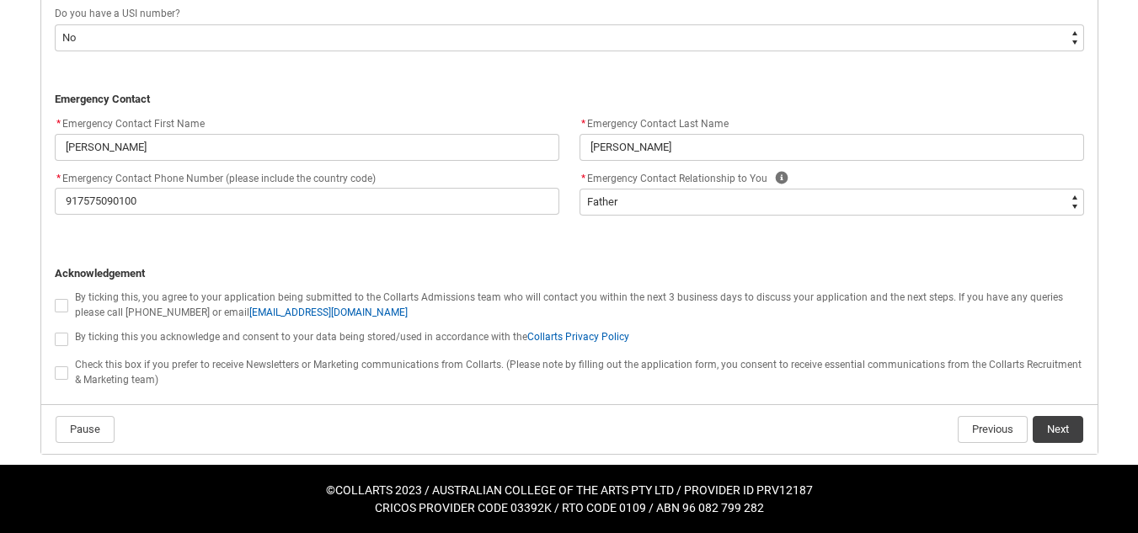
click at [65, 302] on span "REDU_Application_Form_for_Applicant flow" at bounding box center [61, 305] width 13 height 13
click at [55, 296] on input "REDU_Application_Form_for_Applicant flow" at bounding box center [54, 296] width 1 height 1
type lightning-input "true"
checkbox input "true"
click at [57, 342] on span "REDU_Application_Form_for_Applicant flow" at bounding box center [61, 339] width 13 height 13
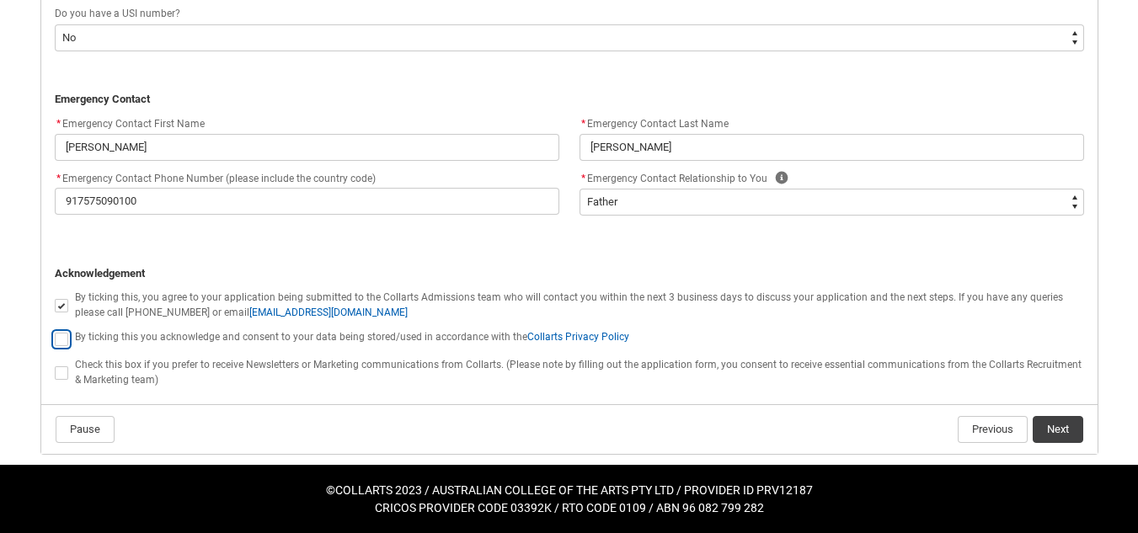
click at [55, 330] on input "REDU_Application_Form_for_Applicant flow" at bounding box center [54, 329] width 1 height 1
type lightning-input "true"
checkbox input "true"
click at [56, 369] on span "REDU_Application_Form_for_Applicant flow" at bounding box center [61, 372] width 13 height 13
click at [55, 364] on input "REDU_Application_Form_for_Applicant flow" at bounding box center [54, 363] width 1 height 1
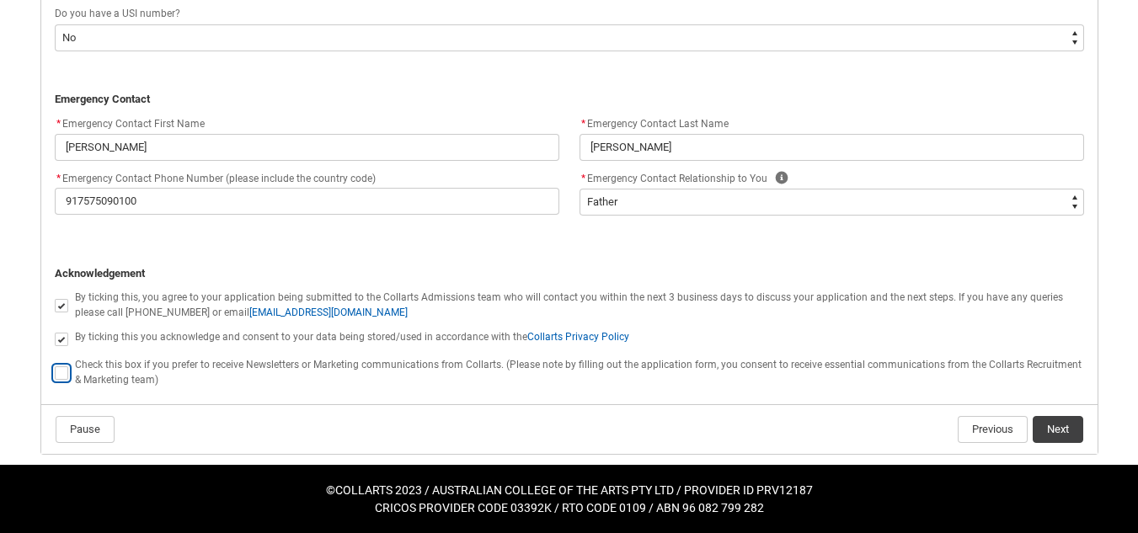
type lightning-input "true"
checkbox input "true"
click at [1051, 434] on button "Next" at bounding box center [1058, 429] width 51 height 27
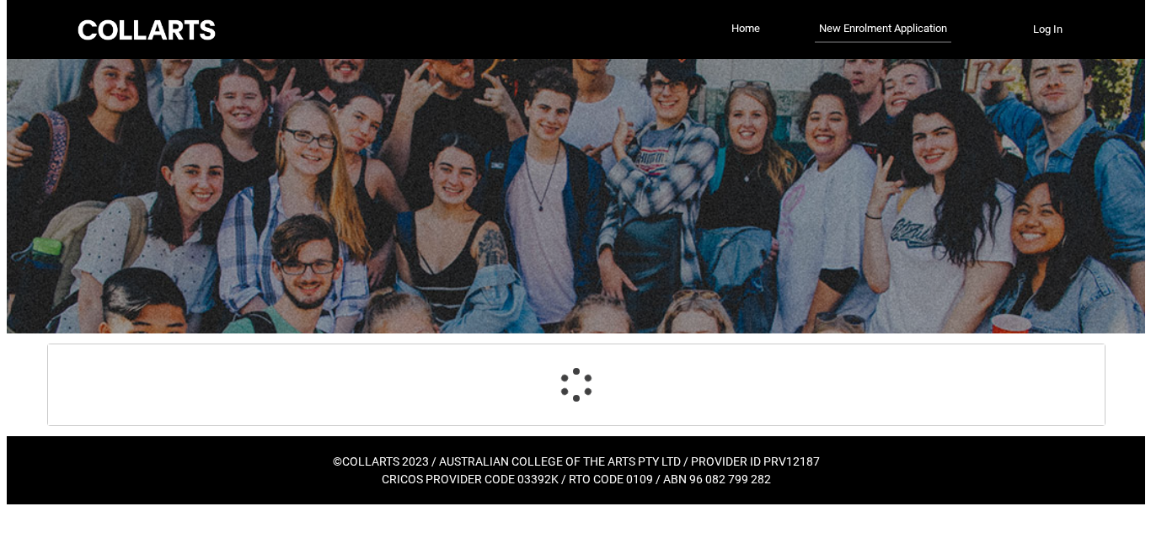
scroll to position [0, 0]
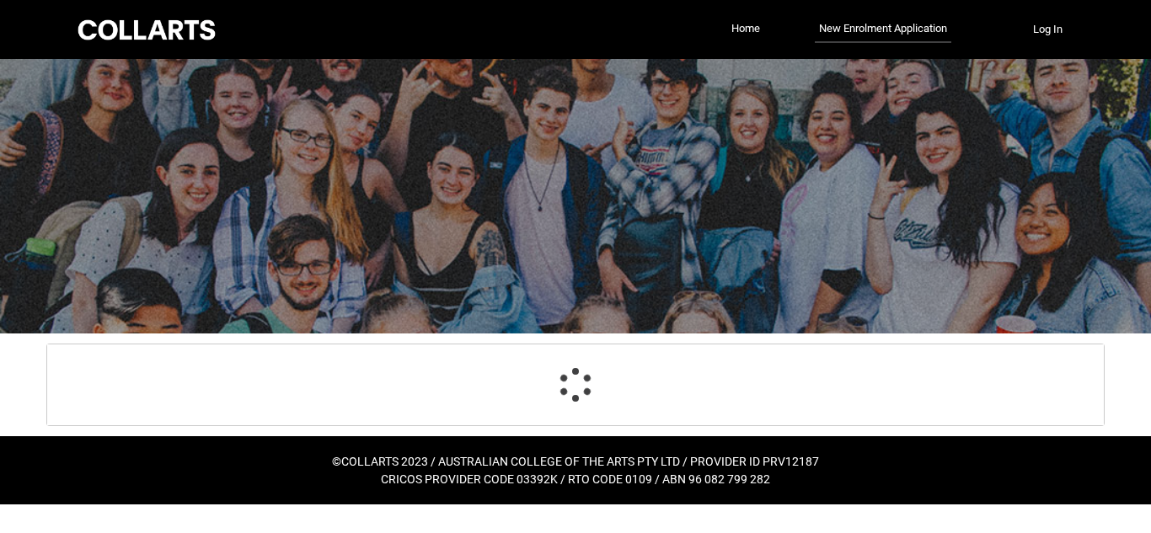
select select "Birth_Country.7103"
select select "Citizenship_Country.[DEMOGRAPHIC_DATA]"
select select "No_TextChoice"
select select "Country_Choice.7103"
select select "choice_No"
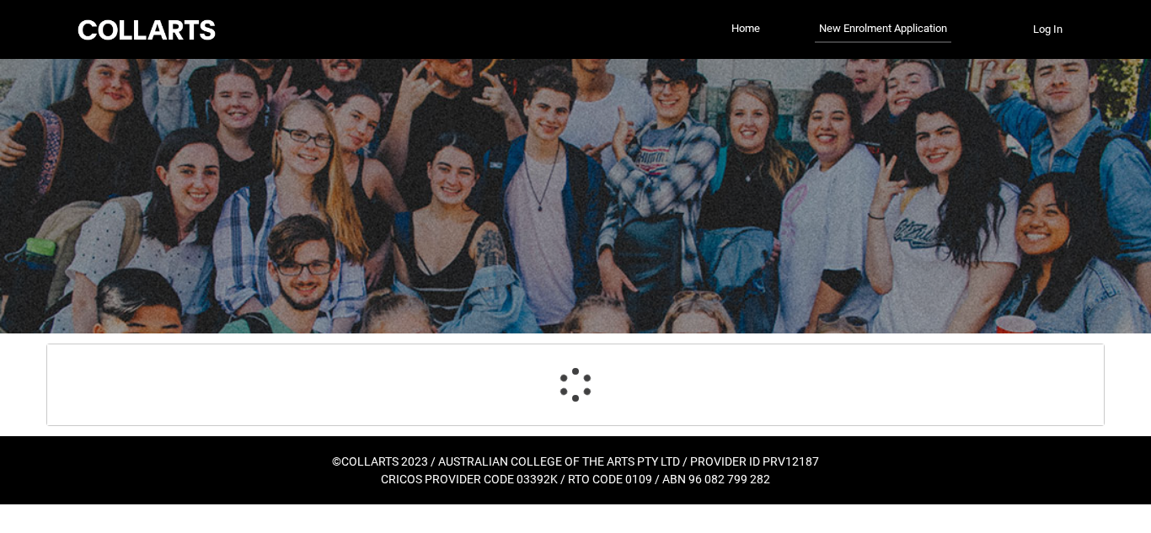
select select "Emergency_Contact_Relationship.Father"
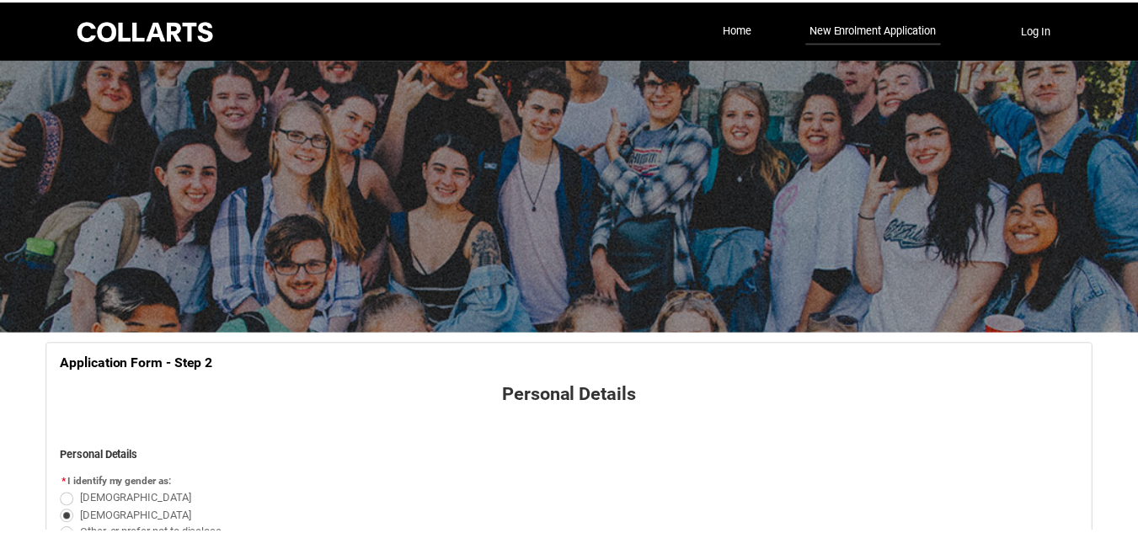
scroll to position [682, 0]
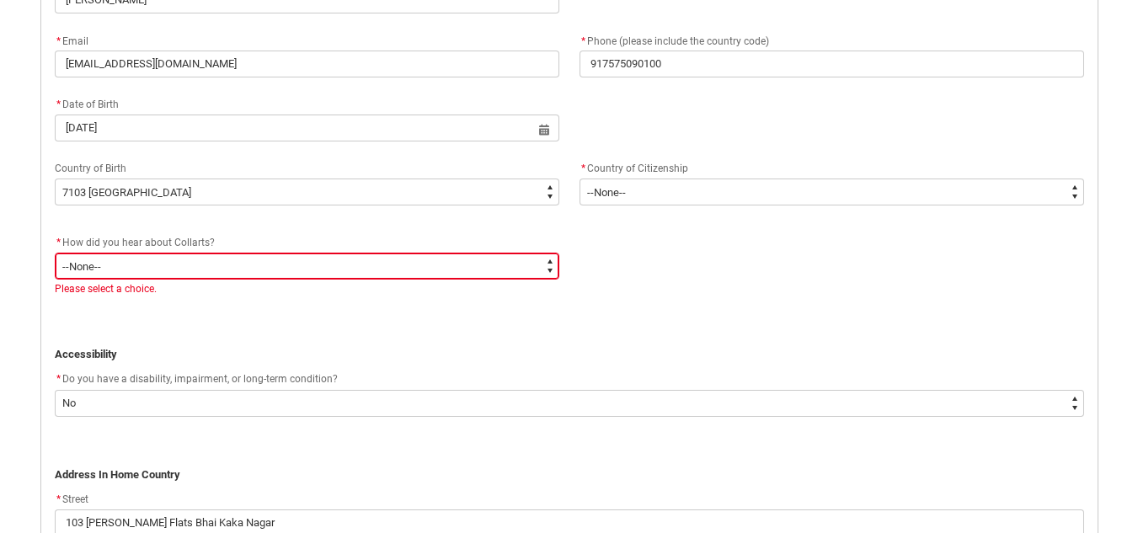
click at [323, 270] on select "--None-- Advertising - Facebook Advertising - Google Advertising - Instagram Ad…" at bounding box center [307, 266] width 505 height 27
type lightning-select "Heard_About_Collarts_[DOMAIN_NAME] ADvisor"
click at [55, 253] on select "--None-- Advertising - Facebook Advertising - Google Advertising - Instagram Ad…" at bounding box center [307, 266] width 505 height 27
select select "Heard_About_Collarts_[DOMAIN_NAME] ADvisor"
click at [359, 310] on div "* How did you hear about Collarts? * --None-- Advertising - Facebook Advertisin…" at bounding box center [569, 272] width 1049 height 81
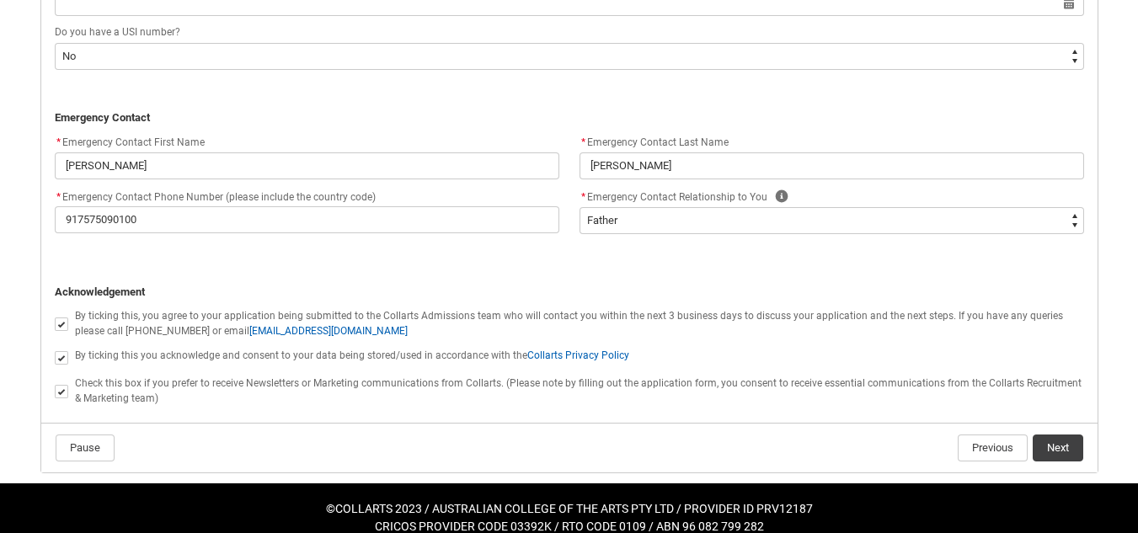
scroll to position [1621, 0]
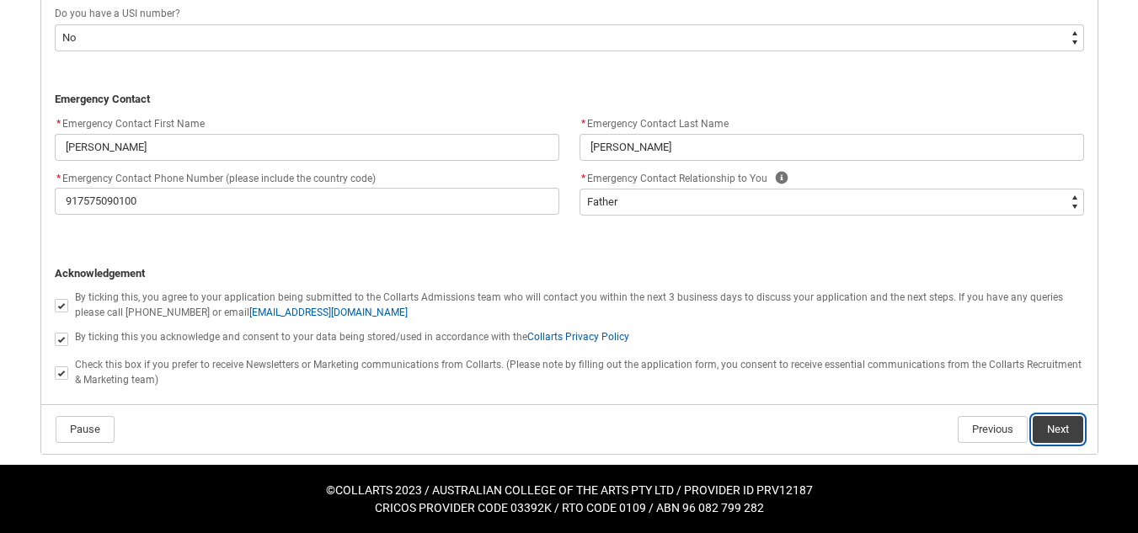
click at [1071, 425] on button "Next" at bounding box center [1058, 429] width 51 height 27
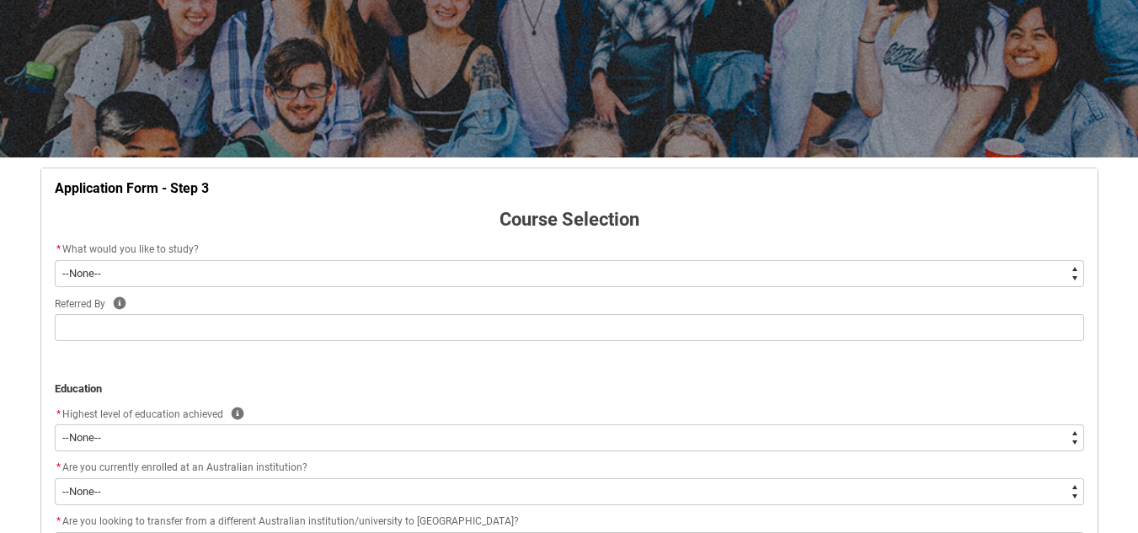
scroll to position [260, 0]
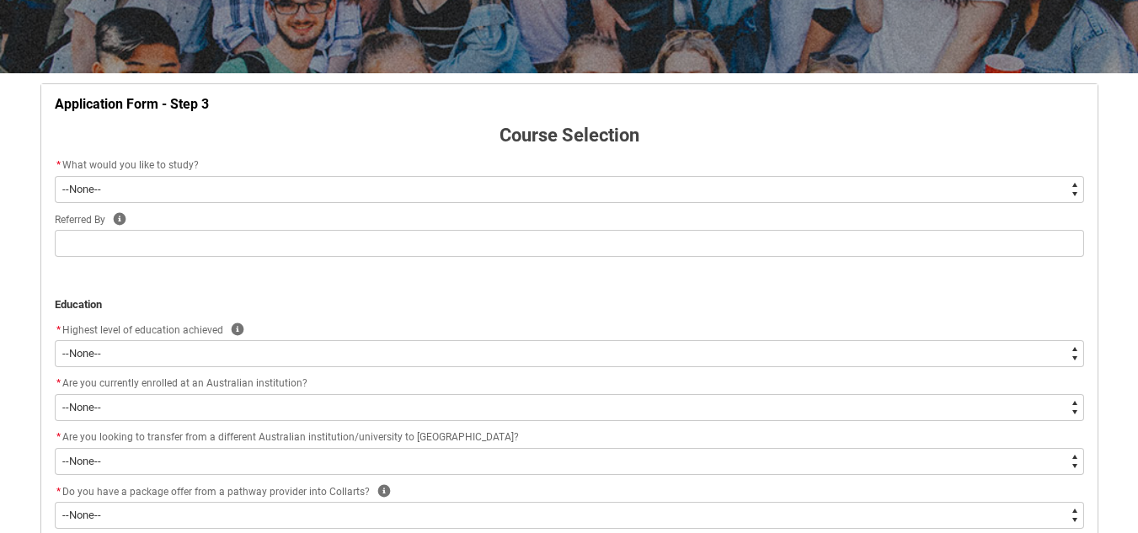
click at [237, 192] on select "--None-- Diploma Bachelor Post Graduate" at bounding box center [569, 189] width 1029 height 27
type lightning-select "WhichDegree_Bachelor"
click at [55, 176] on select "--None-- Diploma Bachelor Post Graduate" at bounding box center [569, 189] width 1029 height 27
select select "WhichDegree_Bachelor"
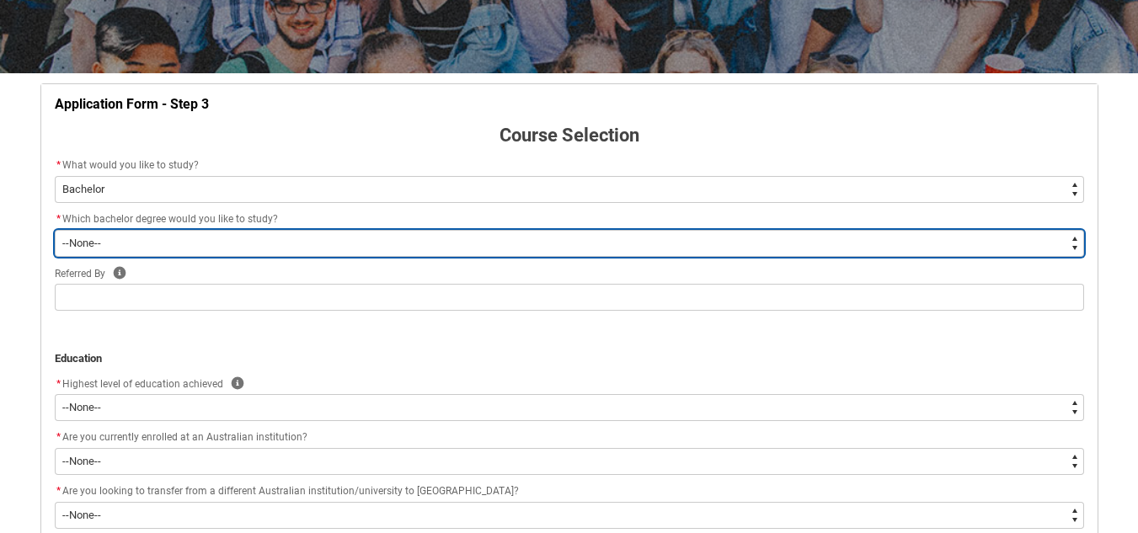
click at [151, 247] on select "--None-- Bachelor of 2D Animation Bachelor of Applied Business (Entertainment M…" at bounding box center [569, 243] width 1029 height 27
click at [174, 243] on select "--None-- Bachelor of 2D Animation Bachelor of Applied Business (Entertainment M…" at bounding box center [569, 243] width 1029 height 27
click at [134, 238] on select "--None-- Bachelor of 2D Animation Bachelor of Applied Business (Entertainment M…" at bounding box center [569, 243] width 1029 height 27
type lightning-select "ProgramChoice_Degree.0015g00000jrDI5AAM"
click at [55, 230] on select "--None-- Bachelor of 2D Animation Bachelor of Applied Business (Entertainment M…" at bounding box center [569, 243] width 1029 height 27
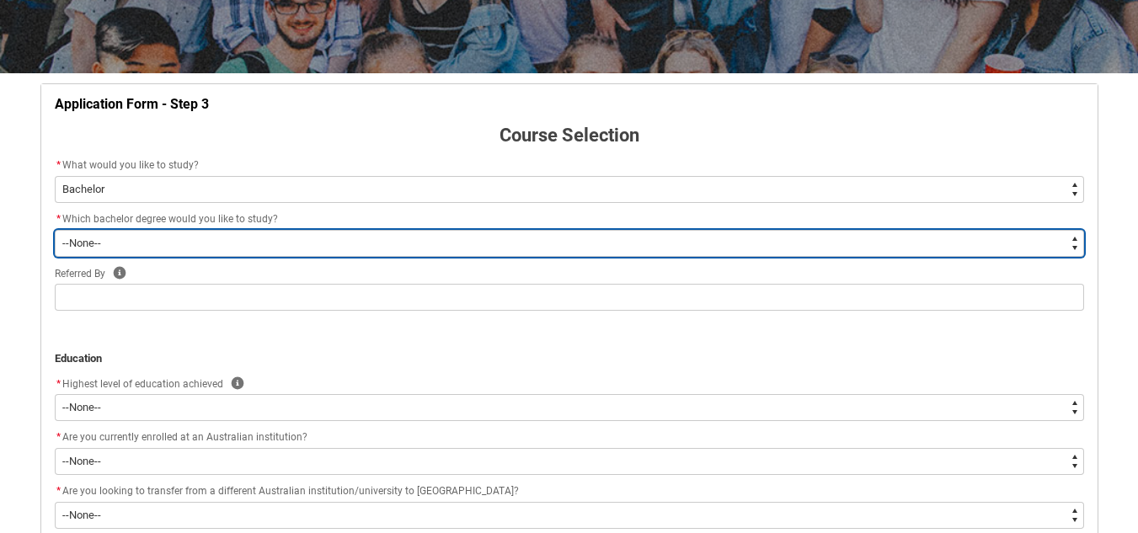
select select "ProgramChoice_Degree.0015g00000jrDI5AAM"
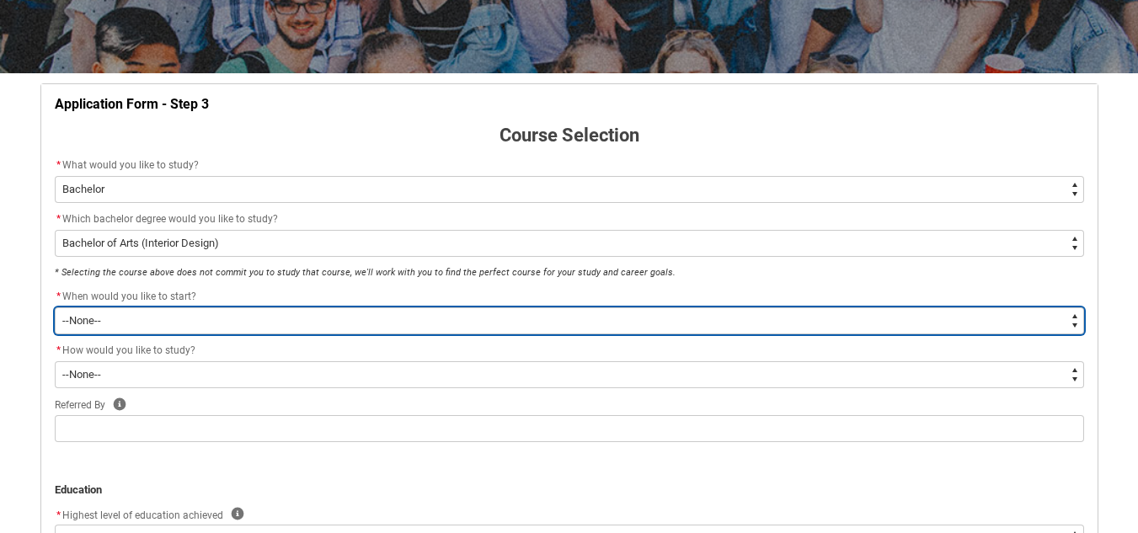
click at [110, 316] on select "--None-- Trimester 1 2026, starting [DATE] Trimester 3 2025, starting [DATE]" at bounding box center [569, 320] width 1029 height 27
type lightning-select "Starting_Term.a0pI70000004aTdIAI"
click at [55, 307] on select "--None-- Trimester 1 2026, starting [DATE] Trimester 3 2025, starting [DATE]" at bounding box center [569, 320] width 1029 height 27
select select "Starting_Term.a0pI70000004aTdIAI"
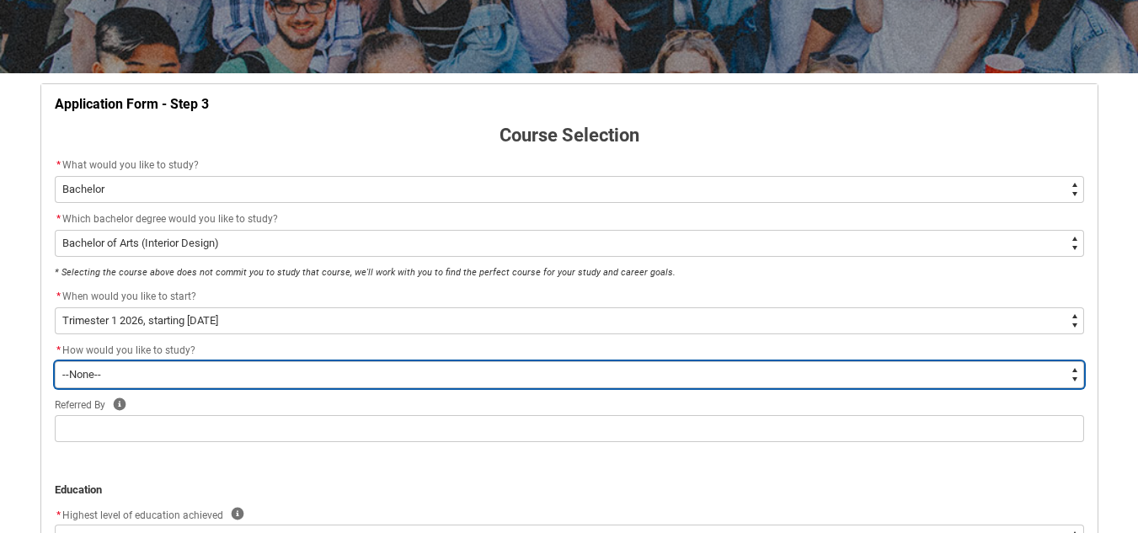
click at [140, 374] on select "--None-- On-campus Online" at bounding box center [569, 374] width 1029 height 27
type lightning-select "WhichStudyMethod_OnCampus"
click at [55, 361] on select "--None-- On-campus Online" at bounding box center [569, 374] width 1029 height 27
select select "WhichStudyMethod_OnCampus"
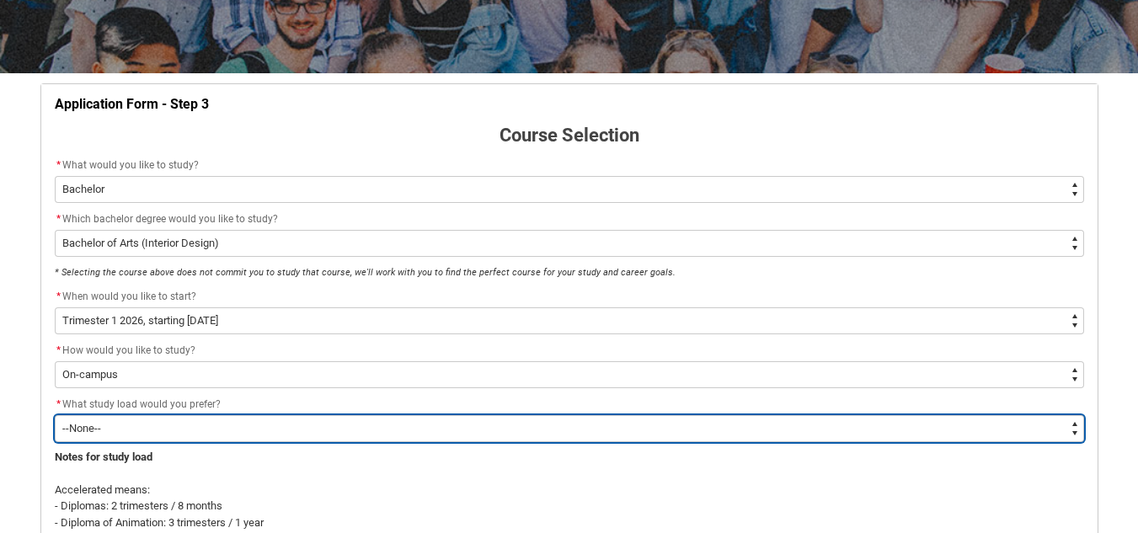
click at [109, 424] on select "--None-- Accelerated Learning Standard Delivery" at bounding box center [569, 428] width 1029 height 27
type lightning-select "WhichStudyLoad_Standard"
click at [55, 415] on select "--None-- Accelerated Learning Standard Delivery" at bounding box center [569, 428] width 1029 height 27
select select "WhichStudyLoad_Standard"
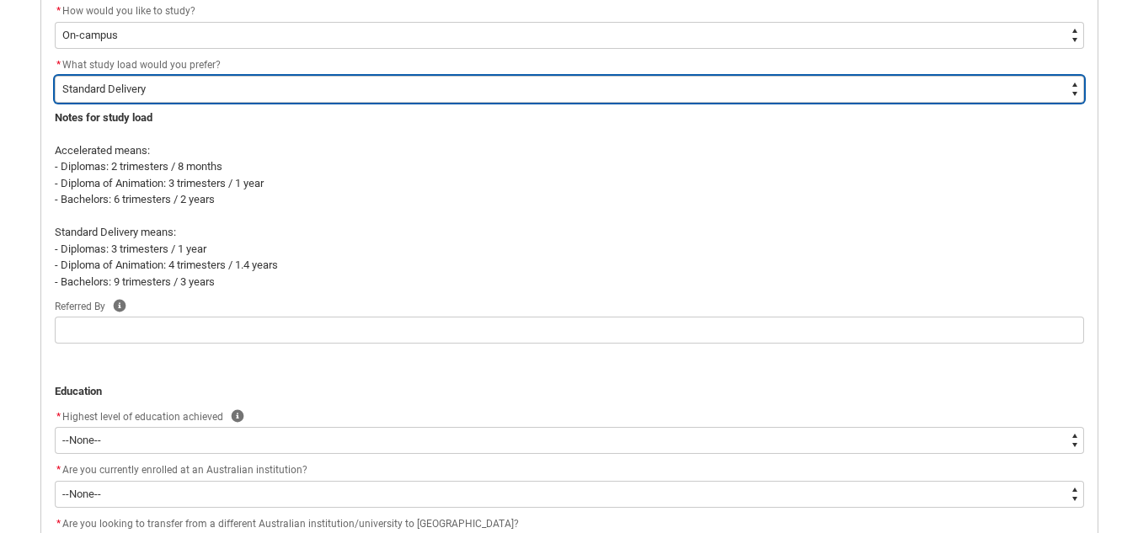
scroll to position [681, 0]
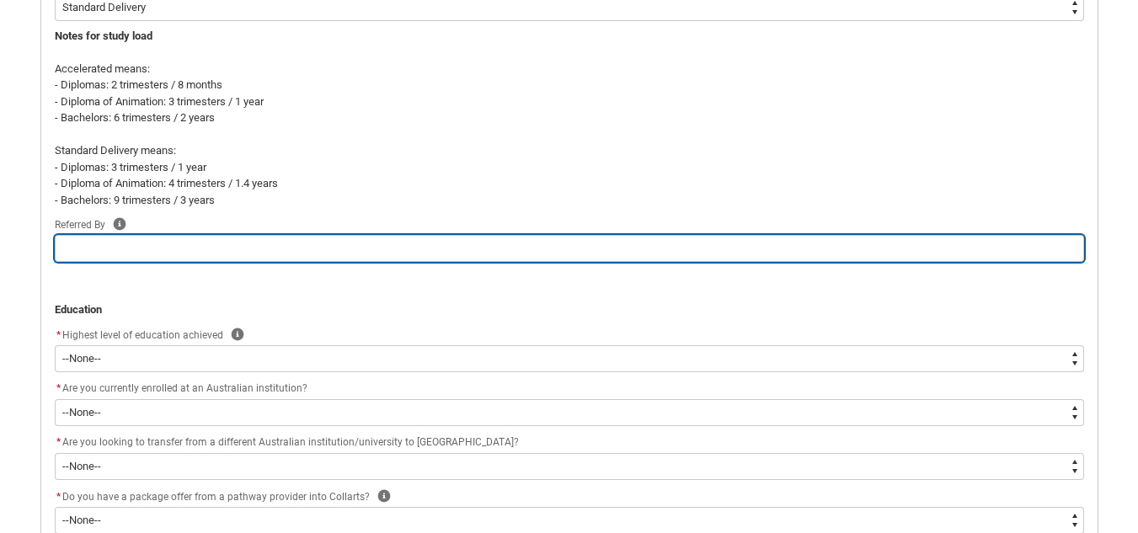
click at [95, 259] on input "REDU_Application_Form_for_Applicant flow" at bounding box center [569, 248] width 1029 height 27
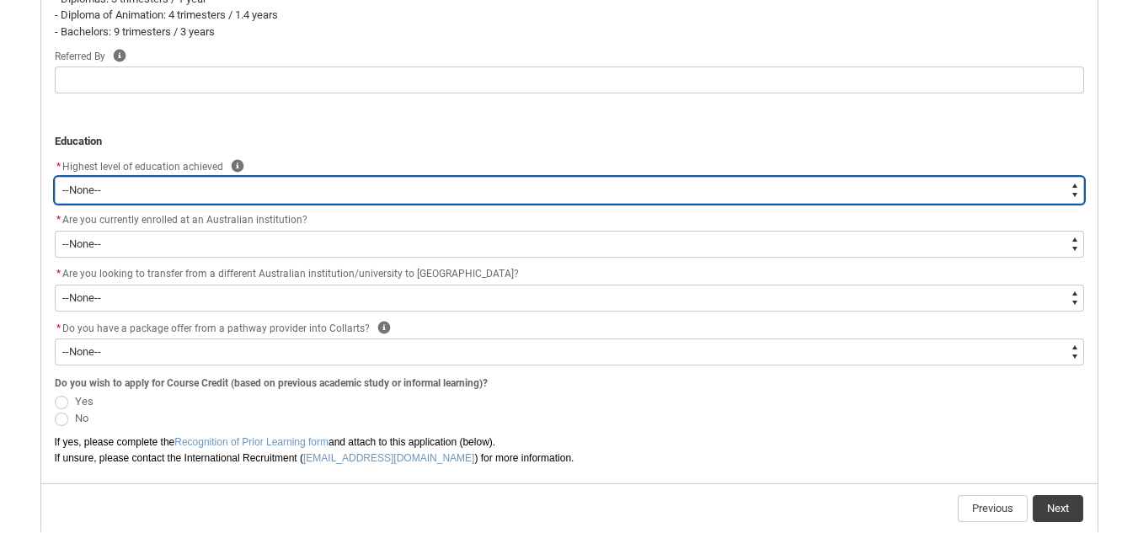
click at [112, 187] on select "--None-- Completed High School Completed a VET Course Completed Foundation Stud…" at bounding box center [569, 190] width 1029 height 27
type lightning-select "HSLC_International_a"
click at [55, 177] on select "--None-- Completed High School Completed a VET Course Completed Foundation Stud…" at bounding box center [569, 190] width 1029 height 27
select select "HSLC_International_a"
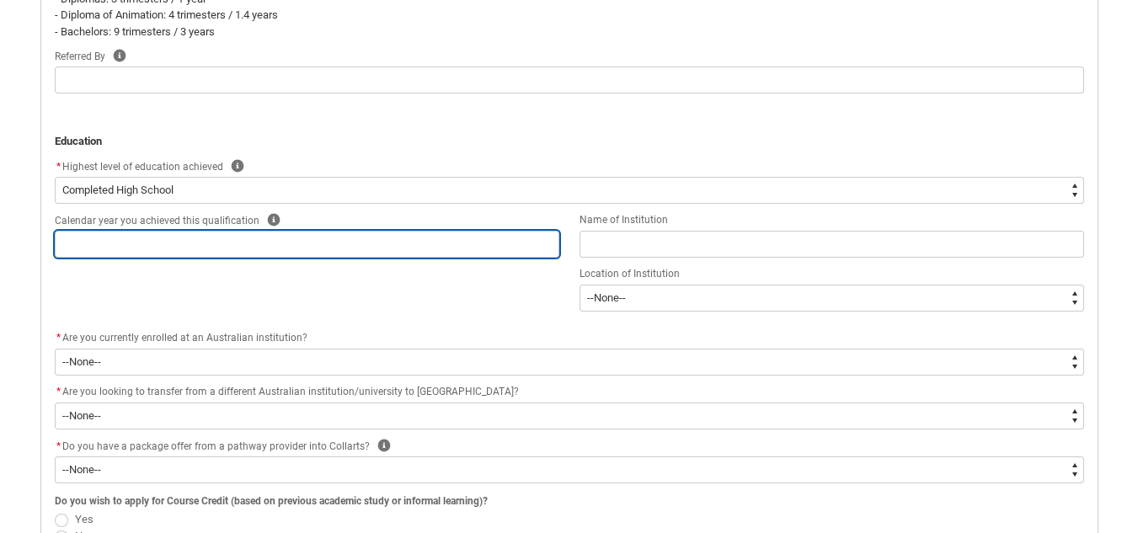
click at [93, 247] on input "REDU_Application_Form_for_Applicant flow" at bounding box center [307, 244] width 505 height 27
click at [118, 234] on input "REDU_Application_Form_for_Applicant flow" at bounding box center [307, 244] width 505 height 27
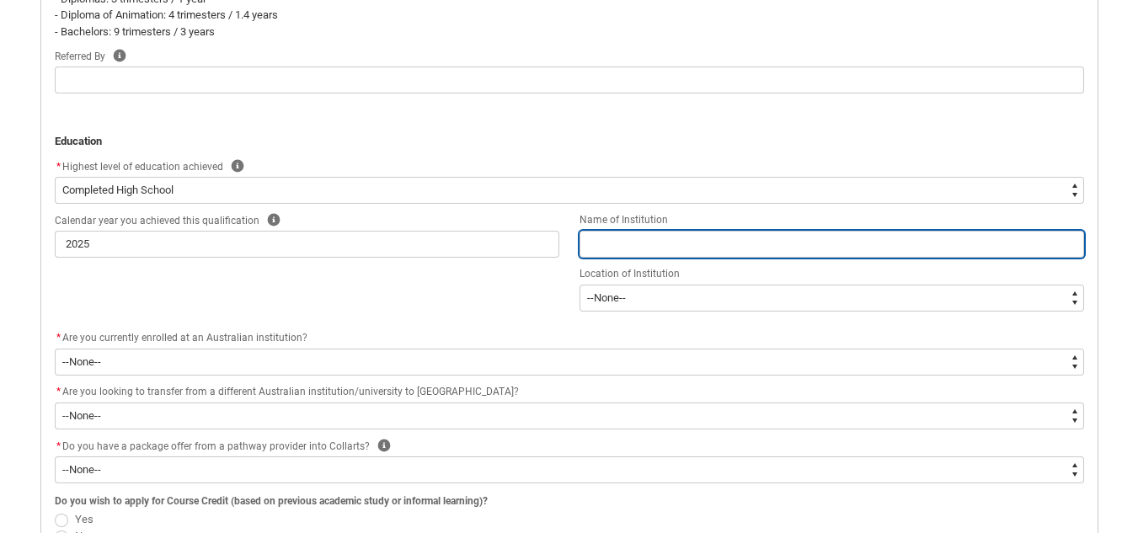
click at [627, 249] on input "REDU_Application_Form_for_Applicant flow" at bounding box center [831, 244] width 505 height 27
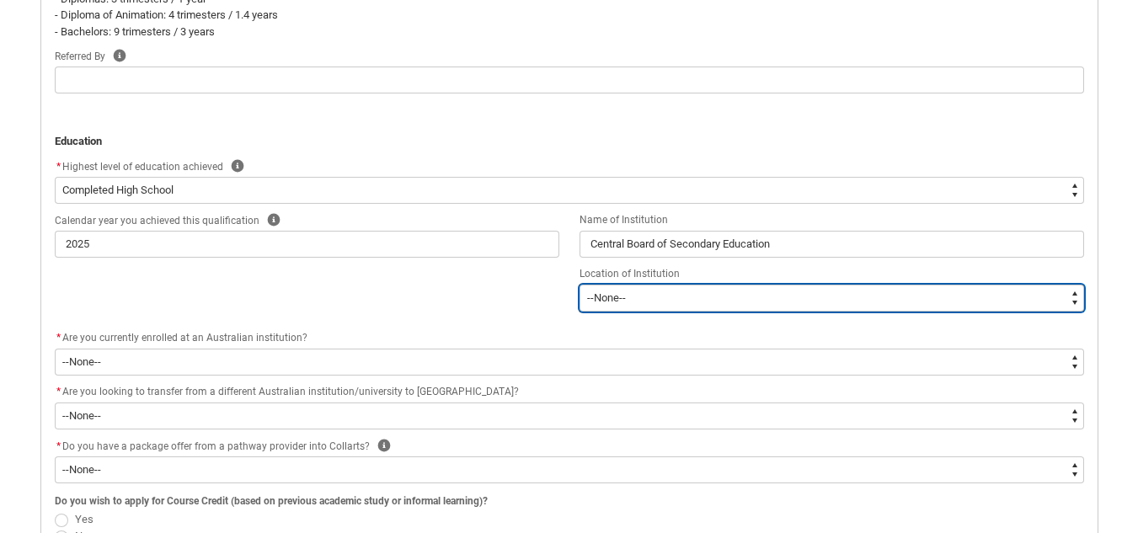
click at [679, 292] on select "--[GEOGRAPHIC_DATA]-- [GEOGRAPHIC_DATA] [GEOGRAPHIC_DATA] [GEOGRAPHIC_DATA] [GE…" at bounding box center [831, 298] width 505 height 27
click at [579, 285] on select "--[GEOGRAPHIC_DATA]-- [GEOGRAPHIC_DATA] [GEOGRAPHIC_DATA] [GEOGRAPHIC_DATA] [GE…" at bounding box center [831, 298] width 505 height 27
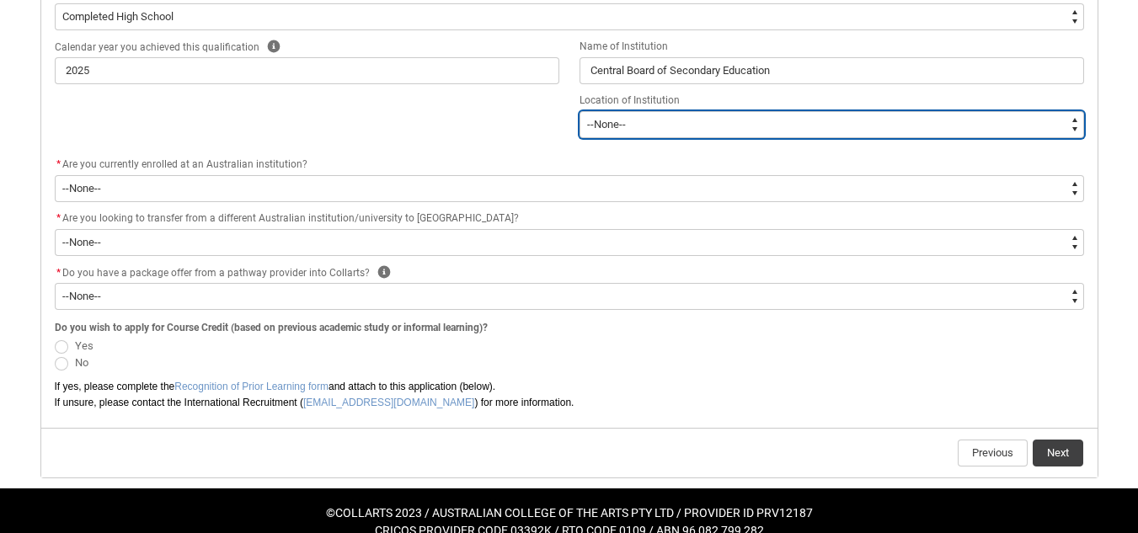
scroll to position [1047, 0]
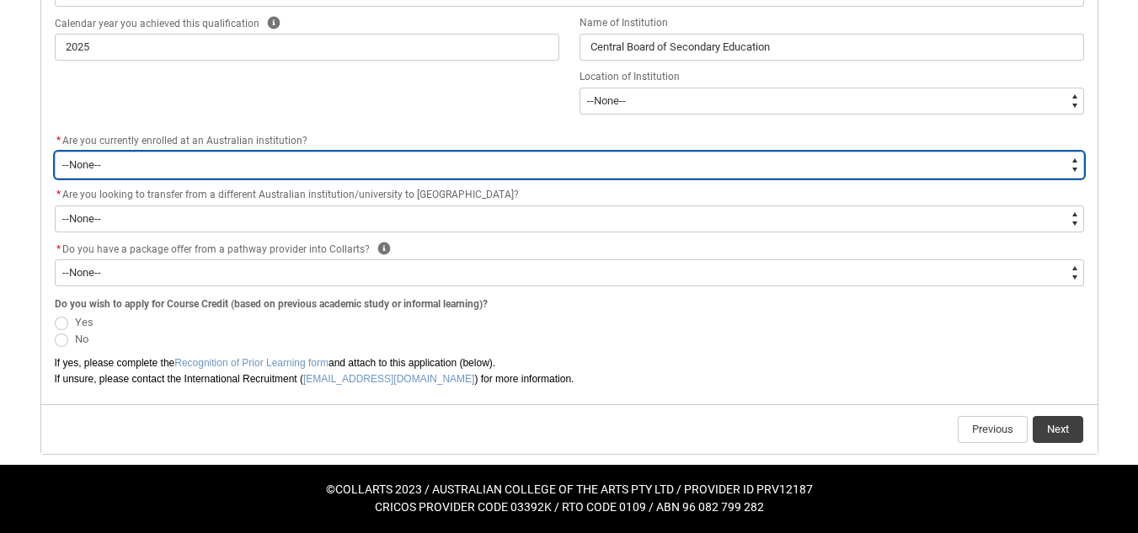
click at [214, 169] on select "--None-- Yes No" at bounding box center [569, 165] width 1029 height 27
click at [55, 152] on select "--None-- Yes No" at bounding box center [569, 165] width 1029 height 27
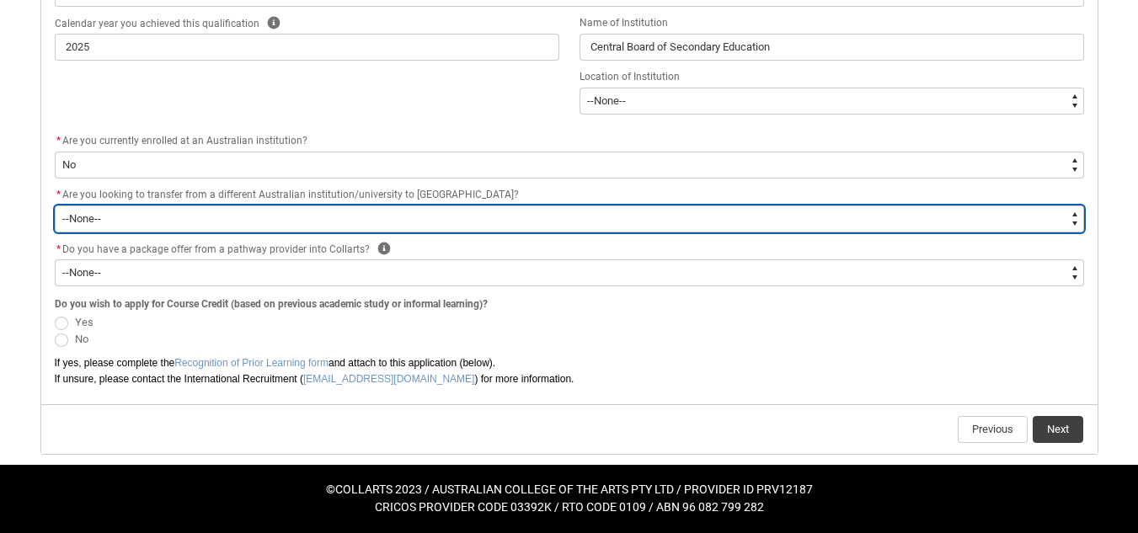
click at [86, 220] on select "--None-- Yes No" at bounding box center [569, 219] width 1029 height 27
click at [55, 206] on select "--None-- Yes No" at bounding box center [569, 219] width 1029 height 27
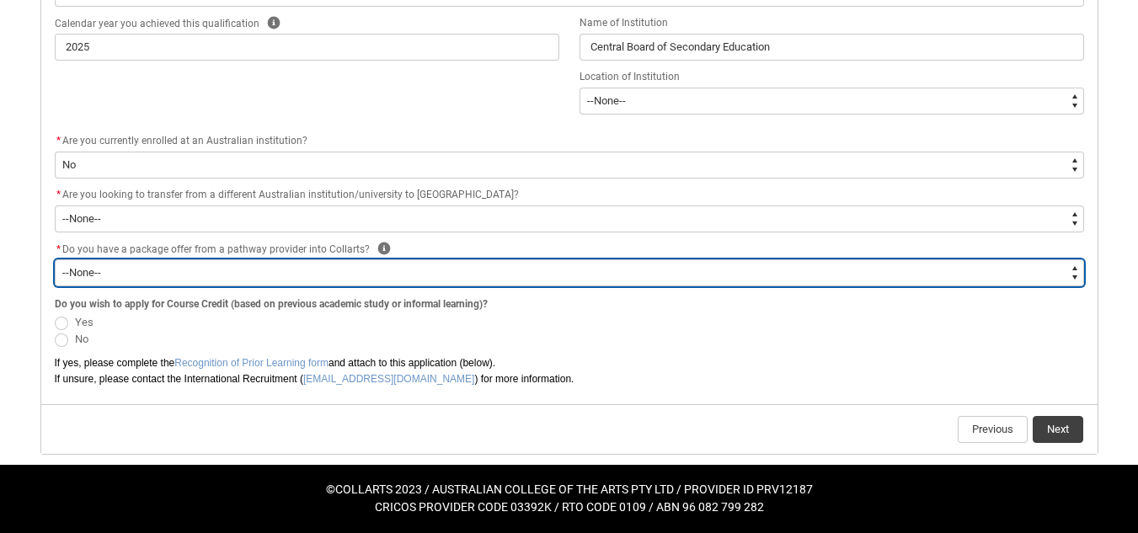
click at [83, 274] on select "--None-- Yes No" at bounding box center [569, 272] width 1029 height 27
click at [55, 259] on select "--None-- Yes No" at bounding box center [569, 272] width 1029 height 27
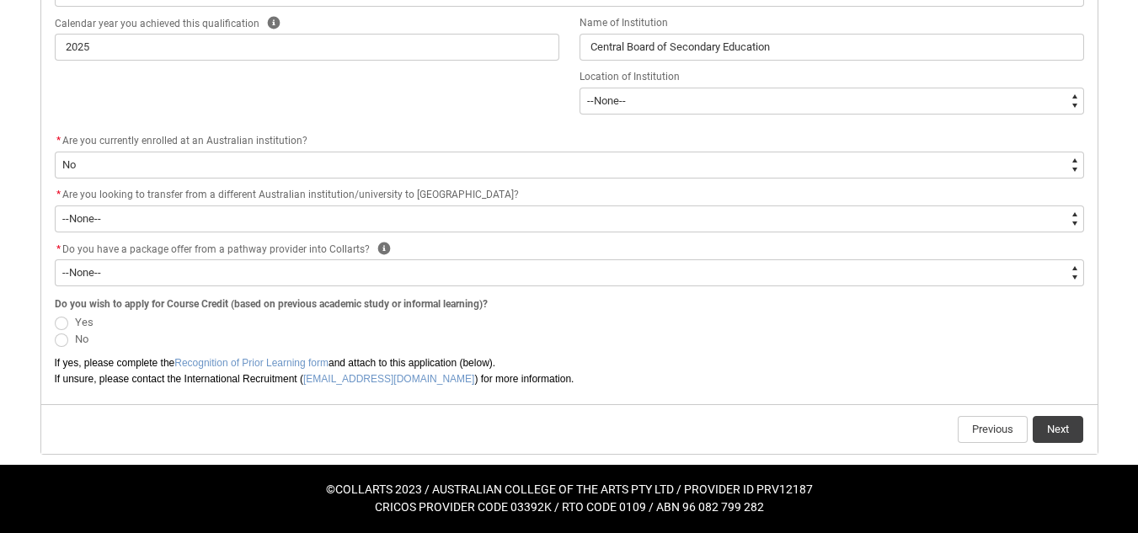
click at [59, 331] on span "No" at bounding box center [569, 339] width 1029 height 17
click at [61, 339] on span "REDU_Application_Form_for_Applicant flow" at bounding box center [61, 340] width 13 height 13
click at [55, 331] on input "No" at bounding box center [54, 330] width 1 height 1
click at [1060, 427] on button "Next" at bounding box center [1058, 429] width 51 height 27
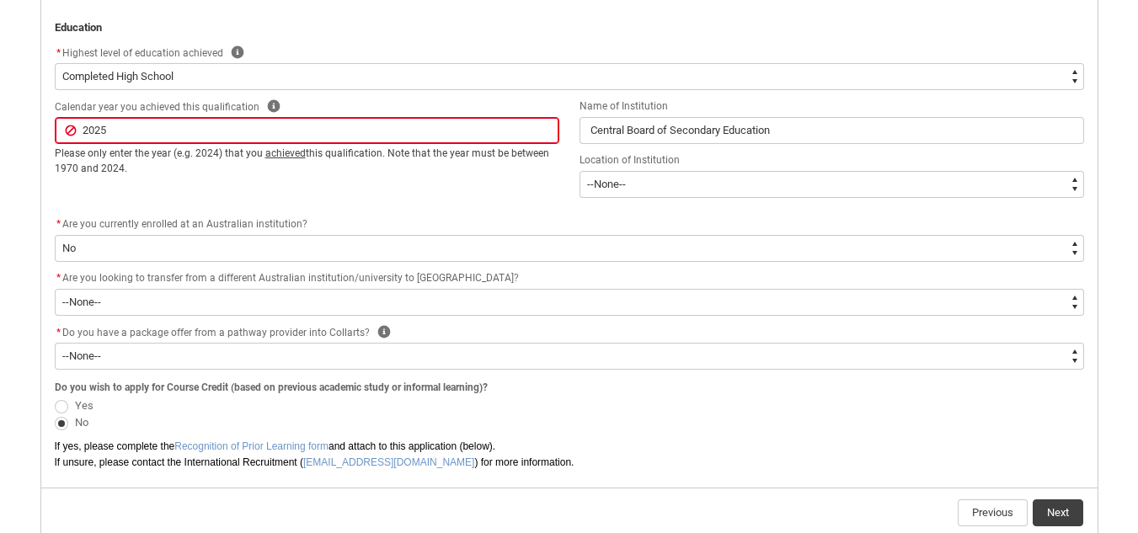
scroll to position [996, 0]
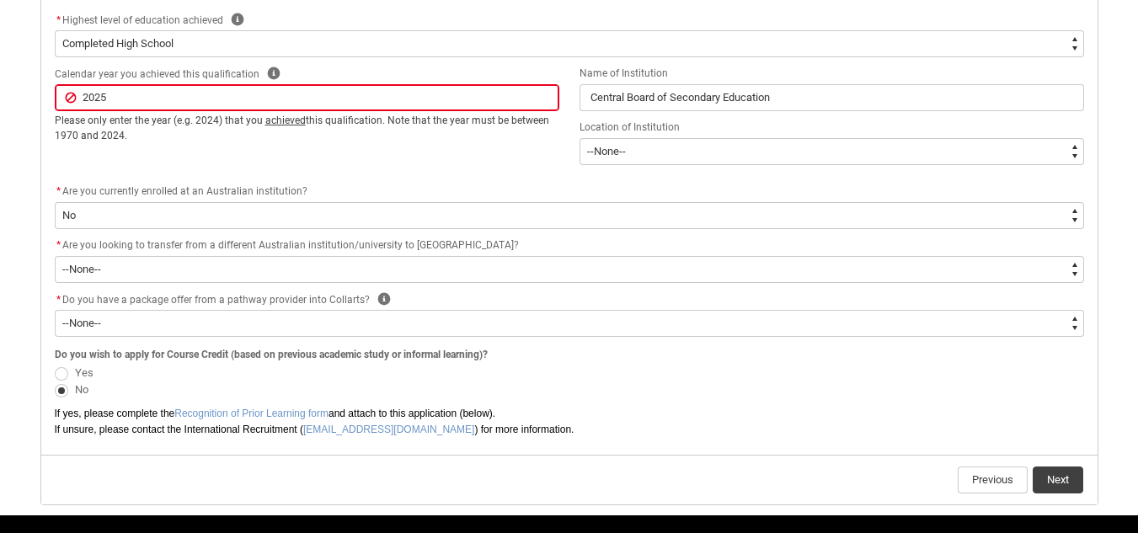
click at [174, 163] on div "Calendar year you achieved this qualification Help 2025 ﻿Please only enter the …" at bounding box center [569, 123] width 1049 height 118
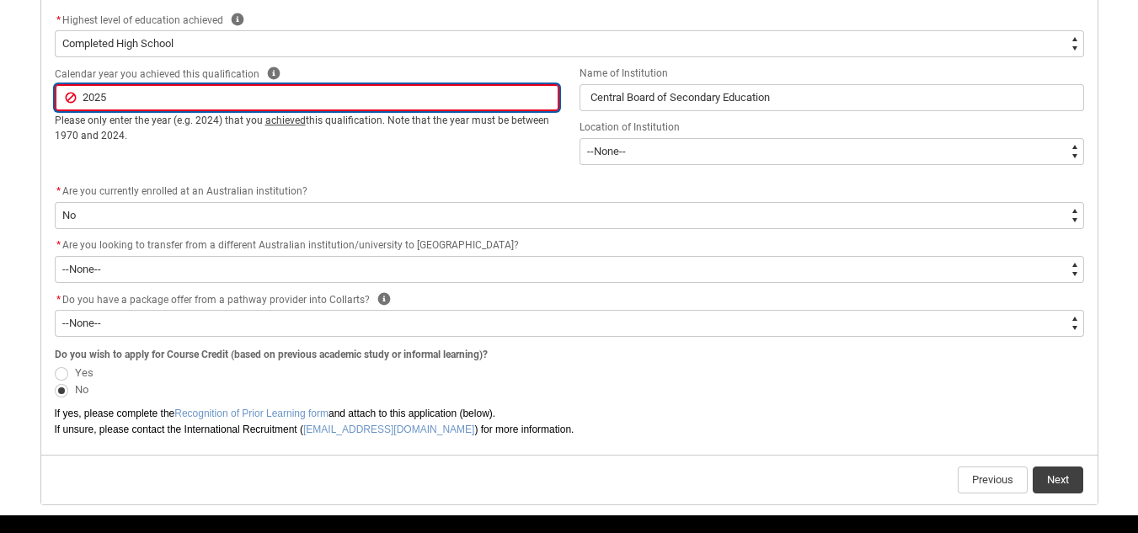
click at [103, 94] on input "2025" at bounding box center [307, 97] width 505 height 27
click at [212, 100] on input "2025" at bounding box center [307, 97] width 505 height 27
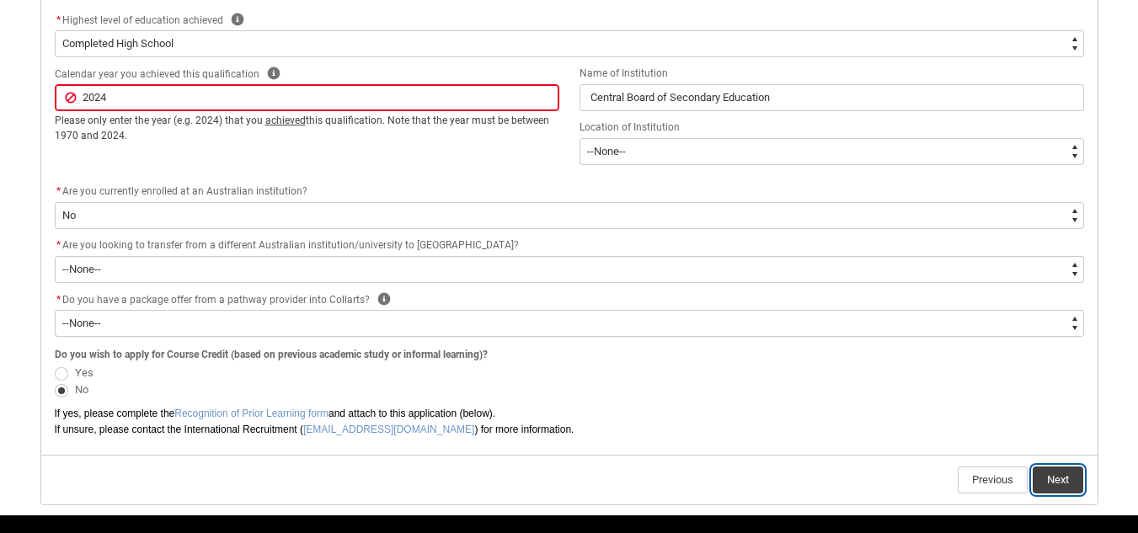
click at [1055, 475] on button "Next" at bounding box center [1058, 480] width 51 height 27
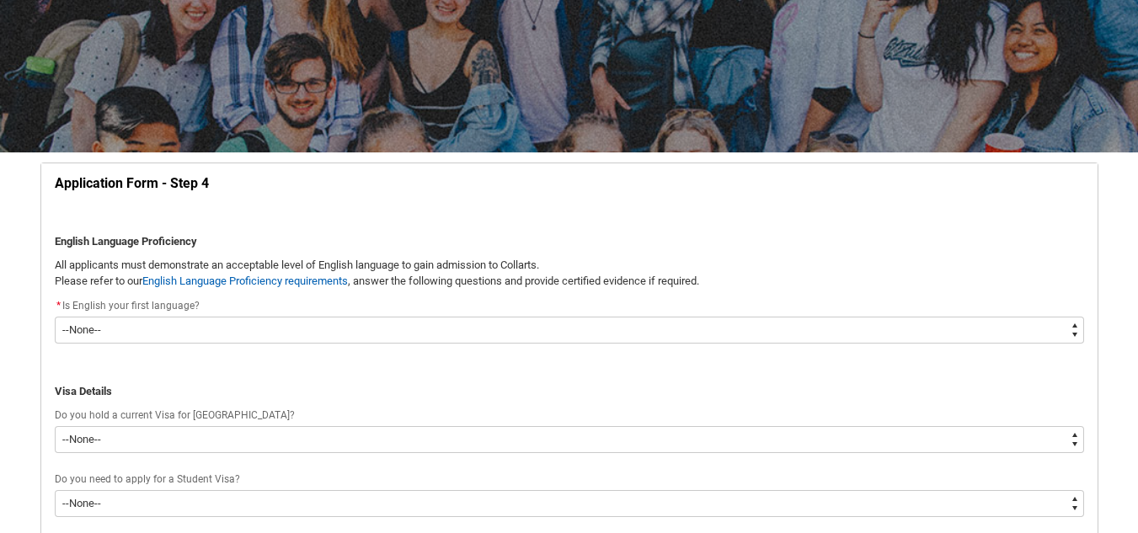
scroll to position [264, 0]
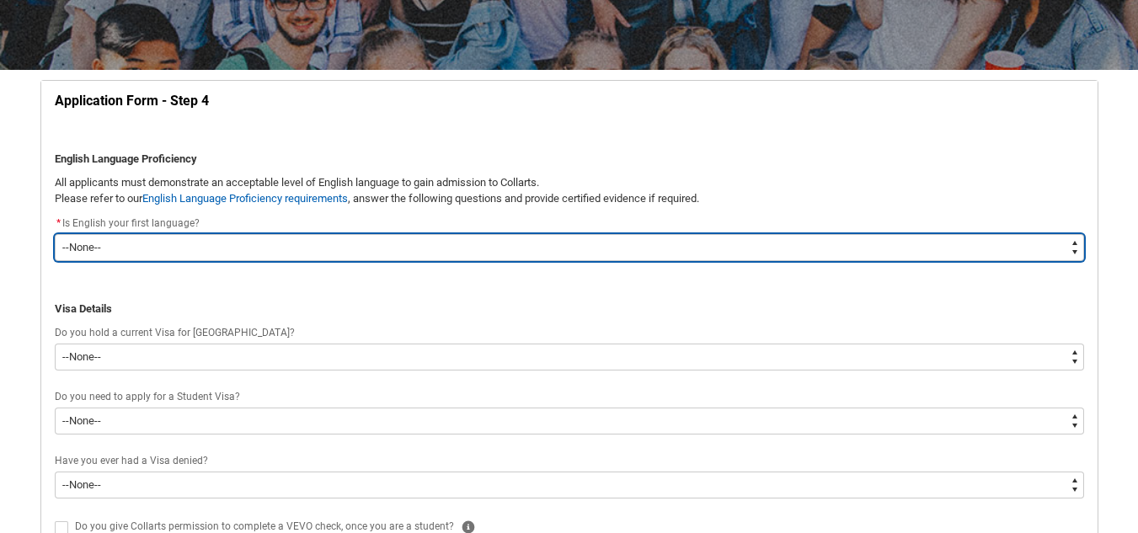
click at [131, 249] on select "--None-- Yes No" at bounding box center [569, 247] width 1029 height 27
click at [55, 234] on select "--None-- Yes No" at bounding box center [569, 247] width 1029 height 27
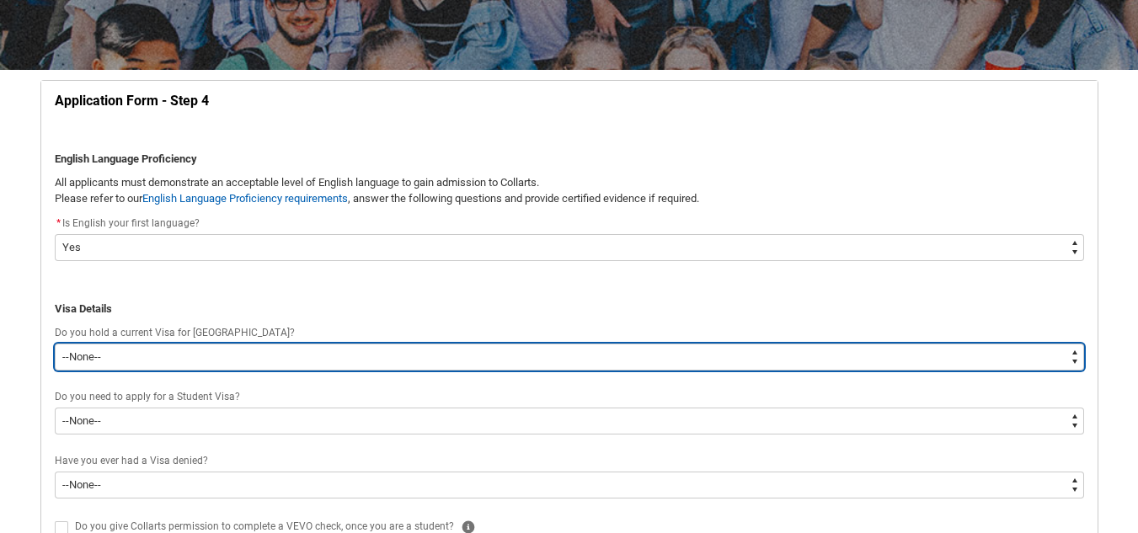
click at [83, 354] on select "--None-- Yes No" at bounding box center [569, 357] width 1029 height 27
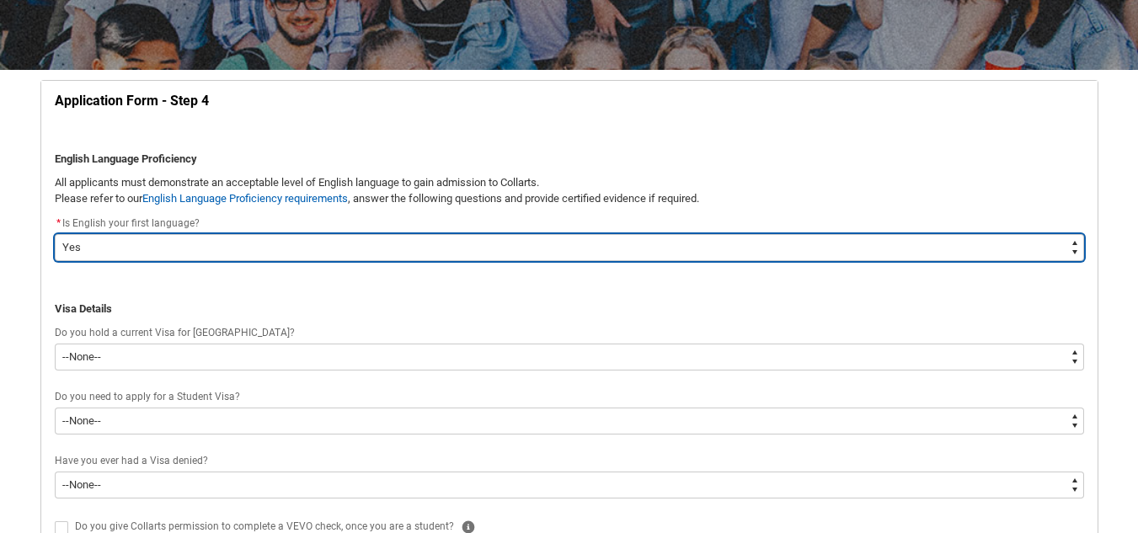
click at [120, 243] on select "--None-- Yes No" at bounding box center [569, 247] width 1029 height 27
click at [55, 234] on select "--None-- Yes No" at bounding box center [569, 247] width 1029 height 27
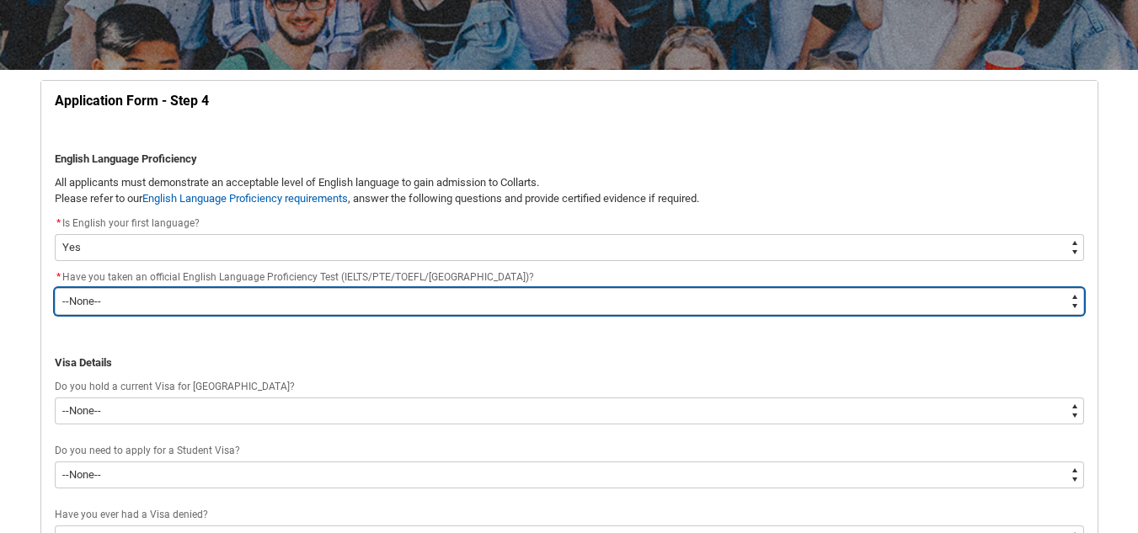
click at [99, 301] on select "--None-- Yes No" at bounding box center [569, 301] width 1029 height 27
click at [55, 288] on select "--None-- Yes No" at bounding box center [569, 301] width 1029 height 27
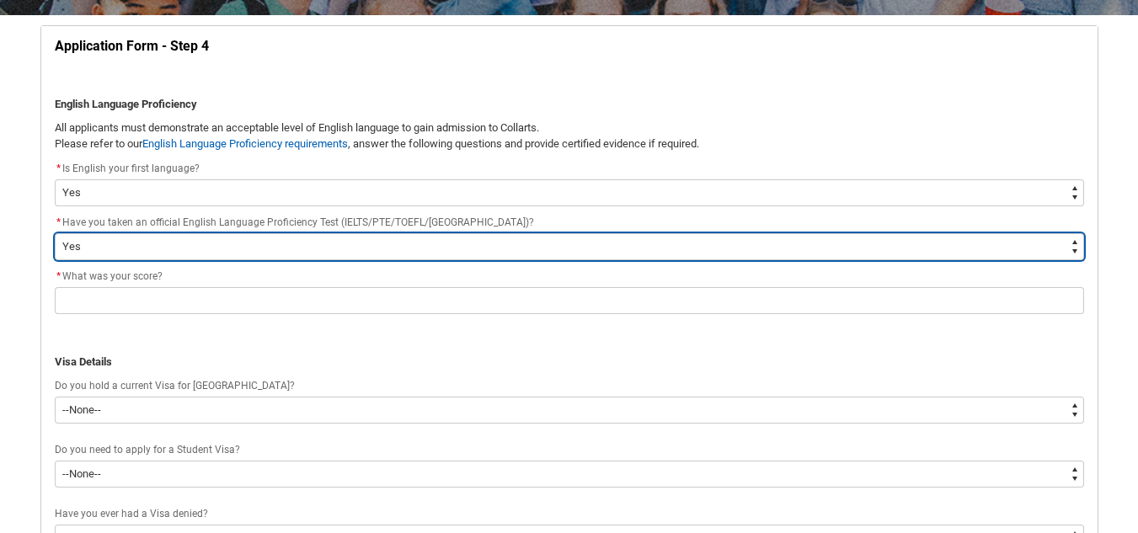
scroll to position [348, 0]
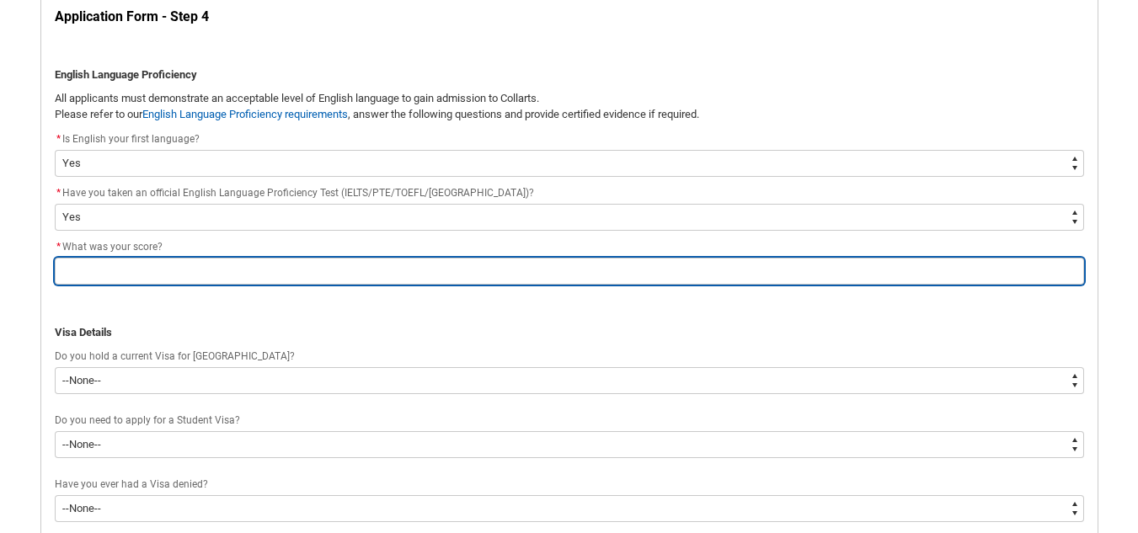
click at [142, 273] on input "REDU_Application_Form_for_Applicant flow" at bounding box center [569, 271] width 1029 height 27
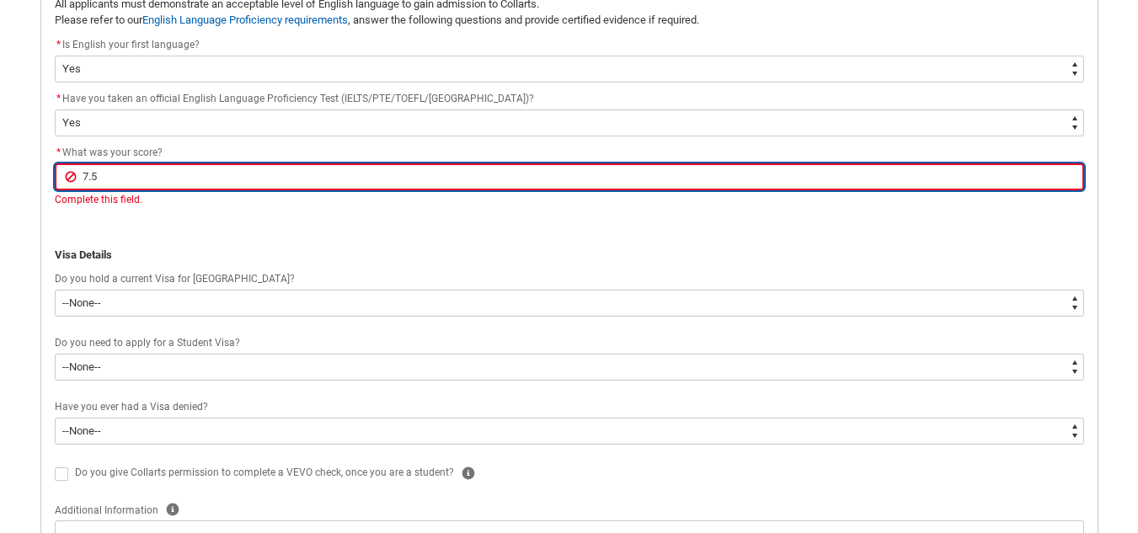
scroll to position [601, 0]
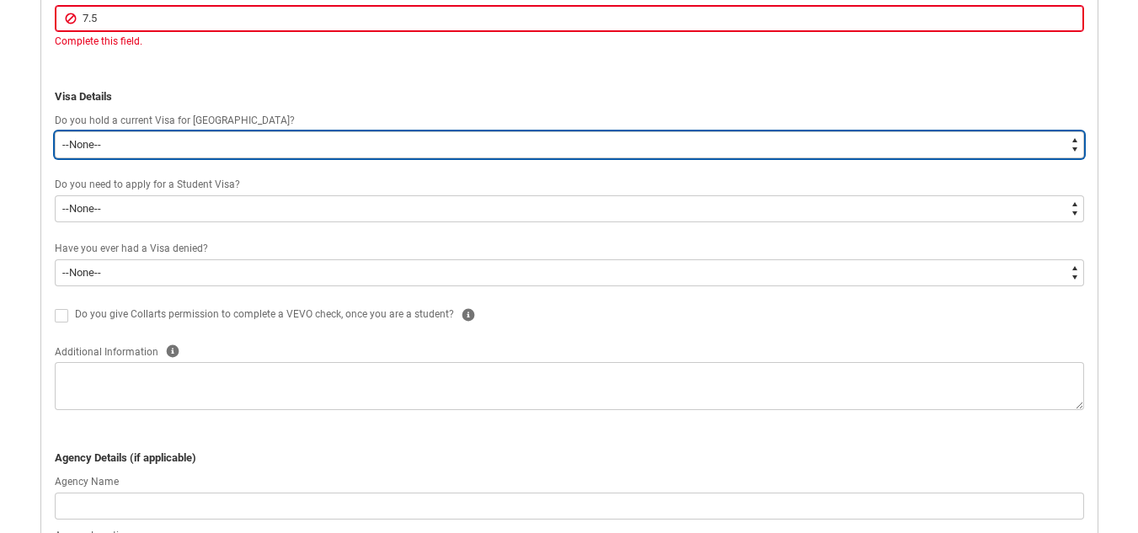
click at [240, 152] on div "Application Form - Step 4 English Language Proficiency All applicants must demo…" at bounding box center [569, 389] width 1049 height 1270
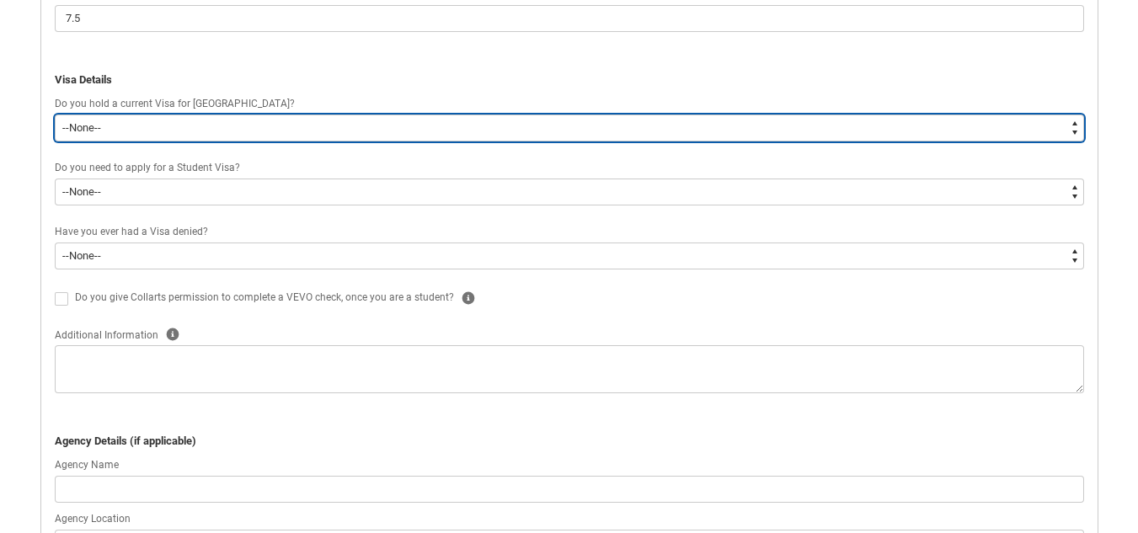
click at [55, 115] on select "--None-- Yes No" at bounding box center [569, 128] width 1029 height 27
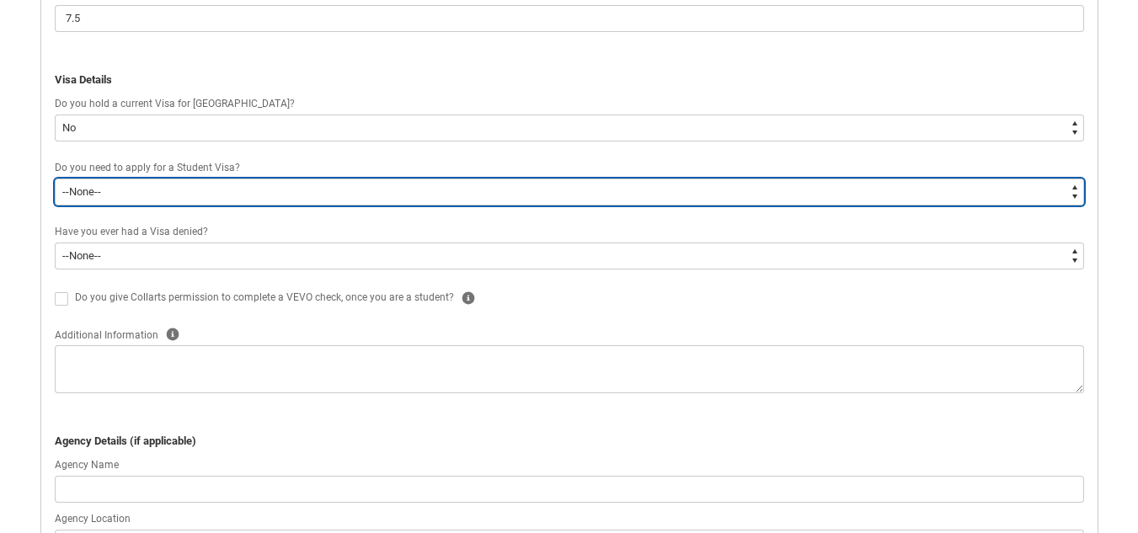
click at [99, 188] on select "--None-- Yes No" at bounding box center [569, 192] width 1029 height 27
click at [55, 179] on select "--None-- Yes No" at bounding box center [569, 192] width 1029 height 27
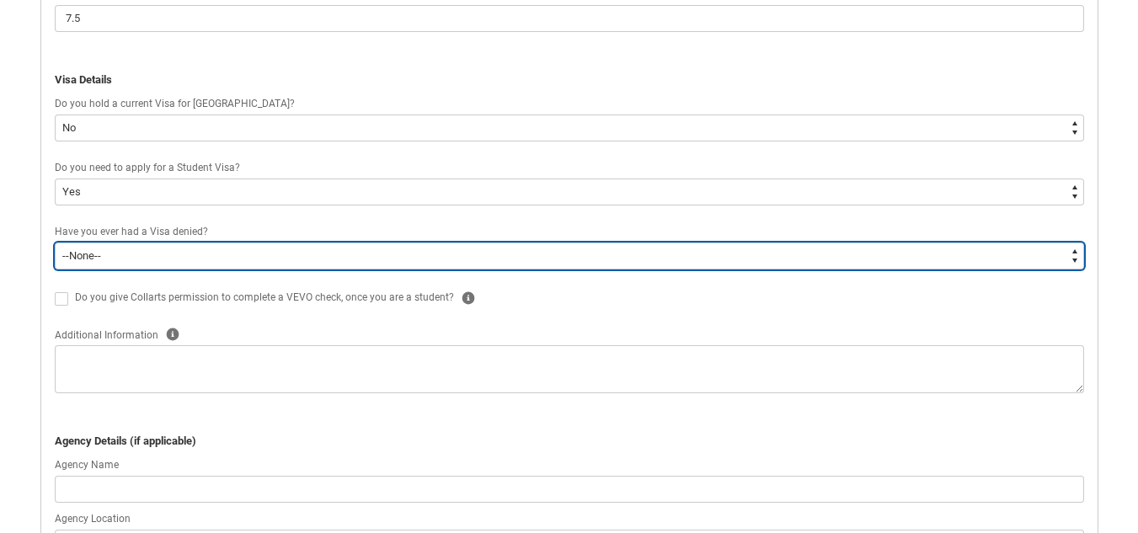
click at [87, 259] on select "--None-- Yes No" at bounding box center [569, 256] width 1029 height 27
click at [55, 243] on select "--None-- Yes No" at bounding box center [569, 256] width 1029 height 27
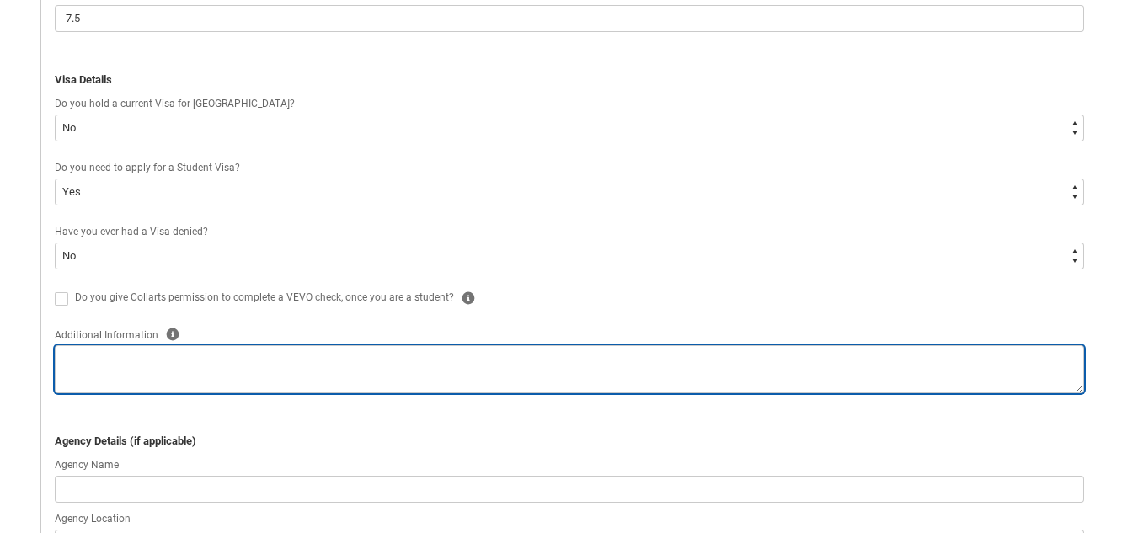
click at [96, 376] on textarea "REDU_Application_Form_for_Applicant flow" at bounding box center [569, 369] width 1029 height 48
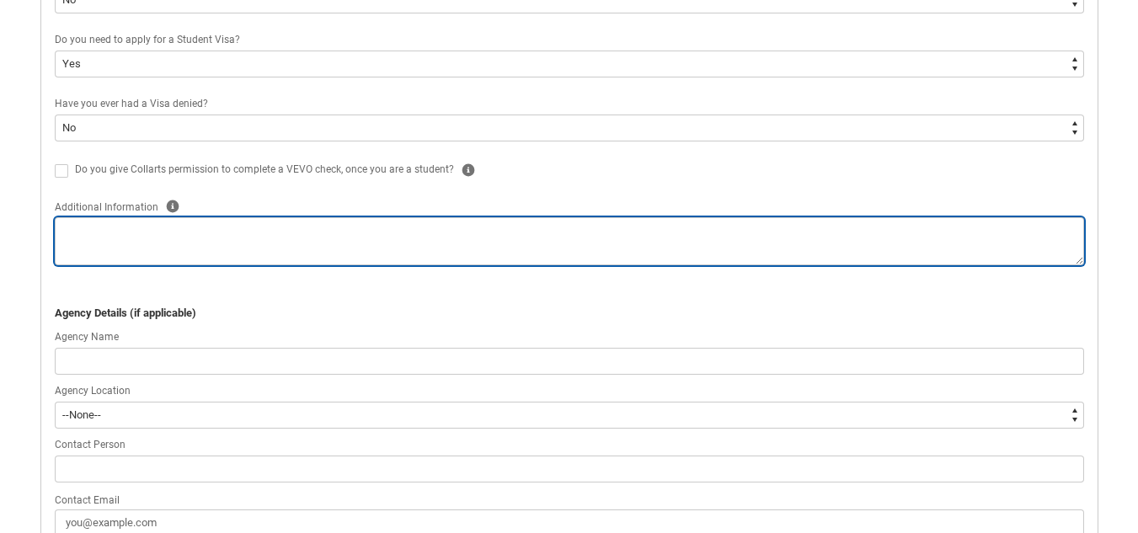
scroll to position [853, 0]
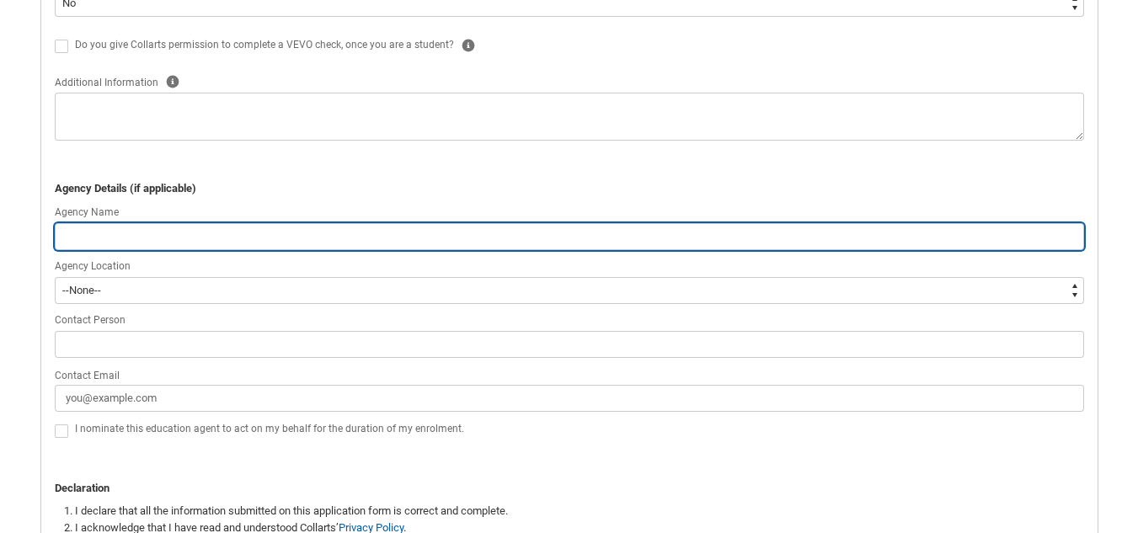
click at [104, 250] on input "REDU_Application_Form_for_Applicant flow" at bounding box center [569, 236] width 1029 height 27
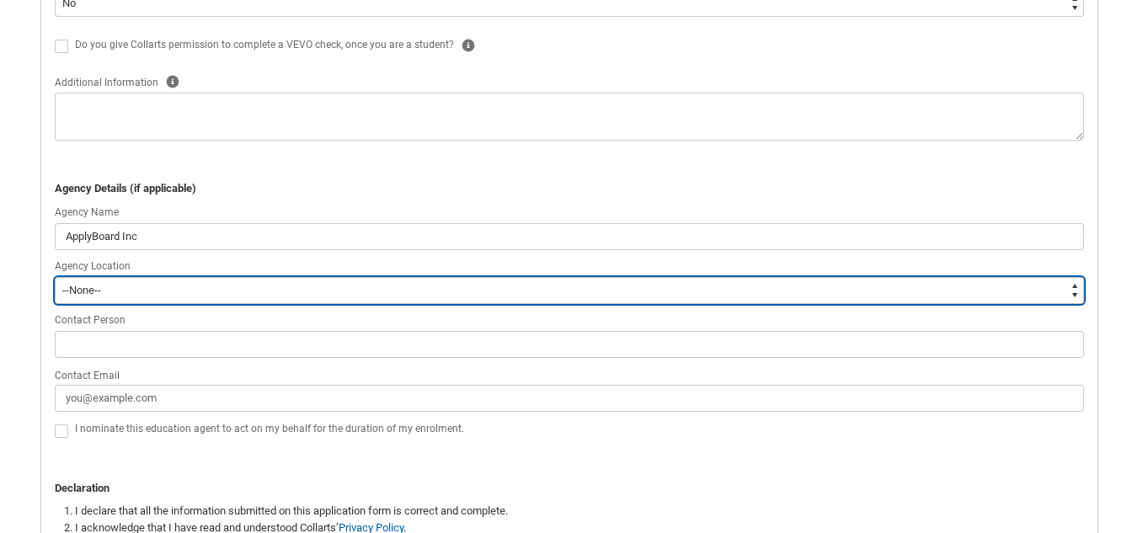
click at [128, 302] on select "--[GEOGRAPHIC_DATA]-- [GEOGRAPHIC_DATA] [GEOGRAPHIC_DATA] [GEOGRAPHIC_DATA] [GE…" at bounding box center [569, 290] width 1029 height 27
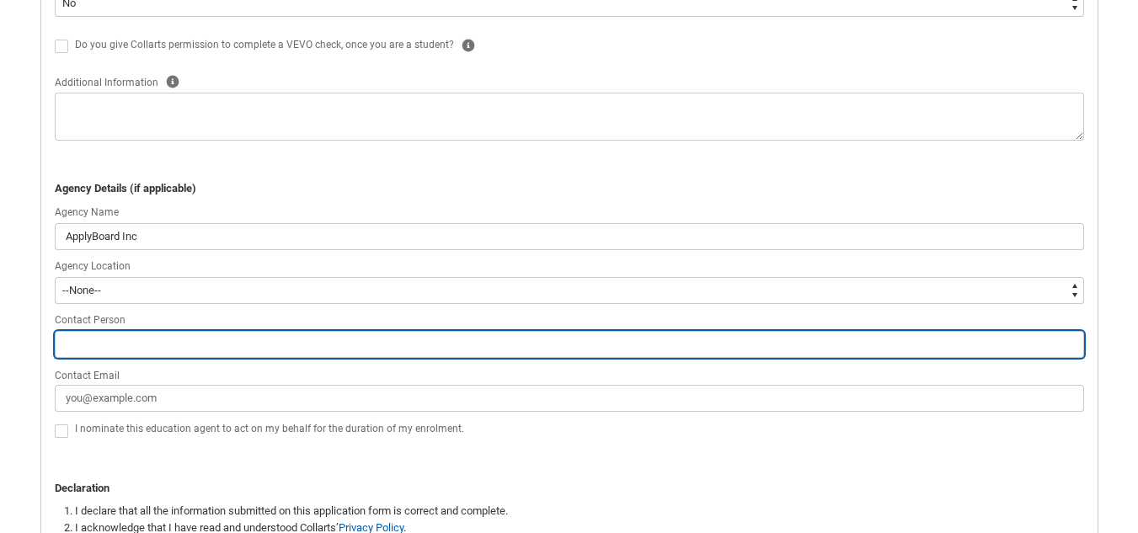
click at [120, 340] on input "REDU_Application_Form_for_Applicant flow" at bounding box center [569, 344] width 1029 height 27
paste input "[PERSON_NAME] [PERSON_NAME]"
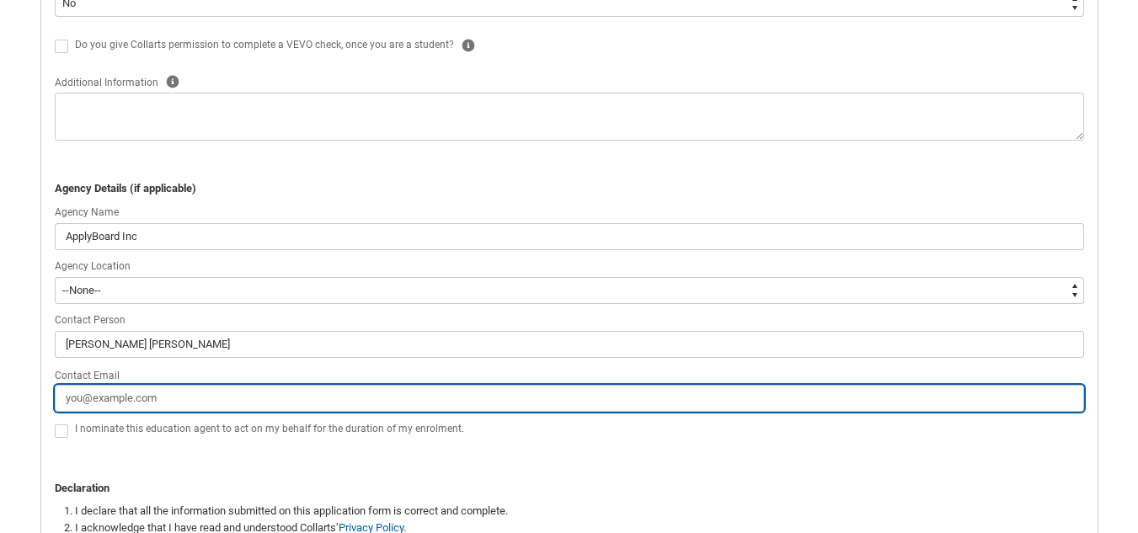
click at [153, 393] on input "Contact Email" at bounding box center [569, 398] width 1029 height 27
paste input "[EMAIL_ADDRESS][DOMAIN_NAME]"
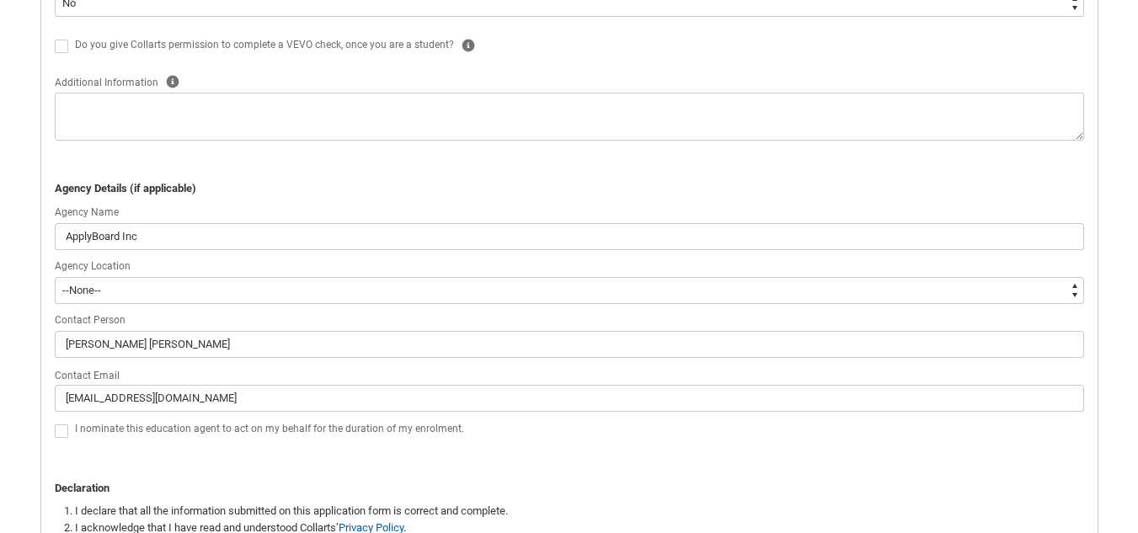
click at [289, 461] on p "REDU_Application_Form_for_Applicant flow" at bounding box center [569, 455] width 1029 height 17
click at [61, 432] on span "REDU_Application_Form_for_Applicant flow" at bounding box center [61, 431] width 13 height 13
click at [55, 422] on input "REDU_Application_Form_for_Applicant flow" at bounding box center [54, 421] width 1 height 1
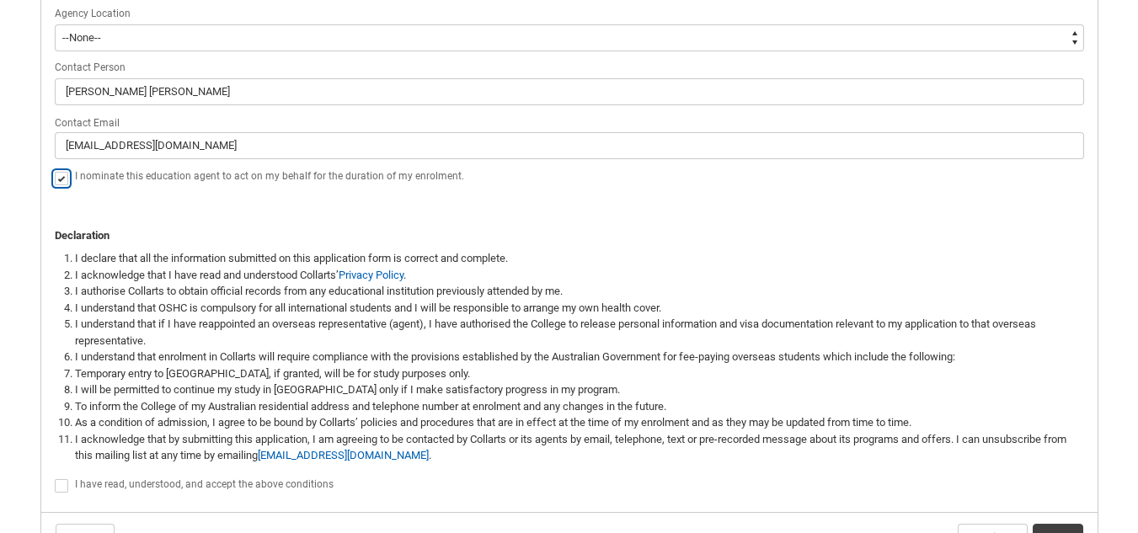
scroll to position [1214, 0]
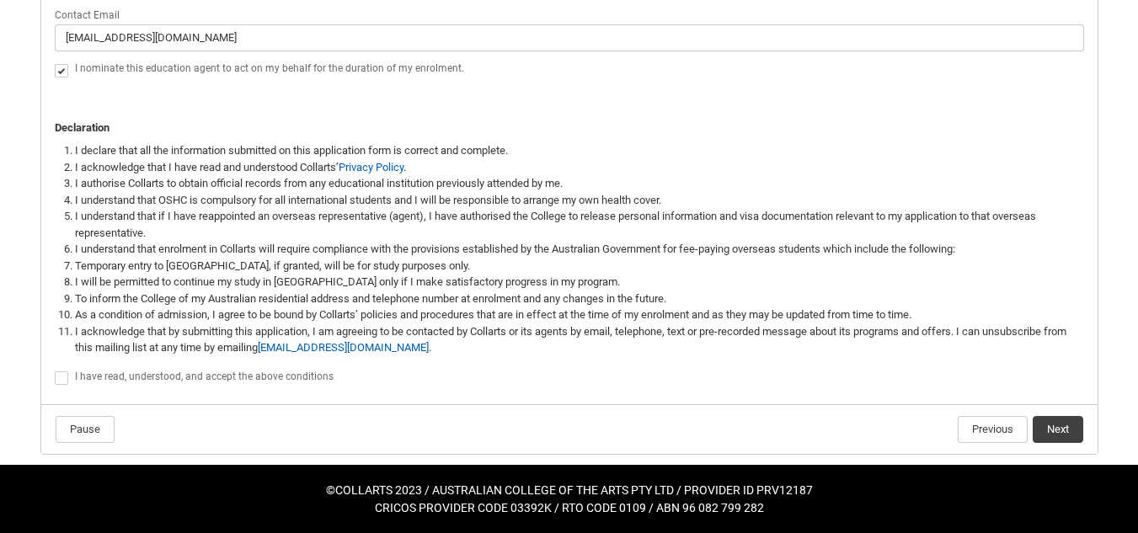
click at [67, 376] on span "REDU_Application_Form_for_Applicant flow" at bounding box center [61, 377] width 13 height 13
click at [55, 370] on input "REDU_Application_Form_for_Applicant flow" at bounding box center [54, 369] width 1 height 1
click at [965, 423] on button "Previous" at bounding box center [993, 429] width 70 height 27
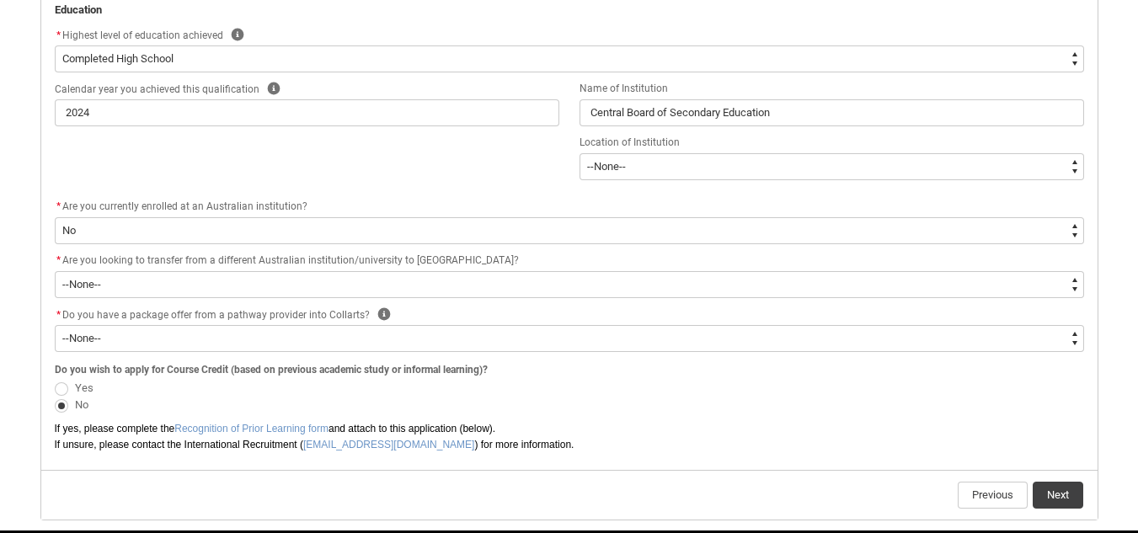
scroll to position [1047, 0]
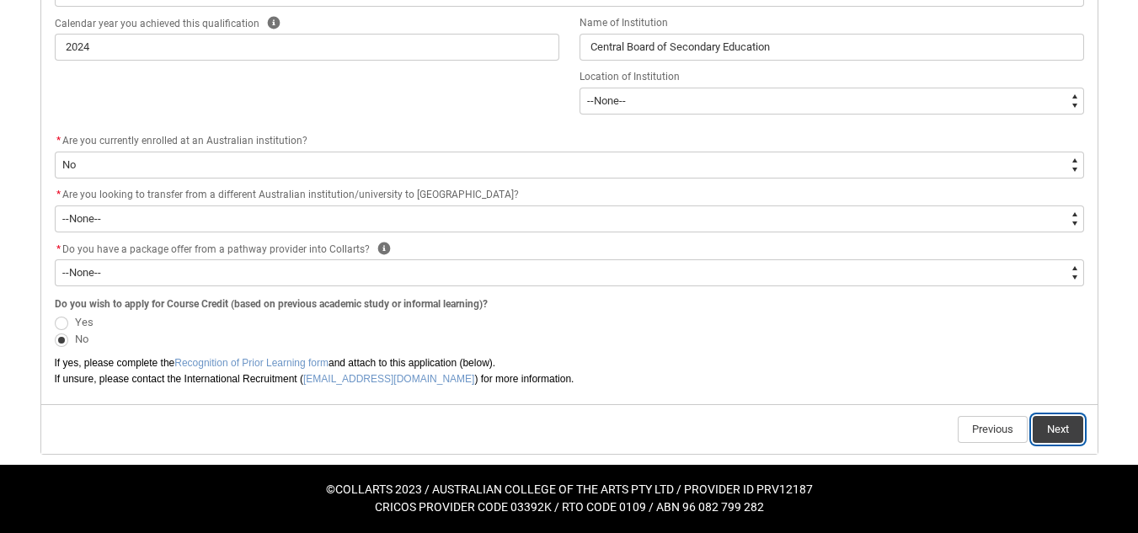
click at [1072, 421] on button "Next" at bounding box center [1058, 429] width 51 height 27
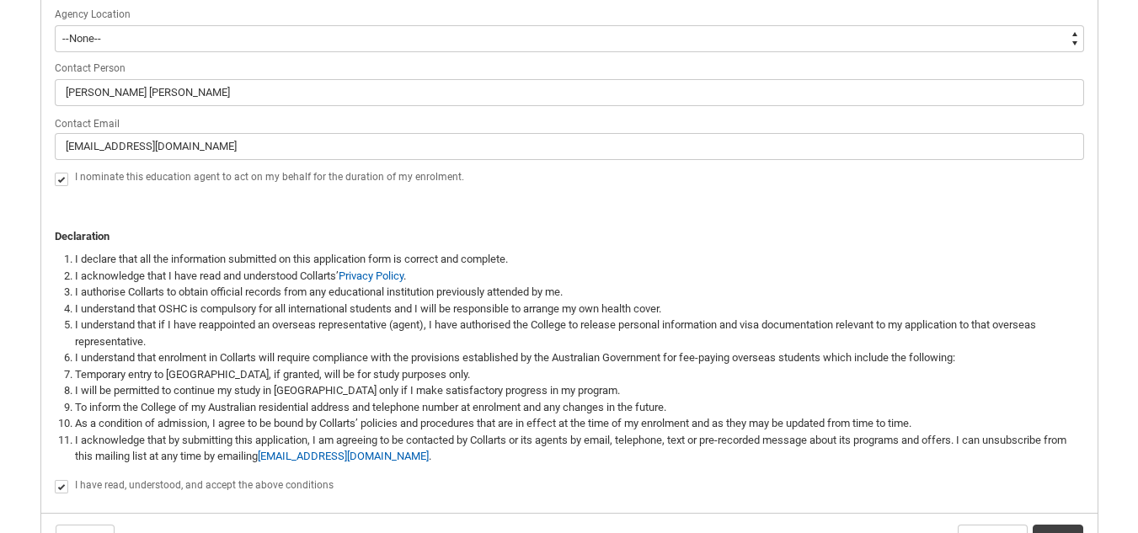
scroll to position [1214, 0]
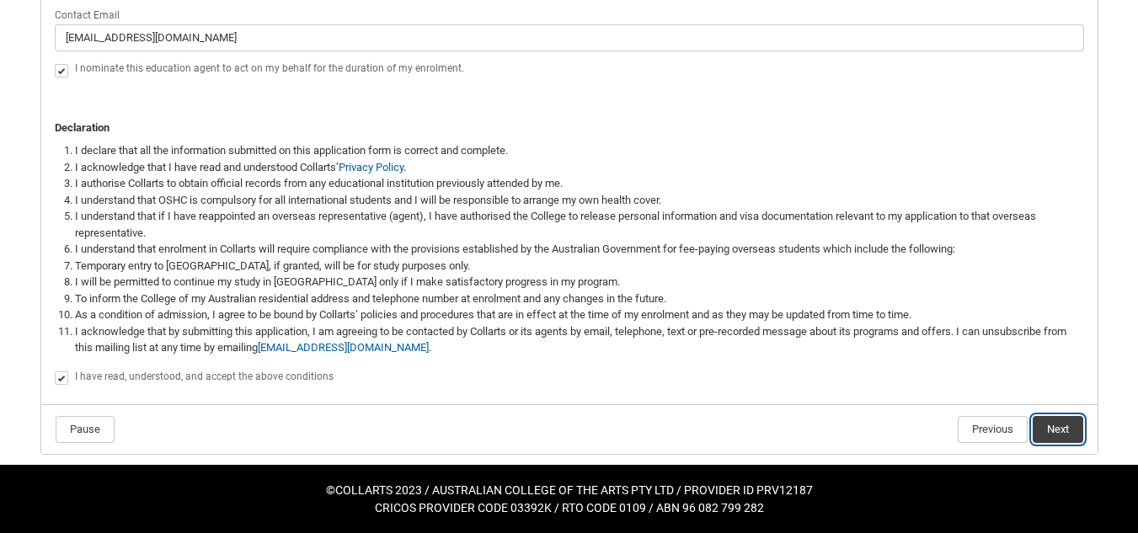
click at [1057, 427] on button "Next" at bounding box center [1058, 429] width 51 height 27
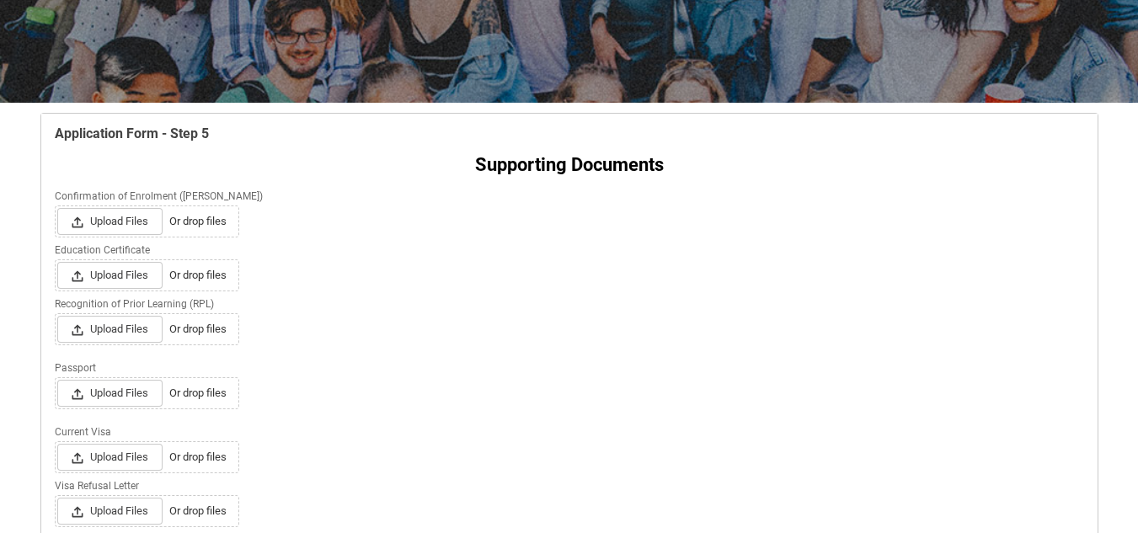
scroll to position [260, 0]
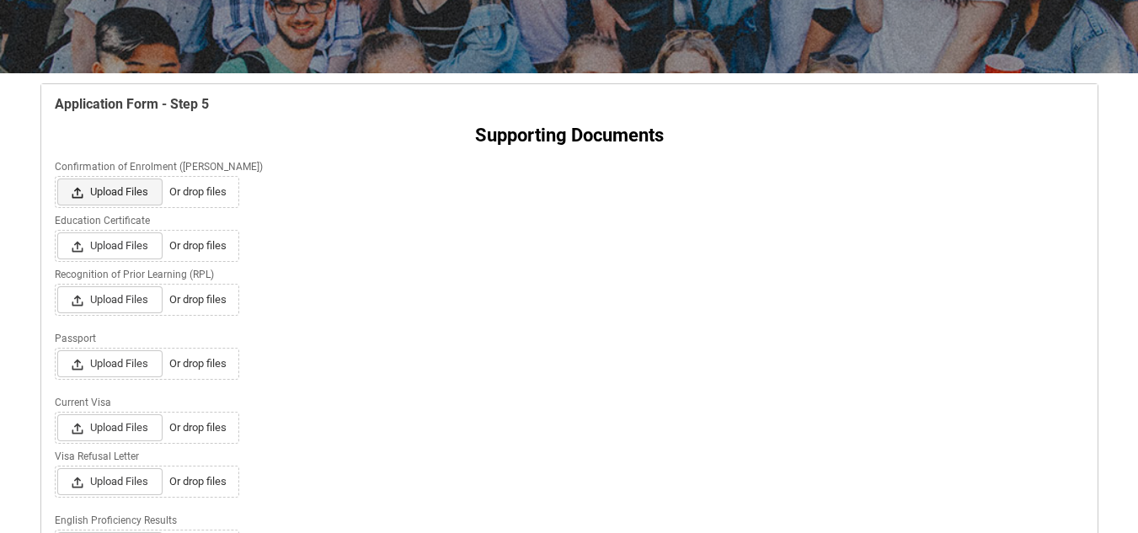
click at [135, 200] on span "Upload Files" at bounding box center [109, 192] width 105 height 27
click at [57, 179] on input "Upload Files Or drop files" at bounding box center [56, 178] width 1 height 1
click at [138, 240] on span "Upload Files" at bounding box center [109, 245] width 105 height 27
click at [57, 232] on input "Upload Files Or drop files" at bounding box center [56, 232] width 1 height 1
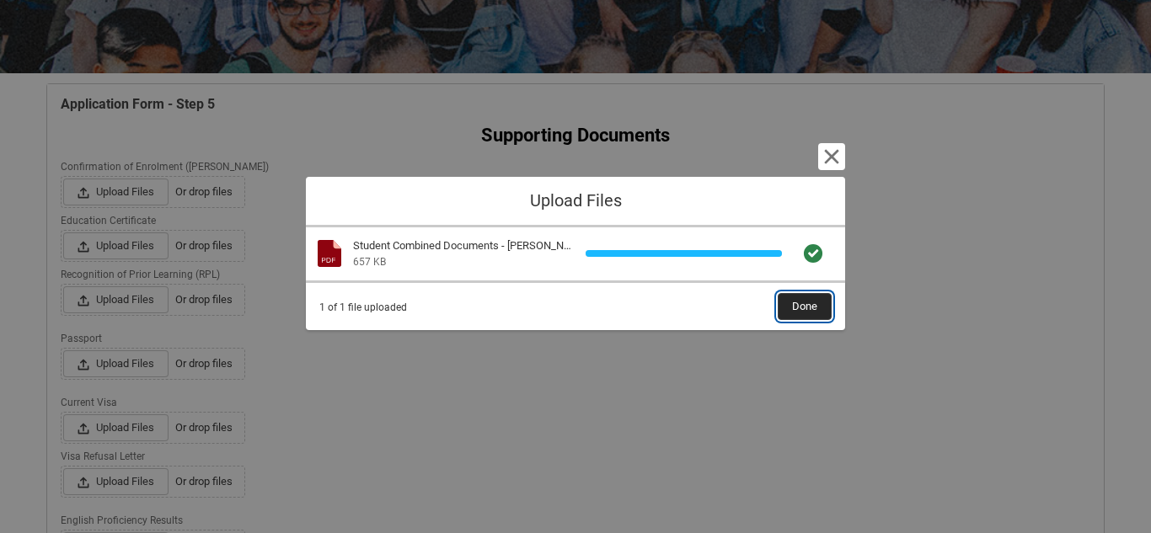
click at [791, 306] on button "Done" at bounding box center [804, 306] width 54 height 27
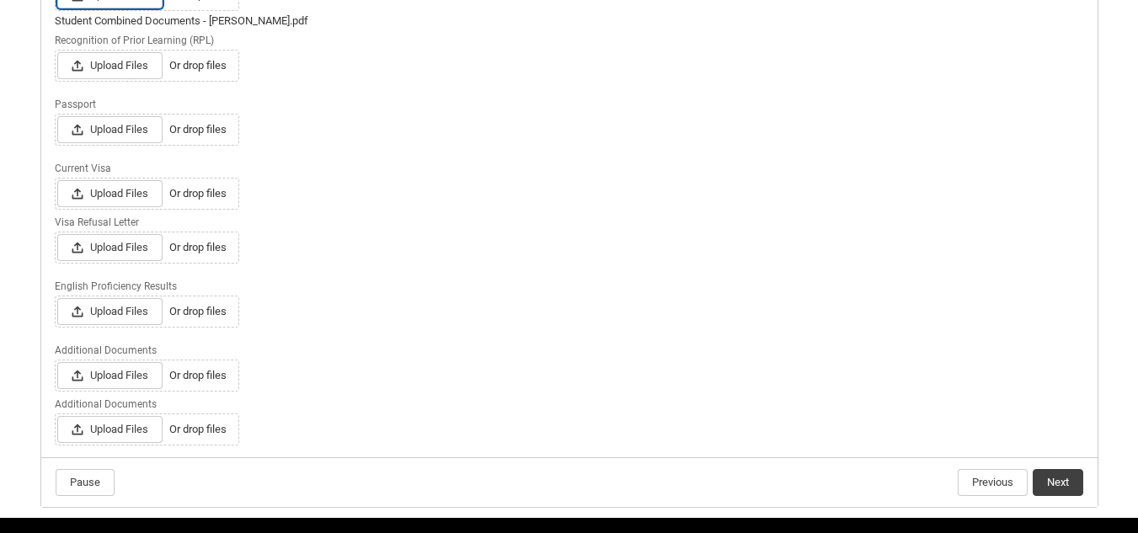
scroll to position [564, 0]
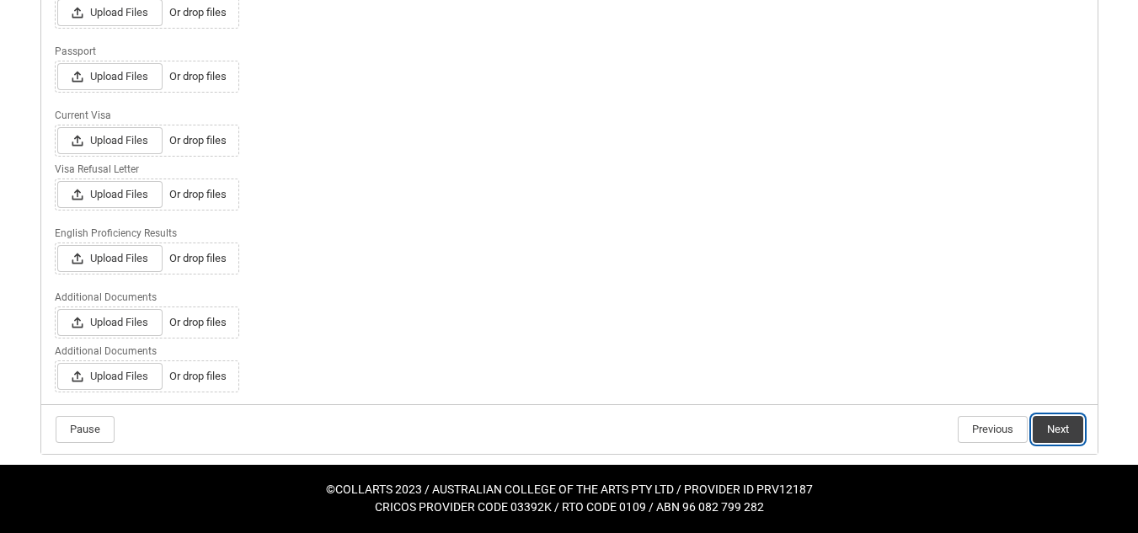
click at [1073, 430] on button "Next" at bounding box center [1058, 429] width 51 height 27
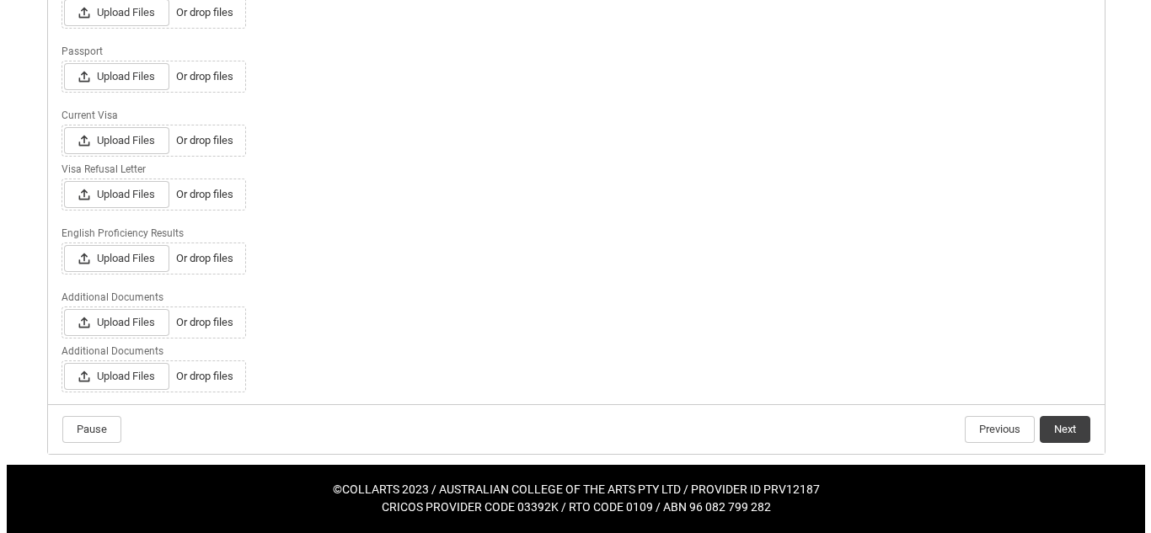
scroll to position [0, 0]
